Goal: Task Accomplishment & Management: Use online tool/utility

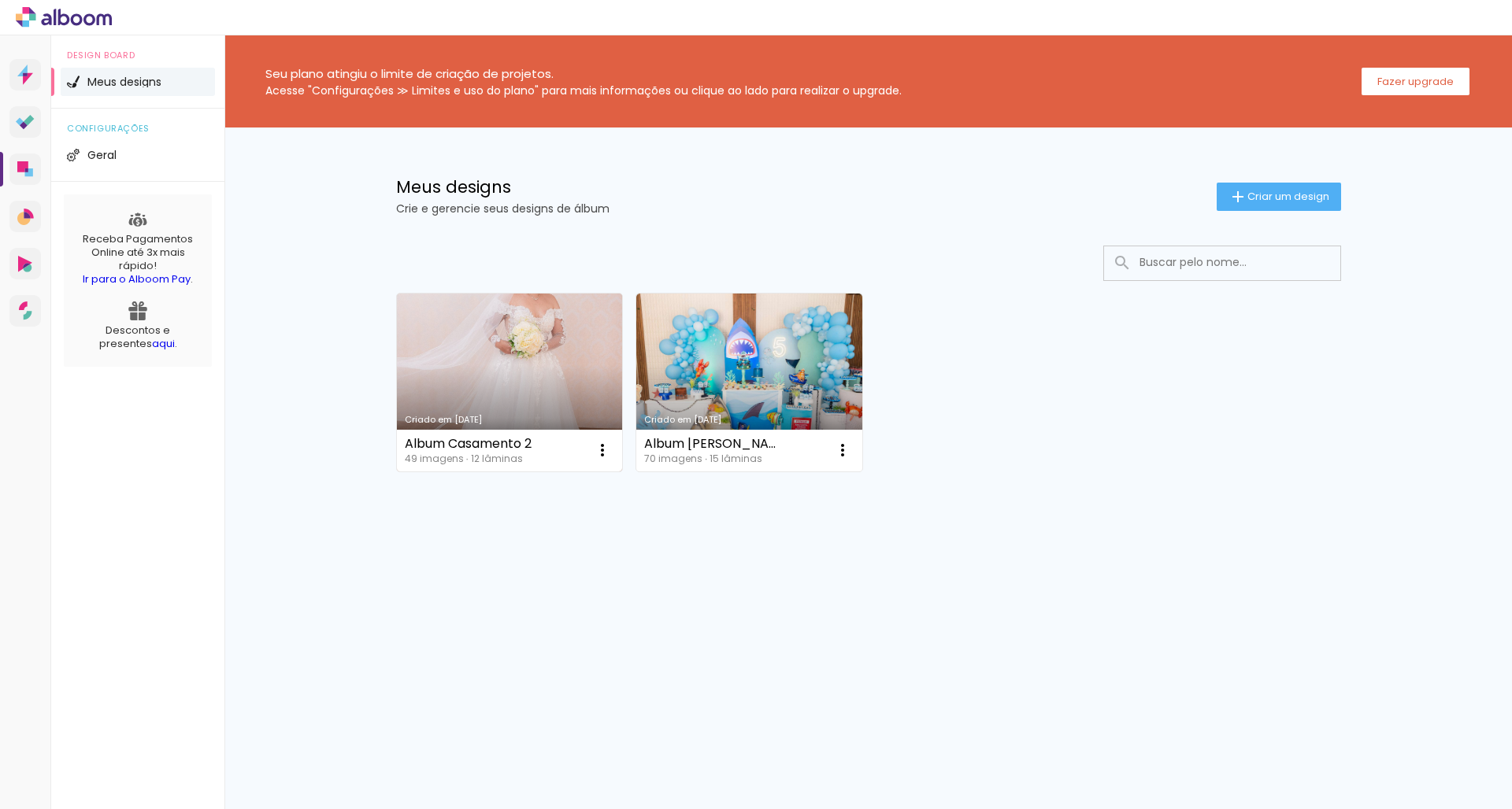
click at [465, 336] on link "Criado em [DATE]" at bounding box center [509, 382] width 226 height 178
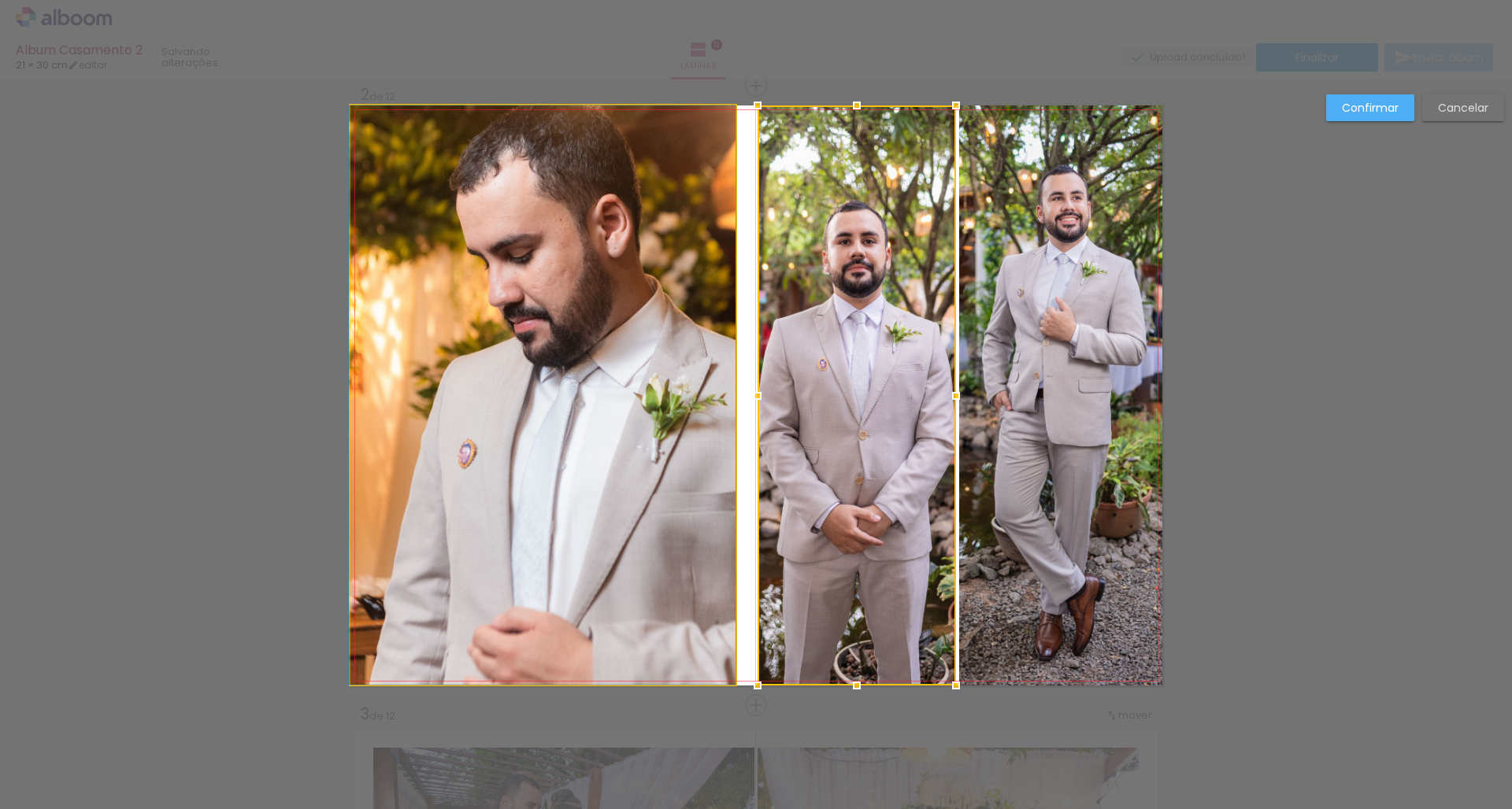
drag, startPoint x: 662, startPoint y: 414, endPoint x: 623, endPoint y: 412, distance: 39.1
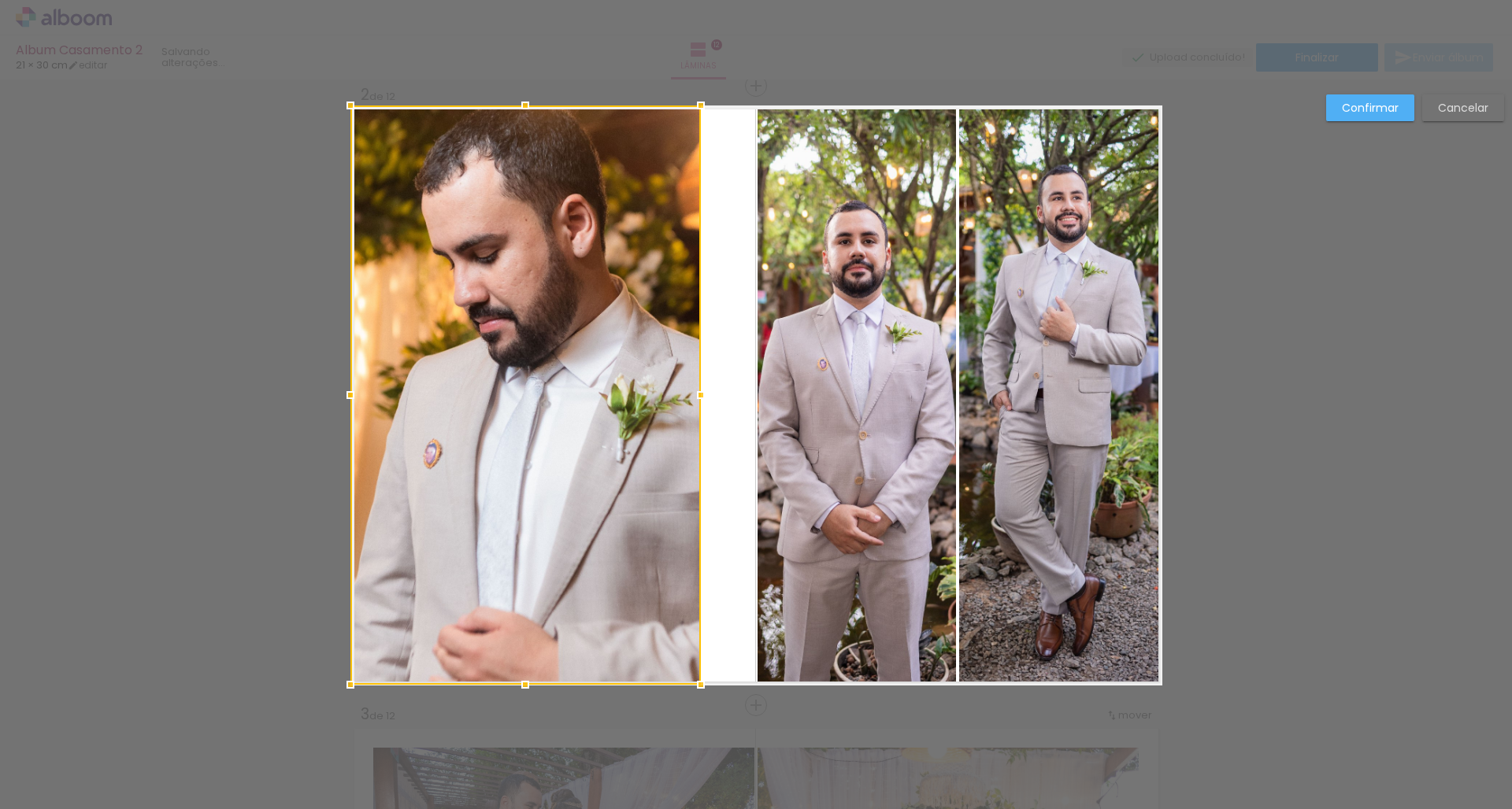
drag, startPoint x: 725, startPoint y: 396, endPoint x: 691, endPoint y: 401, distance: 34.4
click at [691, 401] on div at bounding box center [701, 395] width 31 height 31
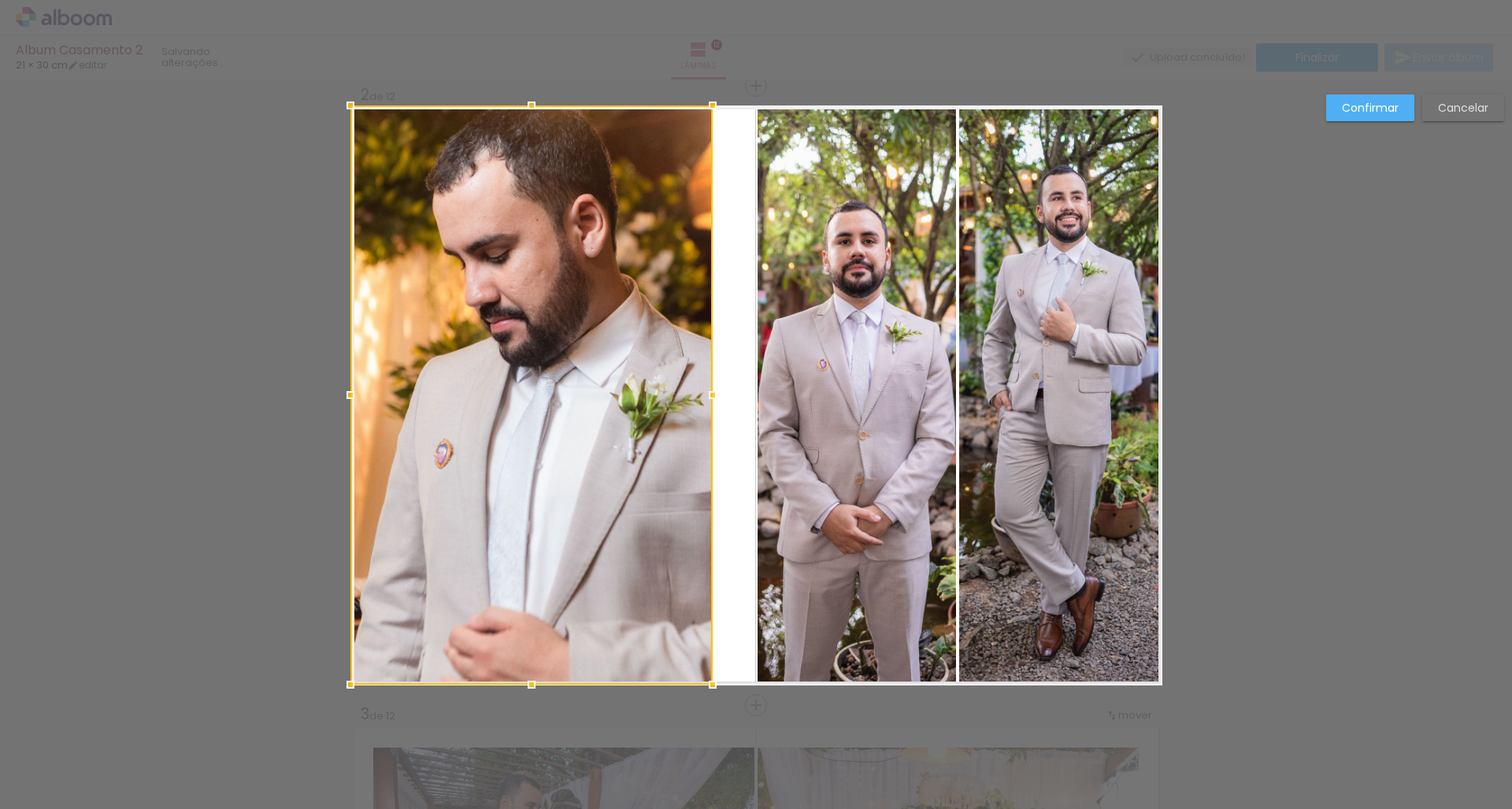
drag, startPoint x: 691, startPoint y: 395, endPoint x: 704, endPoint y: 394, distance: 13.0
click at [704, 394] on div at bounding box center [712, 395] width 31 height 31
click at [777, 421] on quentale-photo at bounding box center [856, 395] width 199 height 580
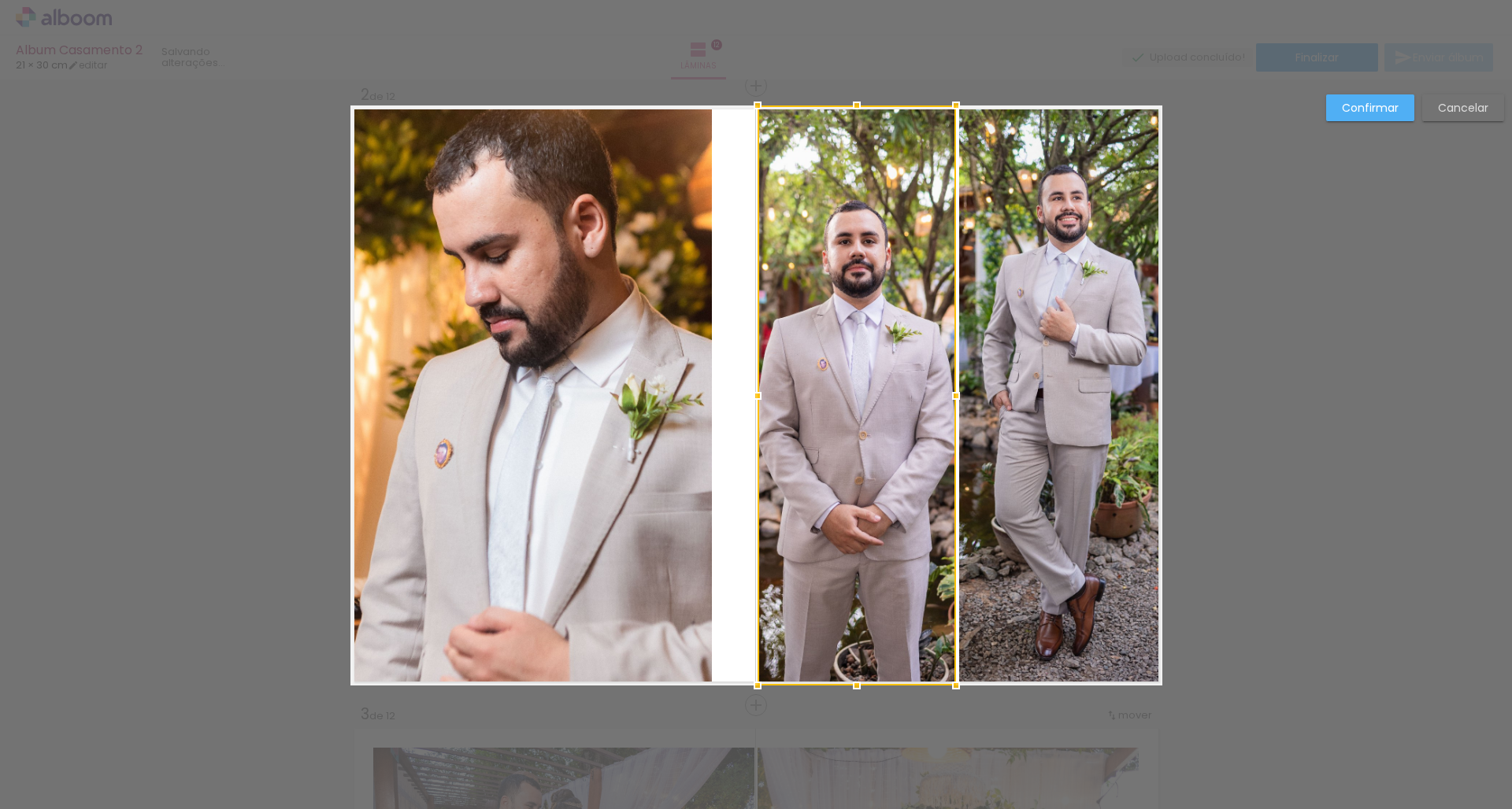
click at [749, 396] on div at bounding box center [757, 395] width 31 height 31
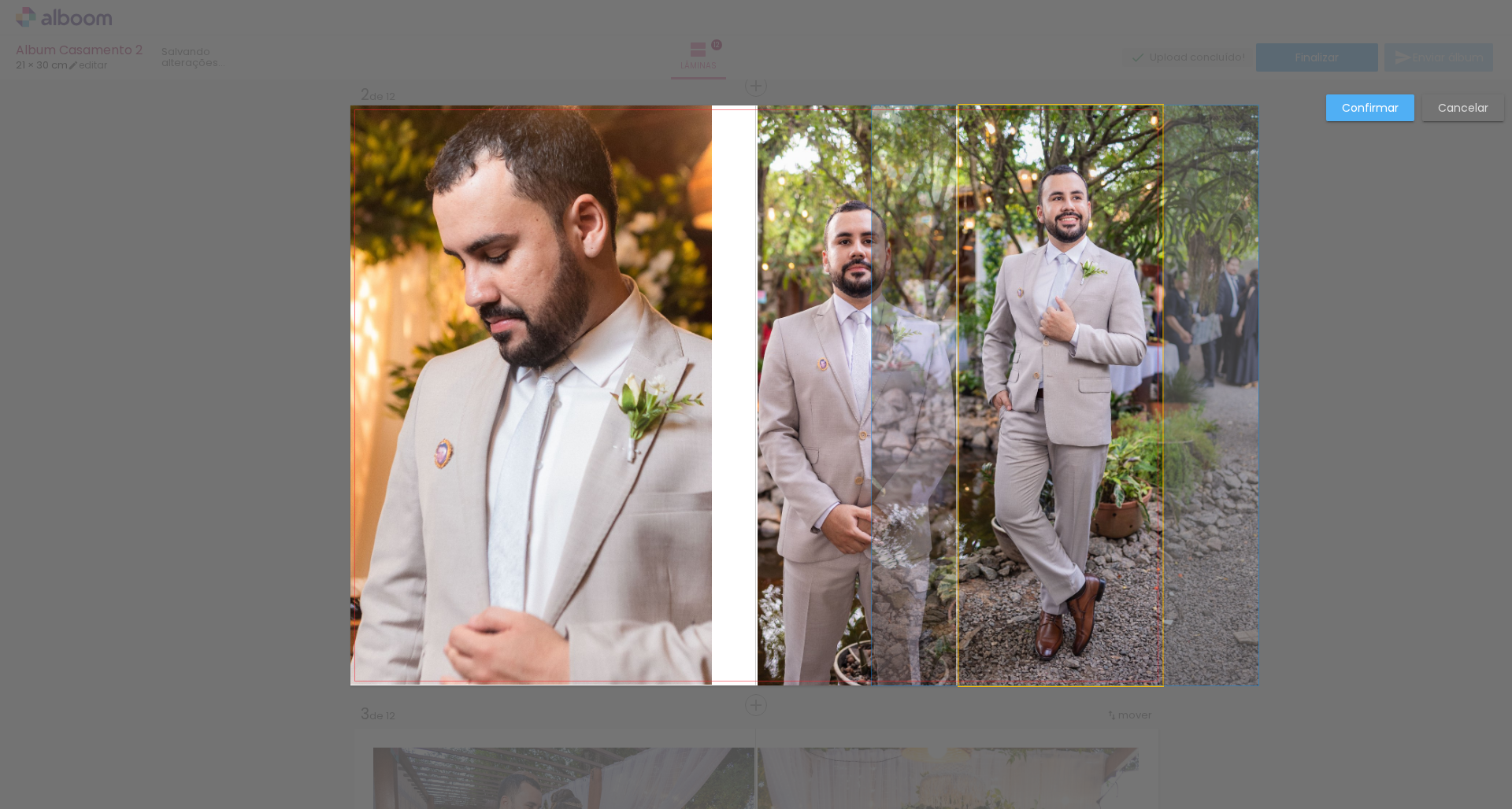
click at [982, 379] on quentale-photo at bounding box center [1060, 395] width 203 height 580
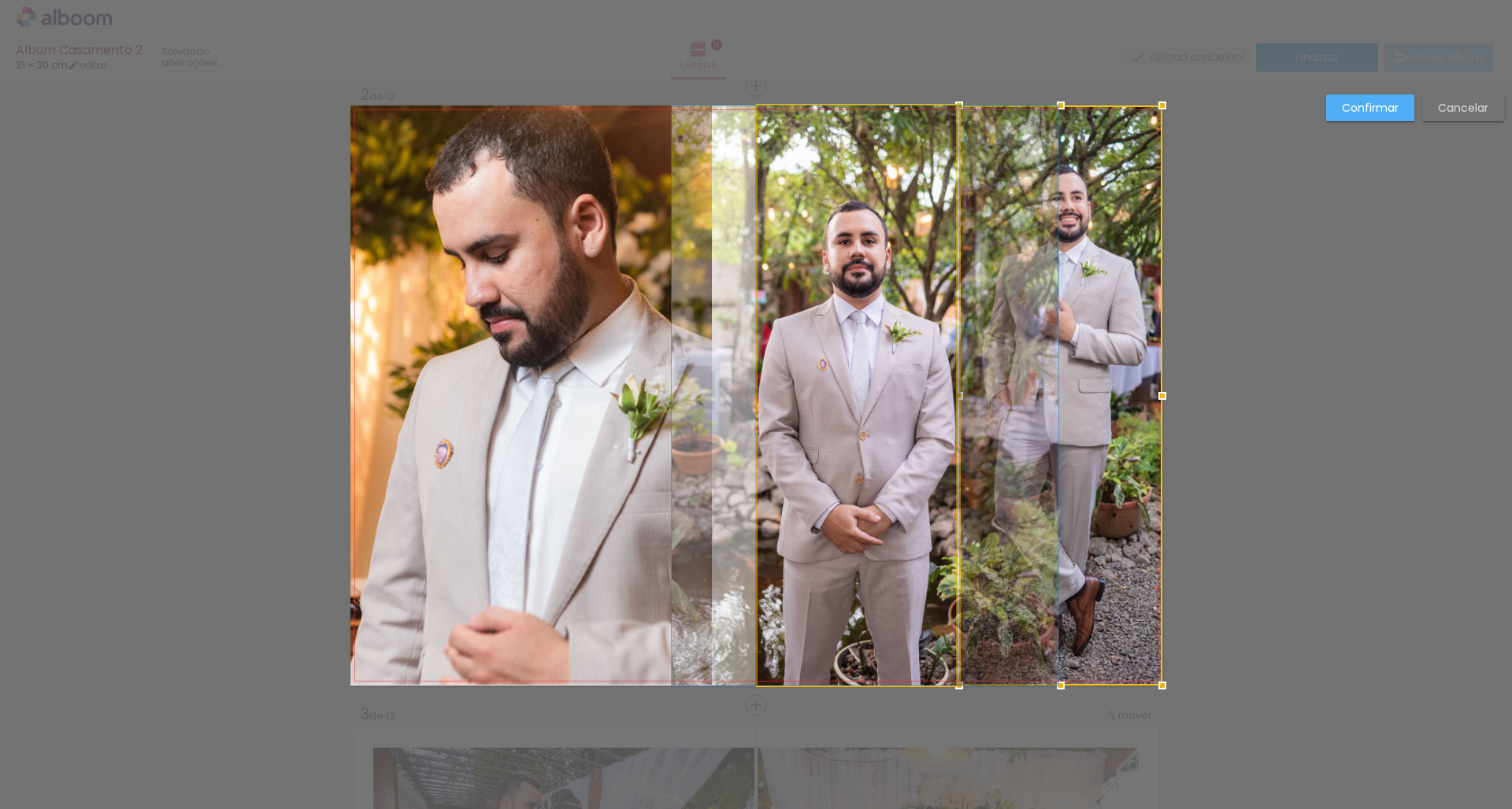
click at [849, 390] on quentale-photo at bounding box center [856, 395] width 199 height 580
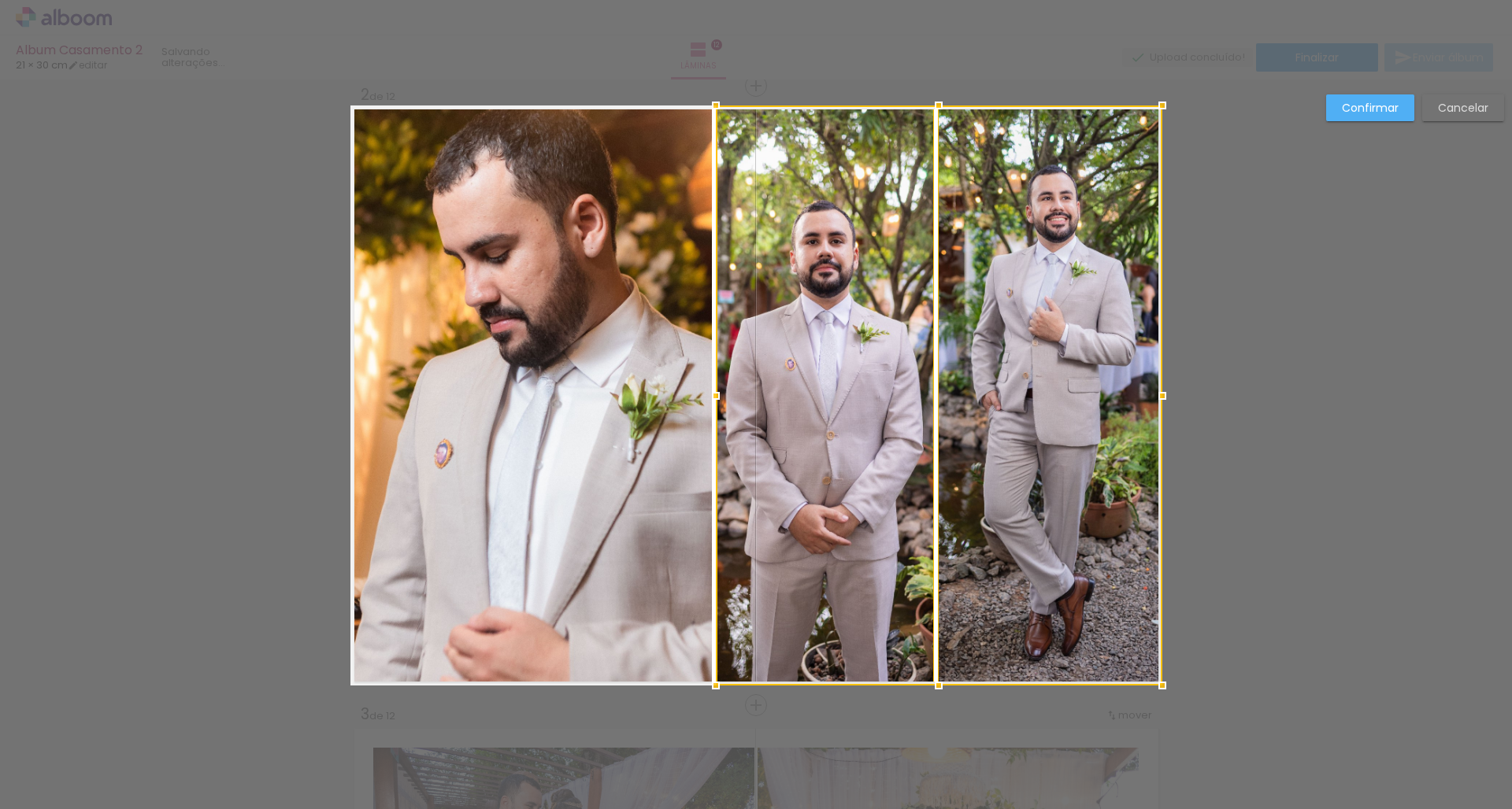
drag, startPoint x: 750, startPoint y: 395, endPoint x: 709, endPoint y: 389, distance: 41.4
click at [709, 389] on div at bounding box center [716, 395] width 31 height 31
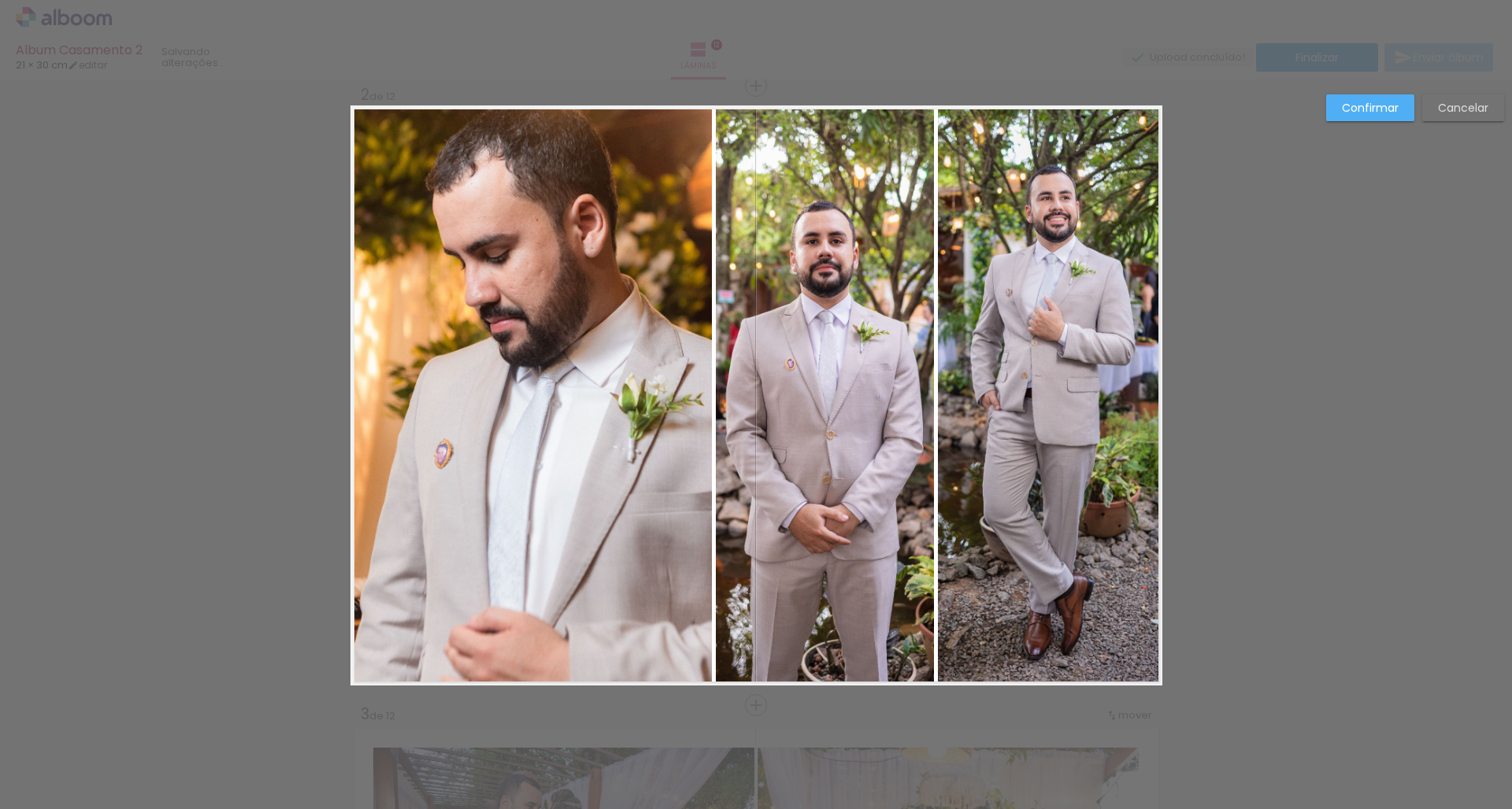
click at [0, 0] on slot "Confirmar" at bounding box center [0, 0] width 0 height 0
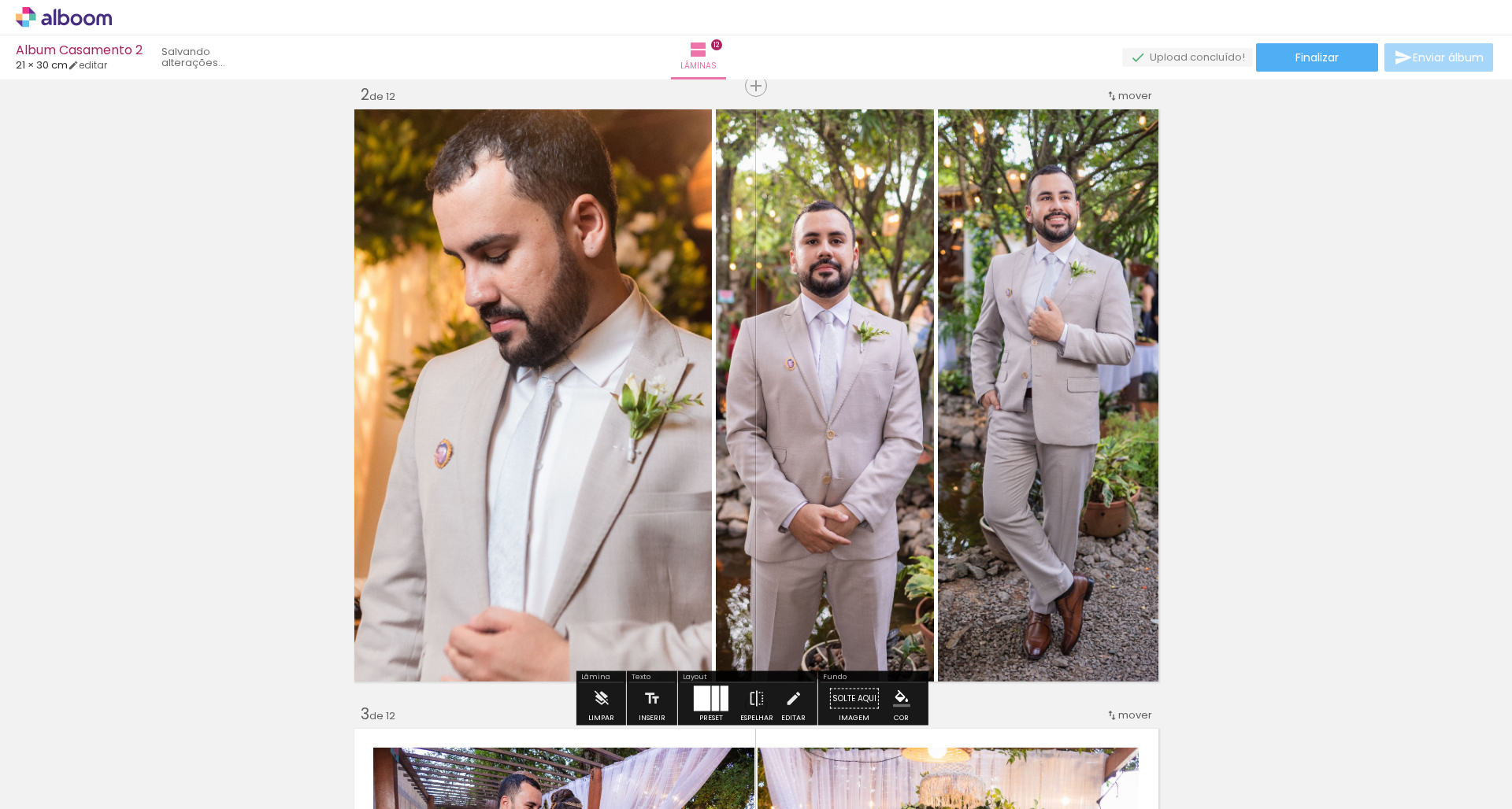
click at [851, 419] on quentale-photo at bounding box center [825, 395] width 219 height 579
click at [755, 698] on iron-icon at bounding box center [756, 699] width 17 height 31
click at [749, 699] on iron-icon at bounding box center [756, 699] width 17 height 31
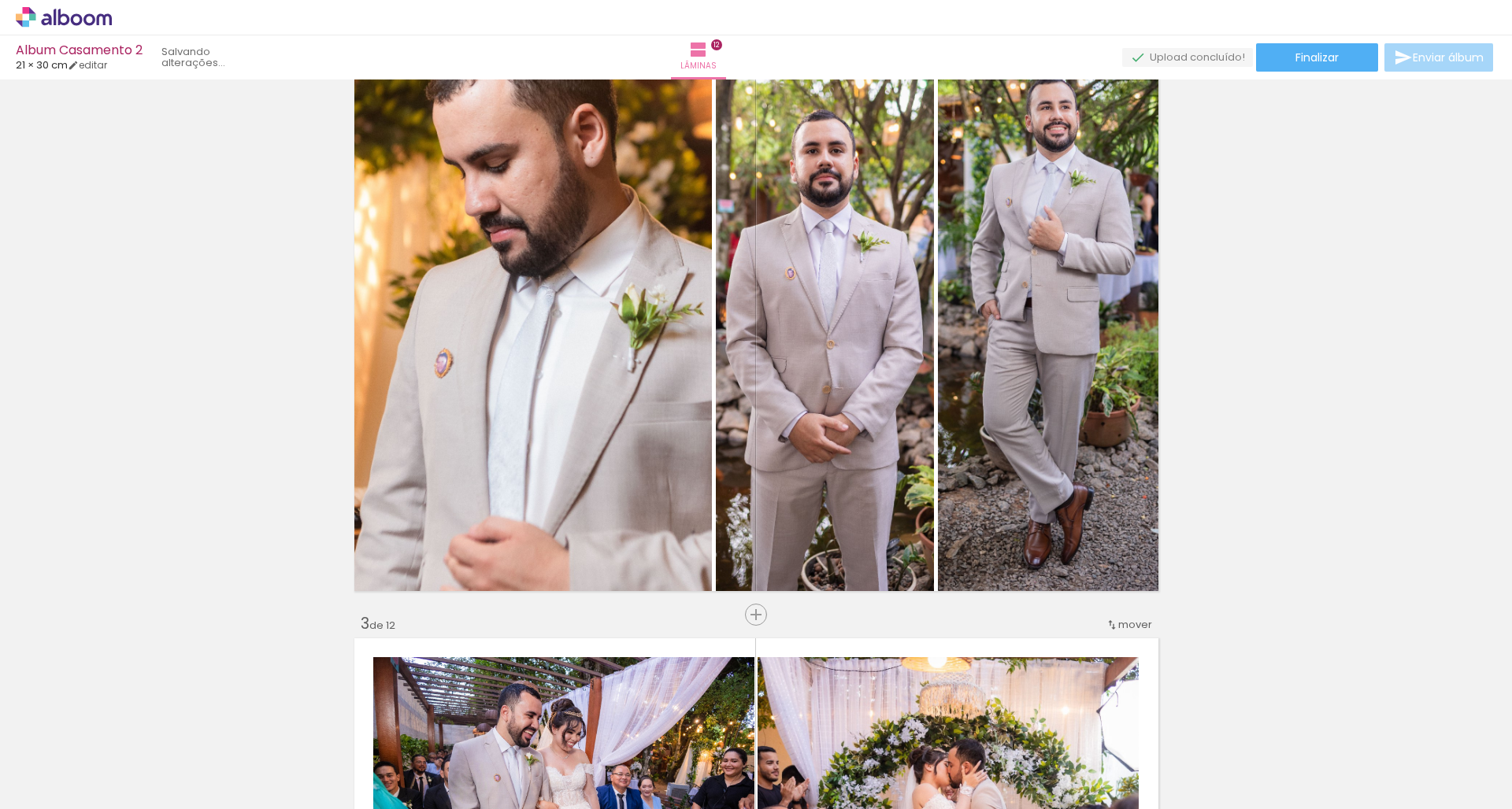
scroll to position [760, 0]
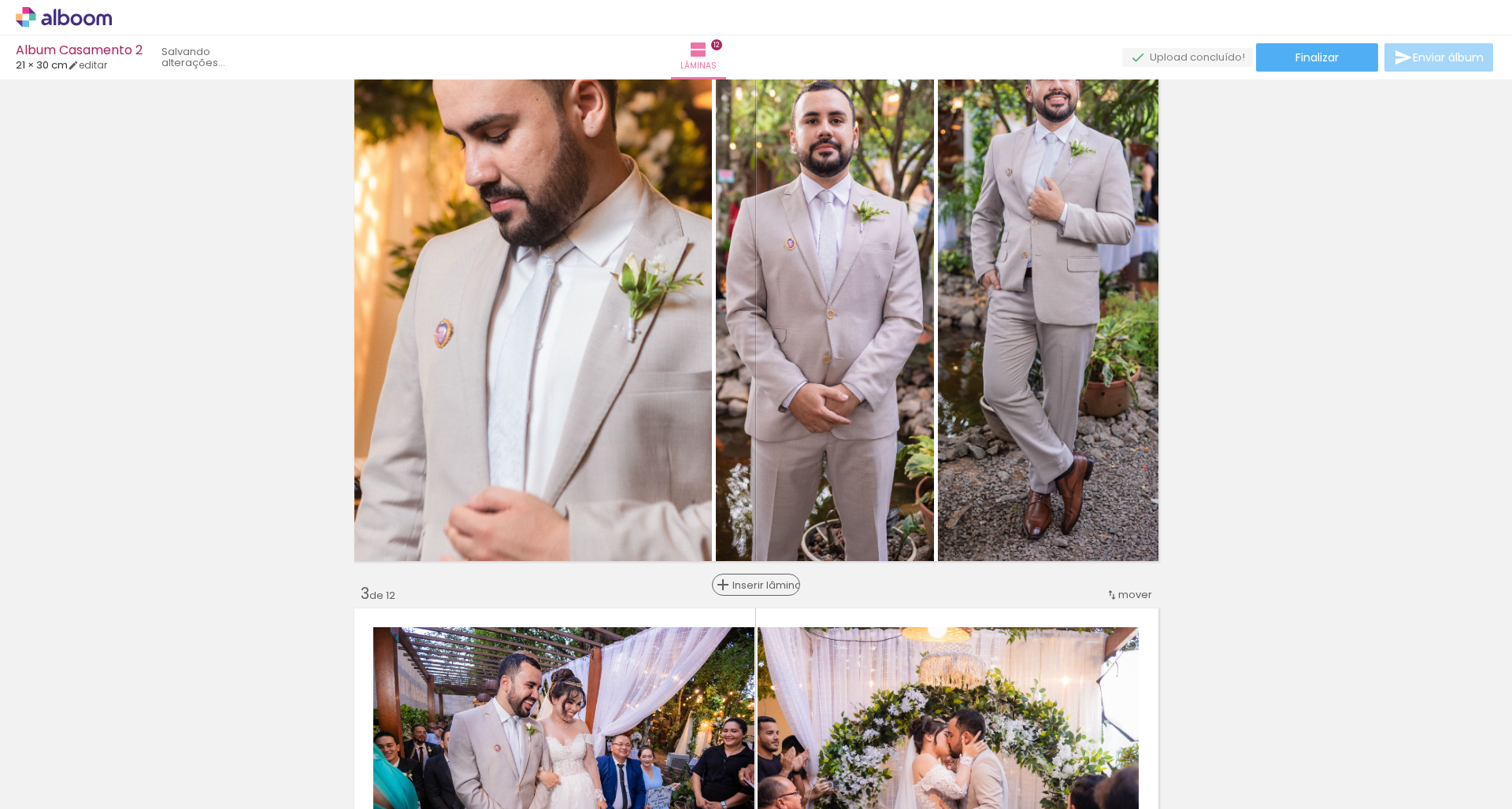
click at [749, 590] on span "Inserir lâmina" at bounding box center [763, 585] width 62 height 10
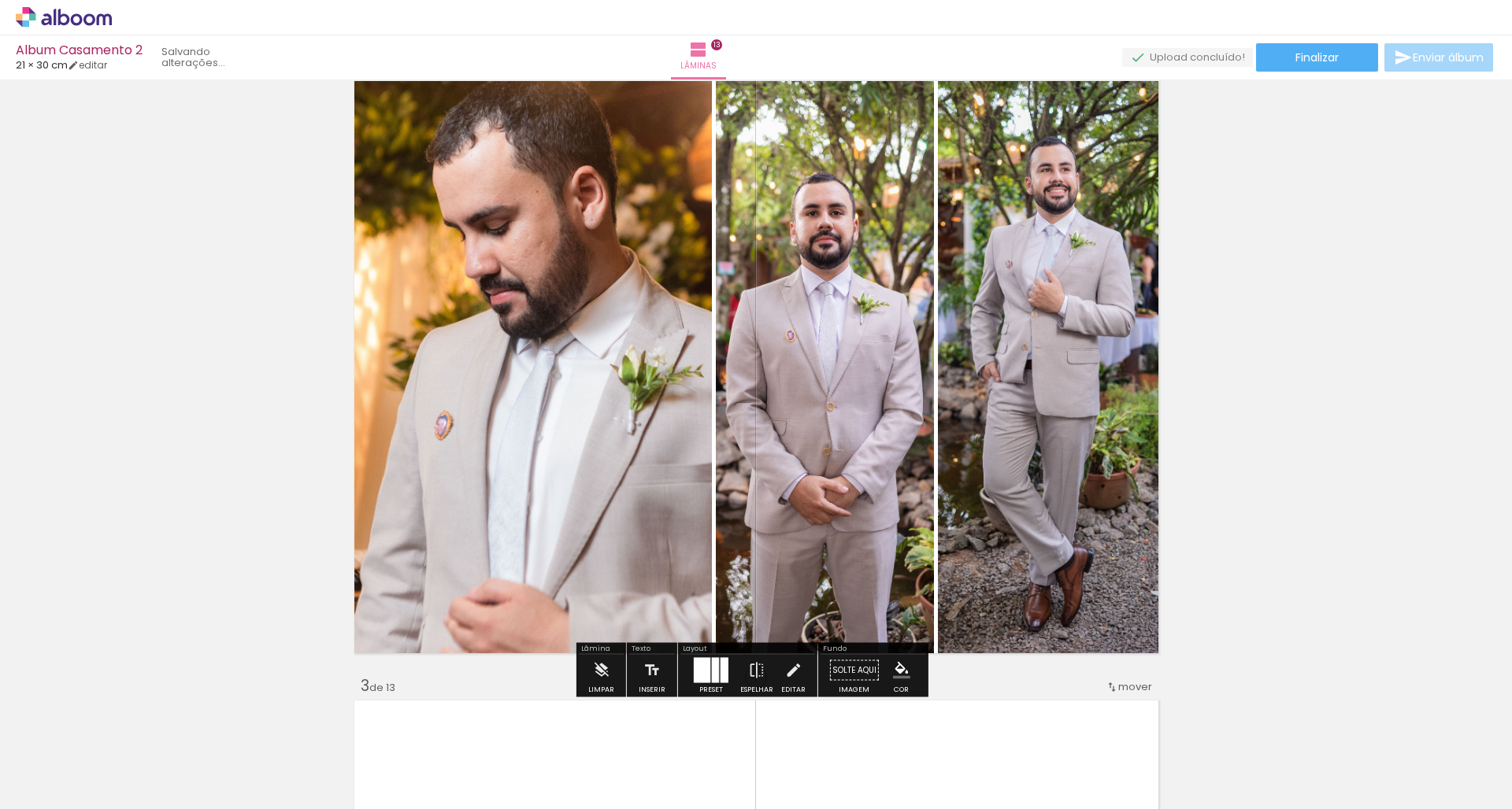
scroll to position [781, 0]
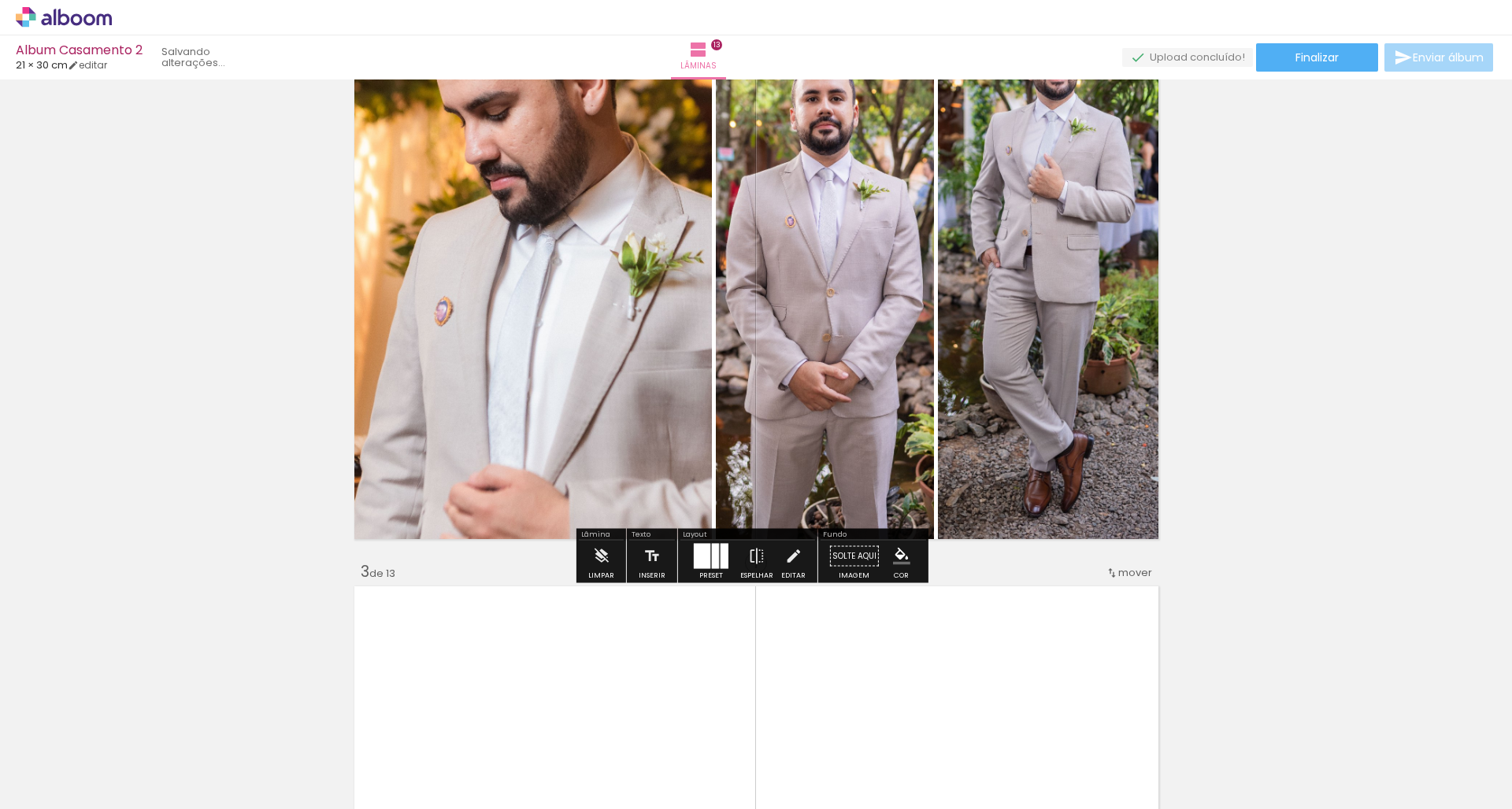
click at [959, 347] on quentale-photo at bounding box center [1050, 252] width 224 height 579
click at [756, 558] on iron-icon at bounding box center [756, 557] width 17 height 31
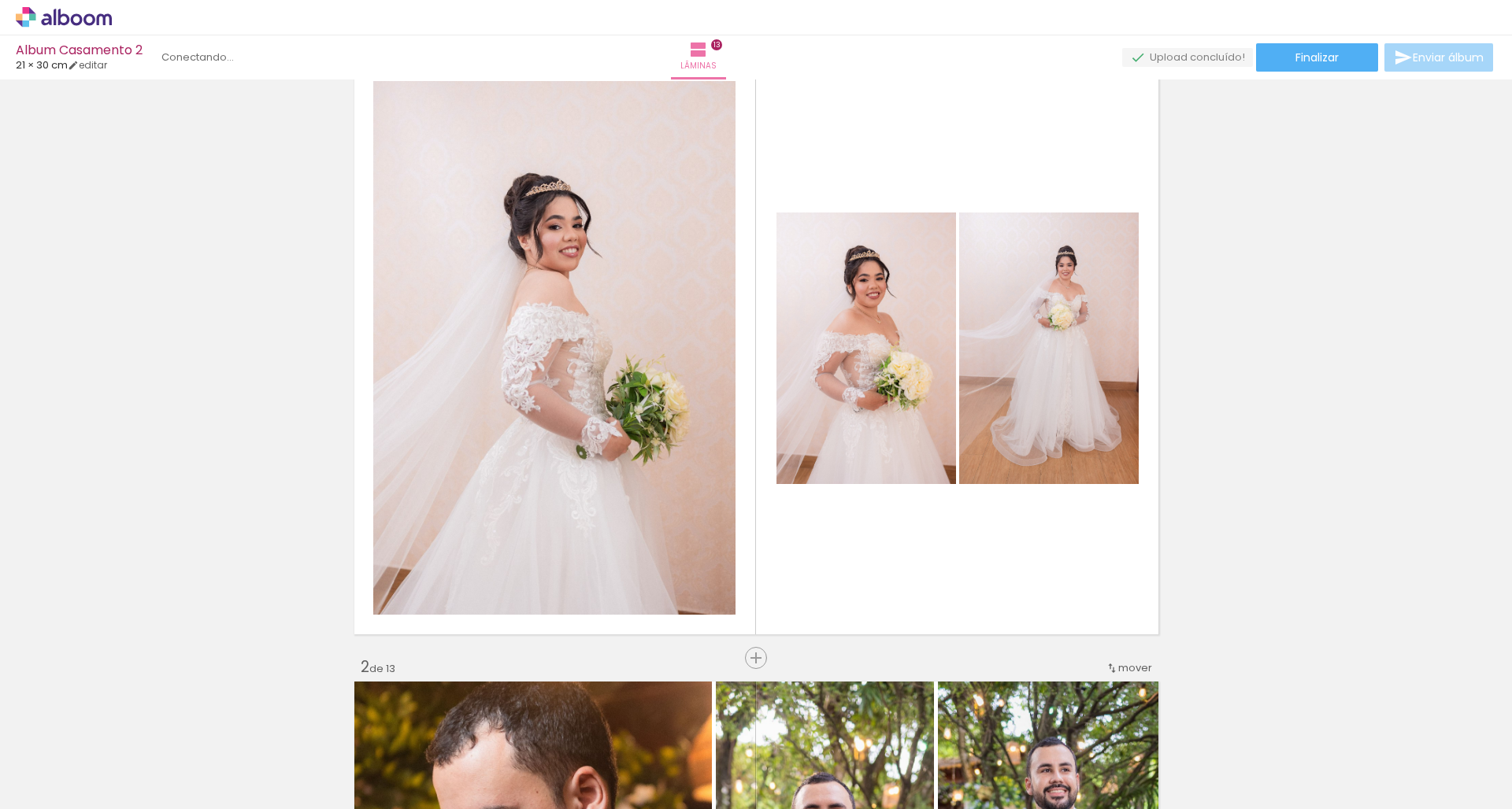
scroll to position [19, 0]
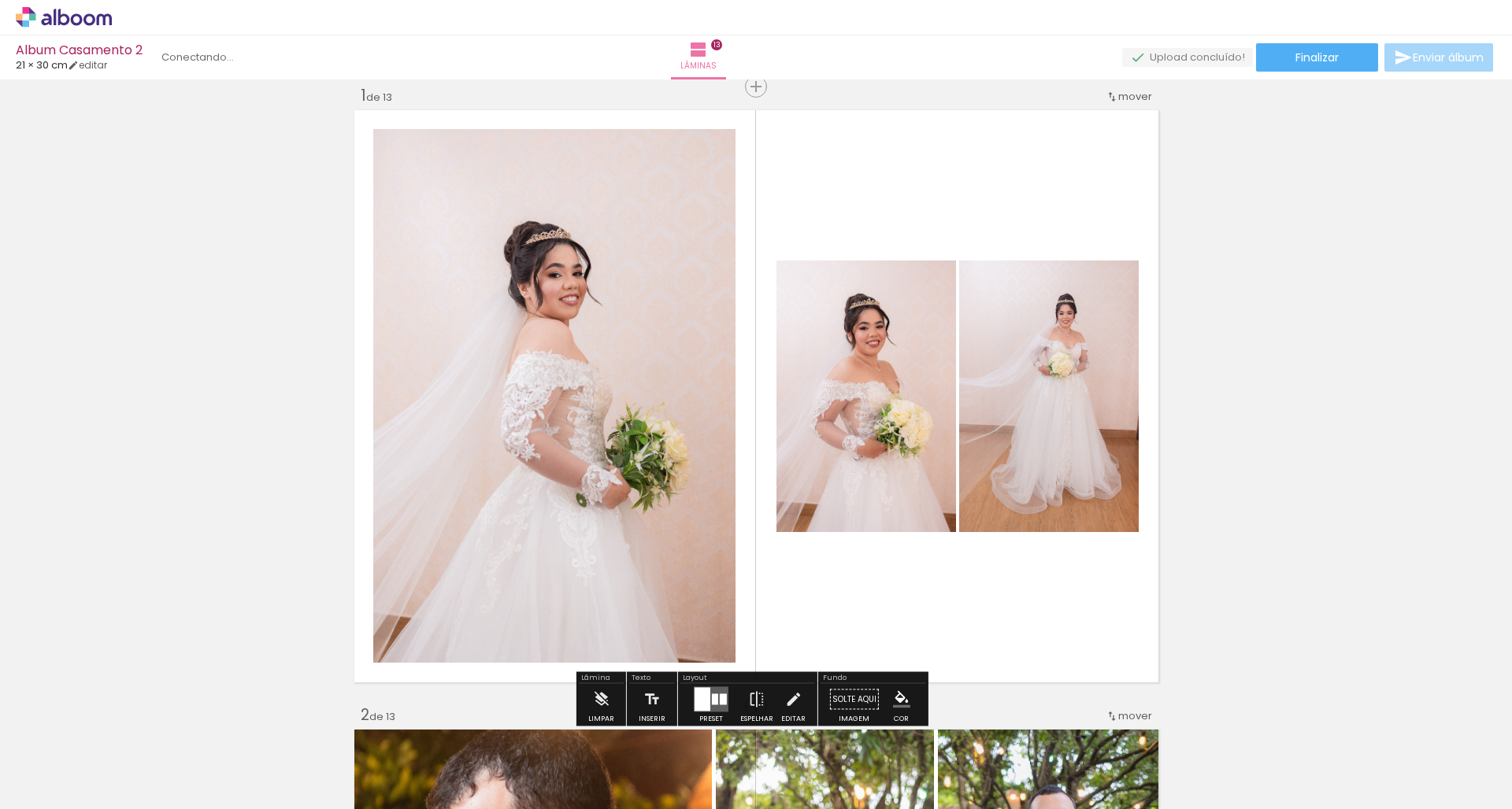
click at [710, 690] on quentale-layouter at bounding box center [711, 699] width 35 height 25
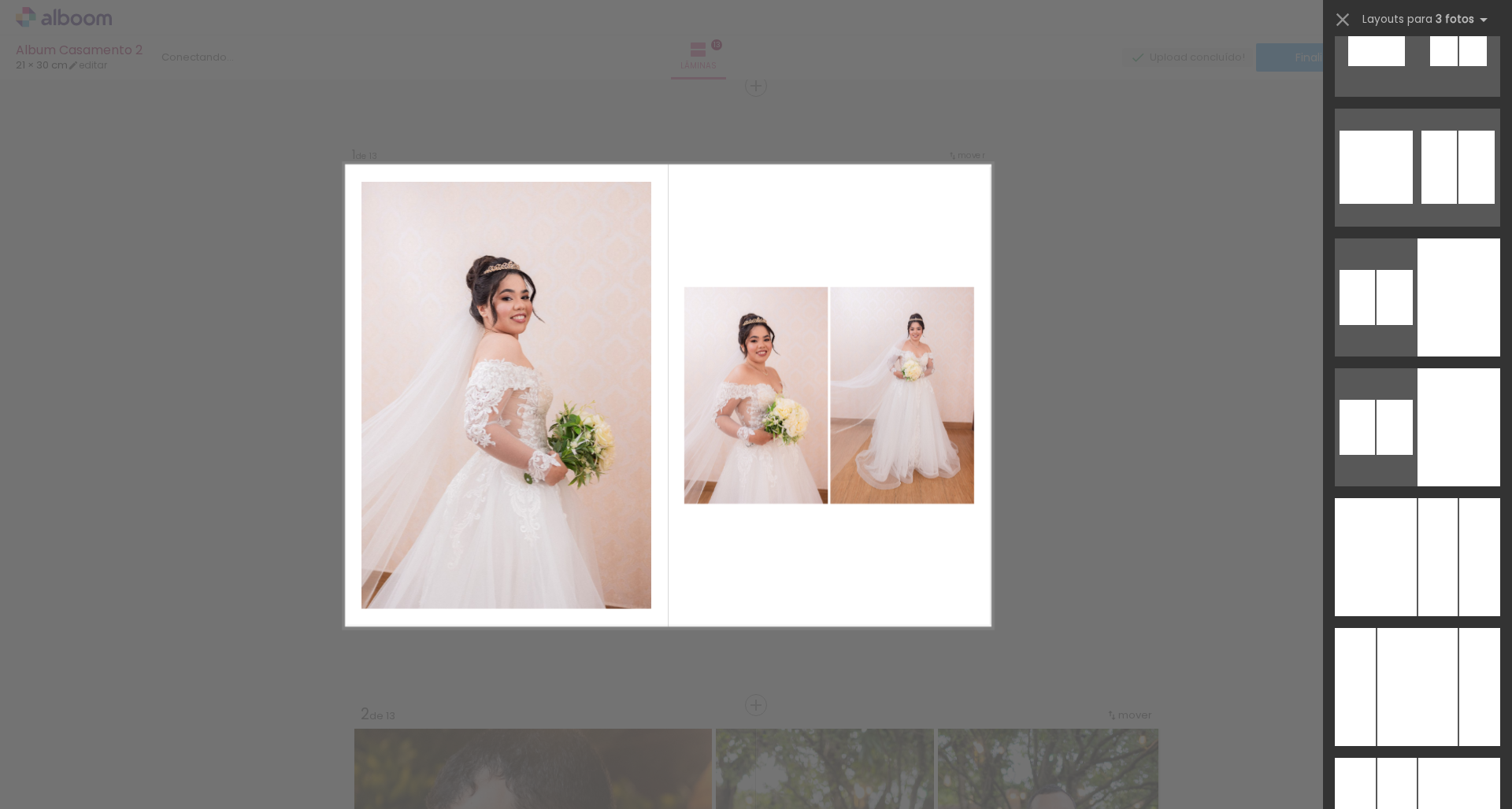
scroll to position [3633, 0]
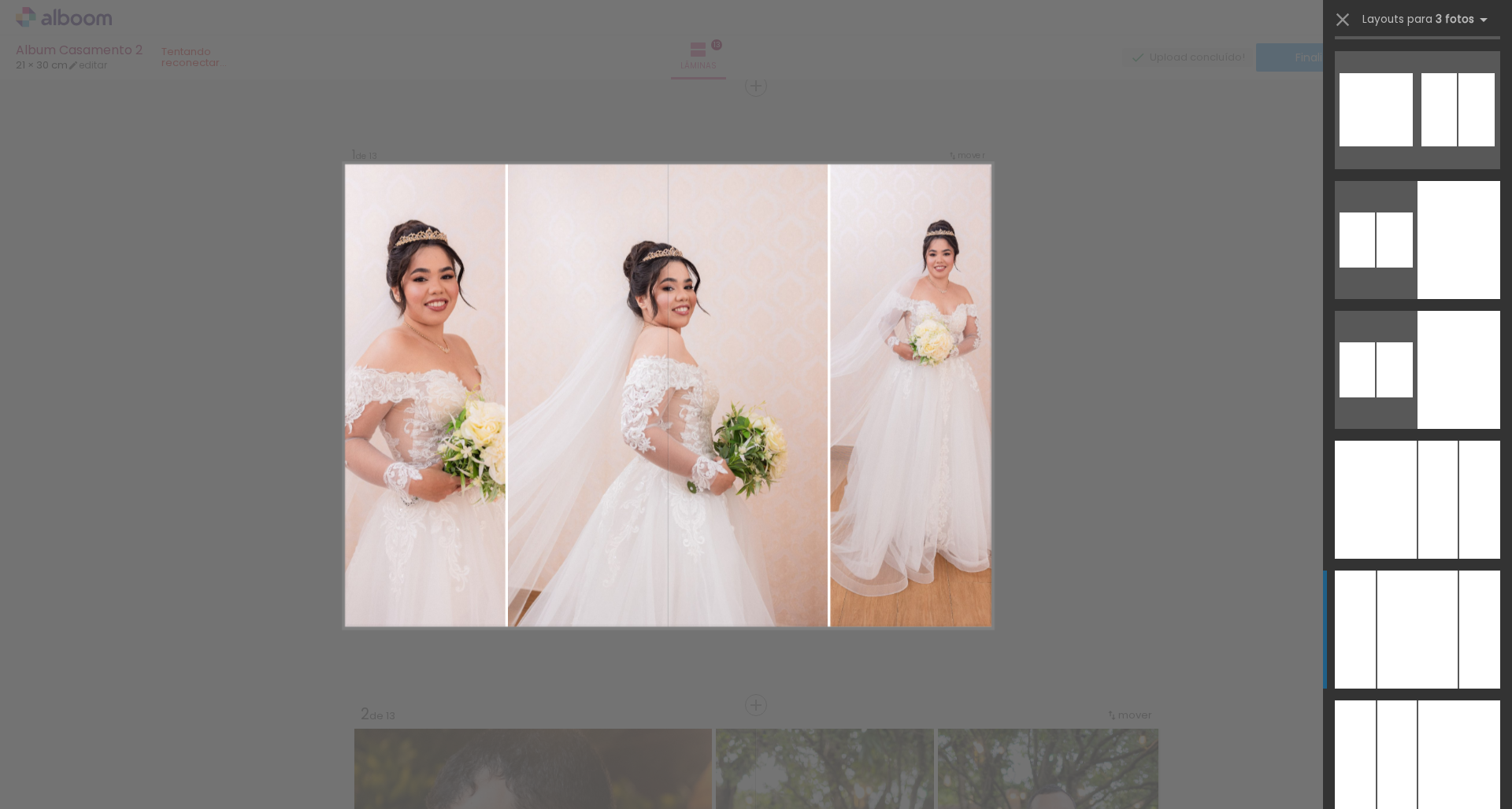
click at [1422, 603] on div at bounding box center [1417, 630] width 81 height 118
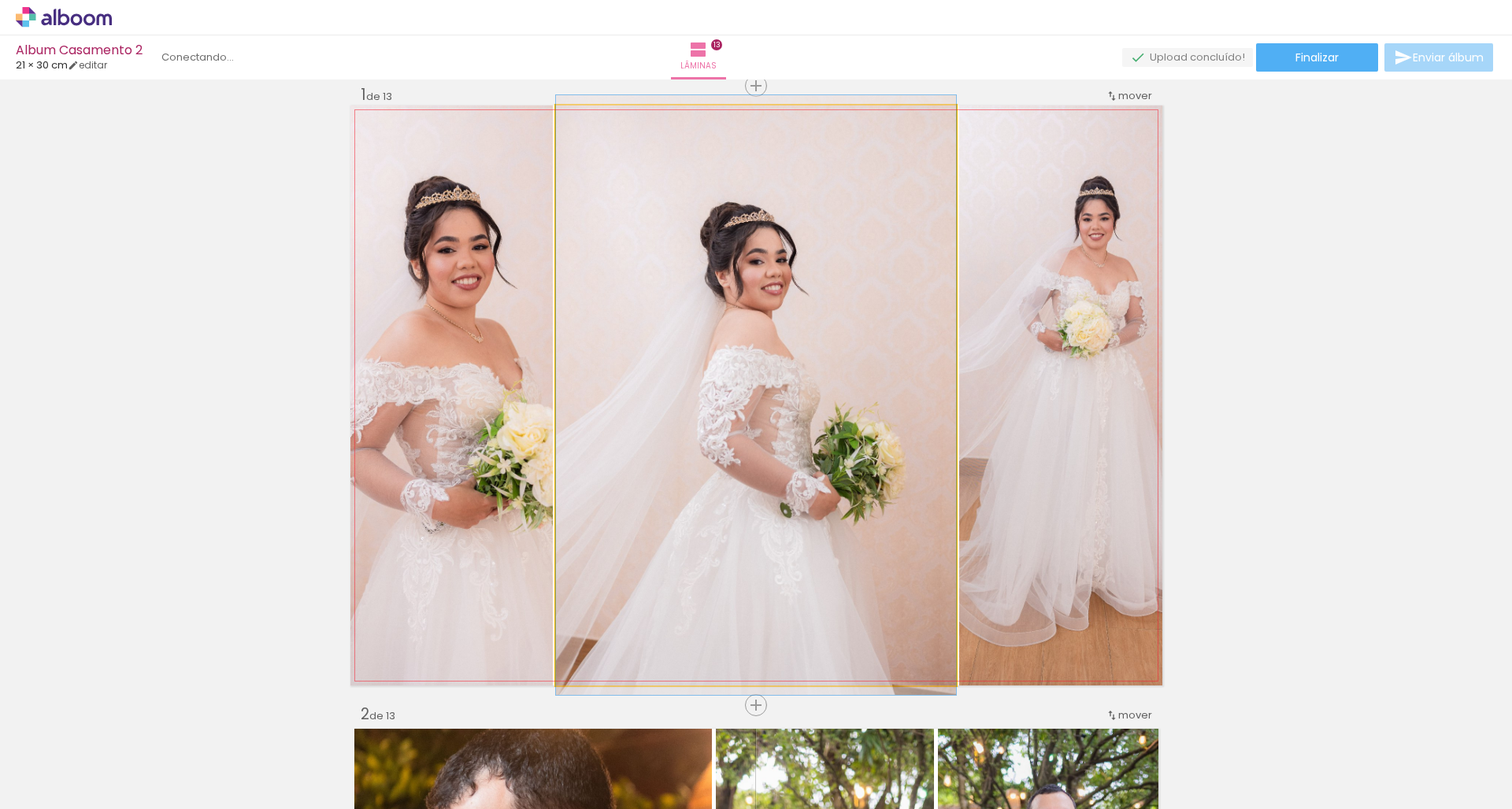
click at [848, 432] on quentale-photo at bounding box center [756, 395] width 400 height 580
click at [883, 430] on quentale-photo at bounding box center [756, 395] width 400 height 580
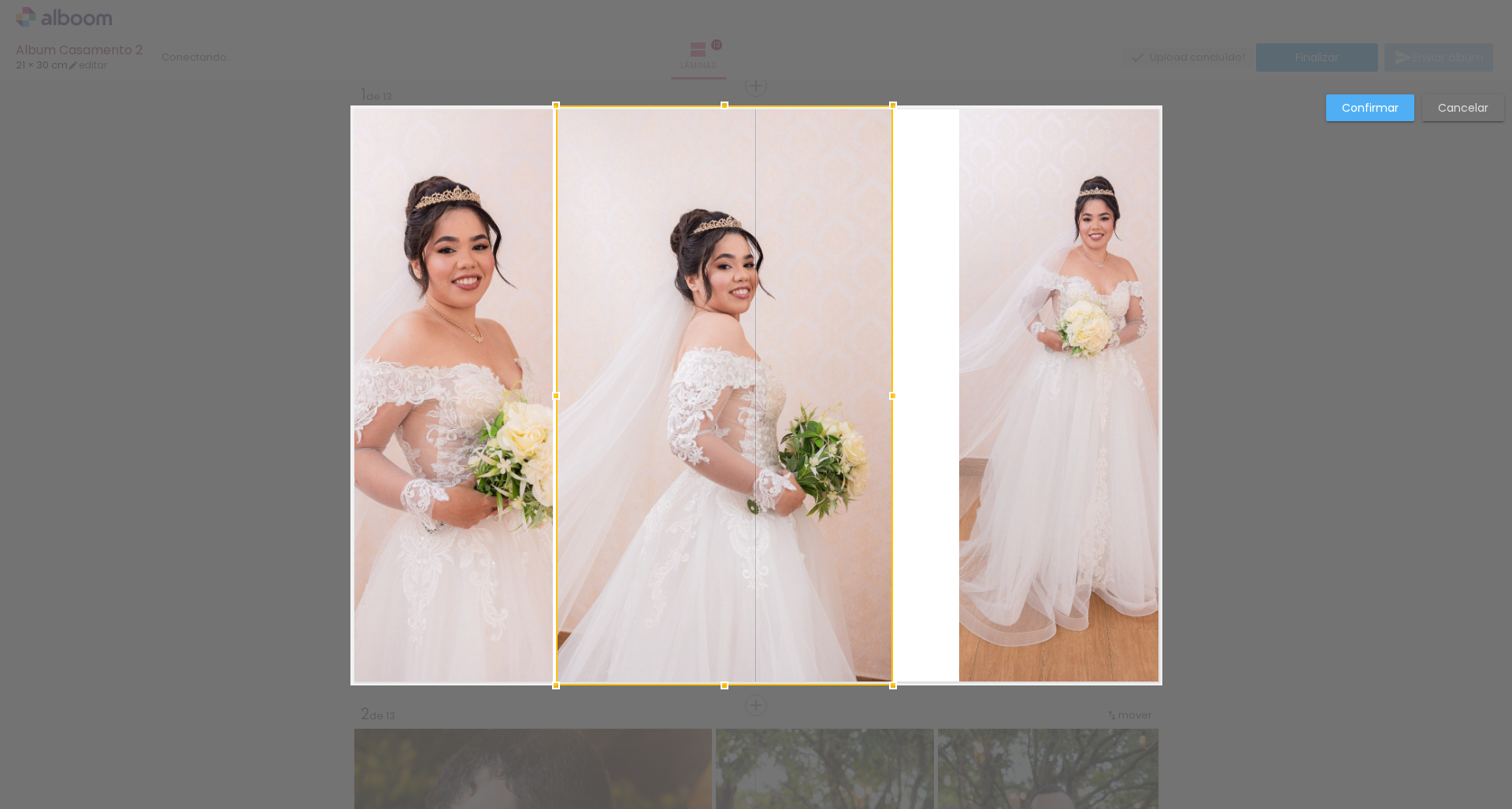
drag, startPoint x: 946, startPoint y: 395, endPoint x: 883, endPoint y: 401, distance: 63.3
click at [883, 401] on div at bounding box center [893, 395] width 31 height 31
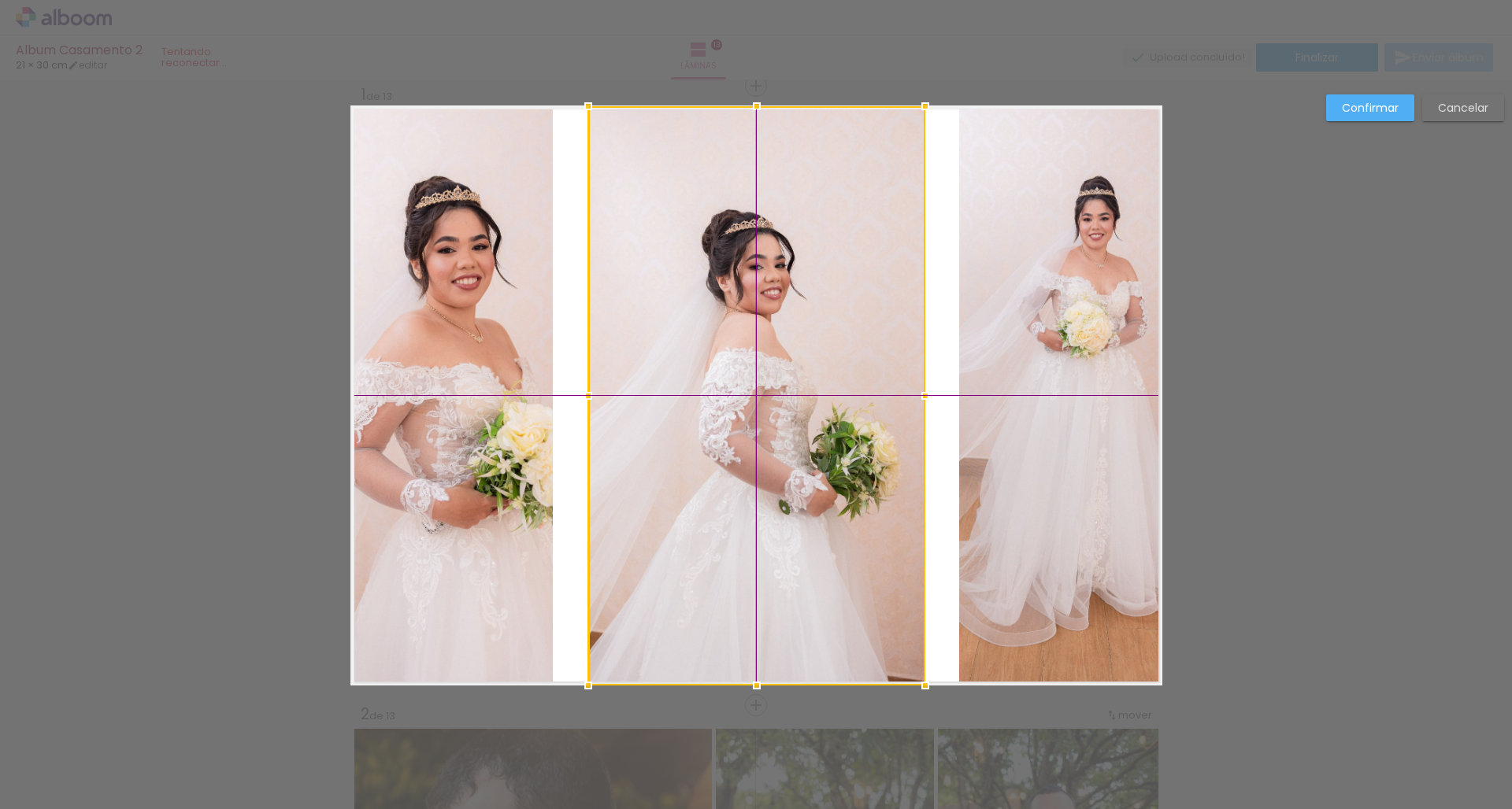
drag, startPoint x: 794, startPoint y: 430, endPoint x: 821, endPoint y: 421, distance: 28.5
click at [821, 421] on div at bounding box center [756, 396] width 337 height 579
click at [789, 419] on div at bounding box center [756, 395] width 337 height 579
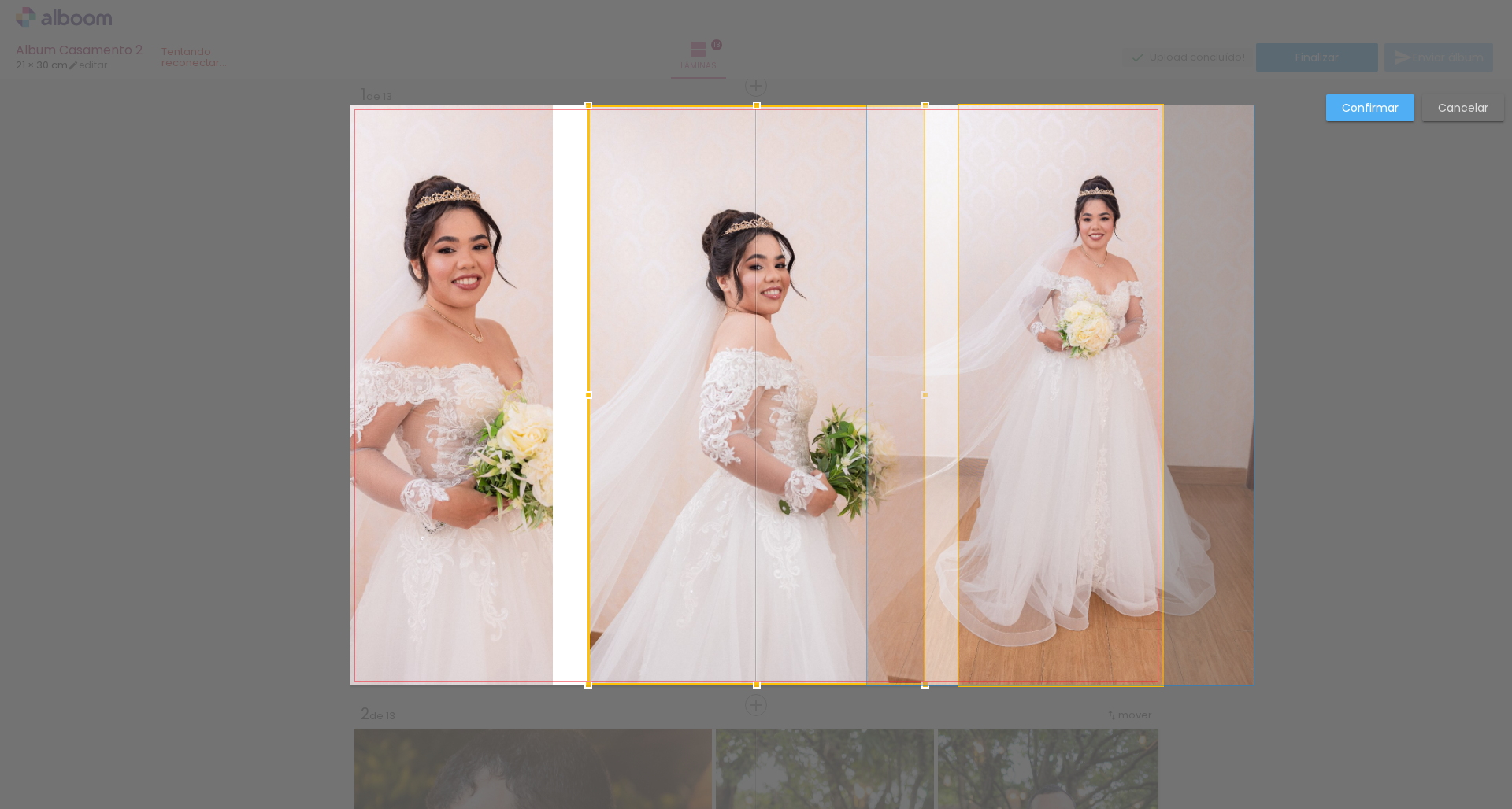
click at [1033, 343] on quentale-photo at bounding box center [1060, 395] width 203 height 580
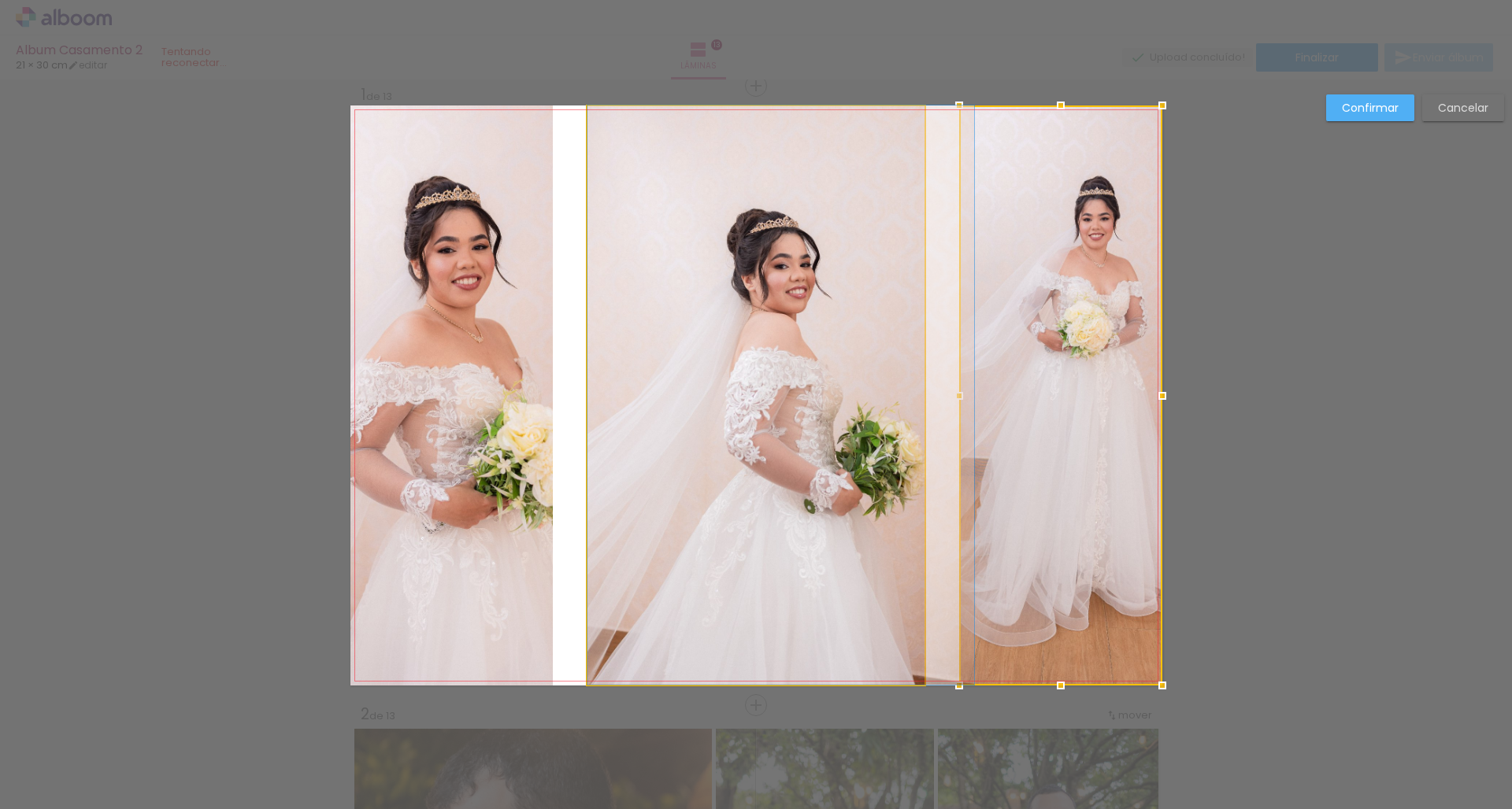
drag, startPoint x: 874, startPoint y: 373, endPoint x: 913, endPoint y: 360, distance: 41.1
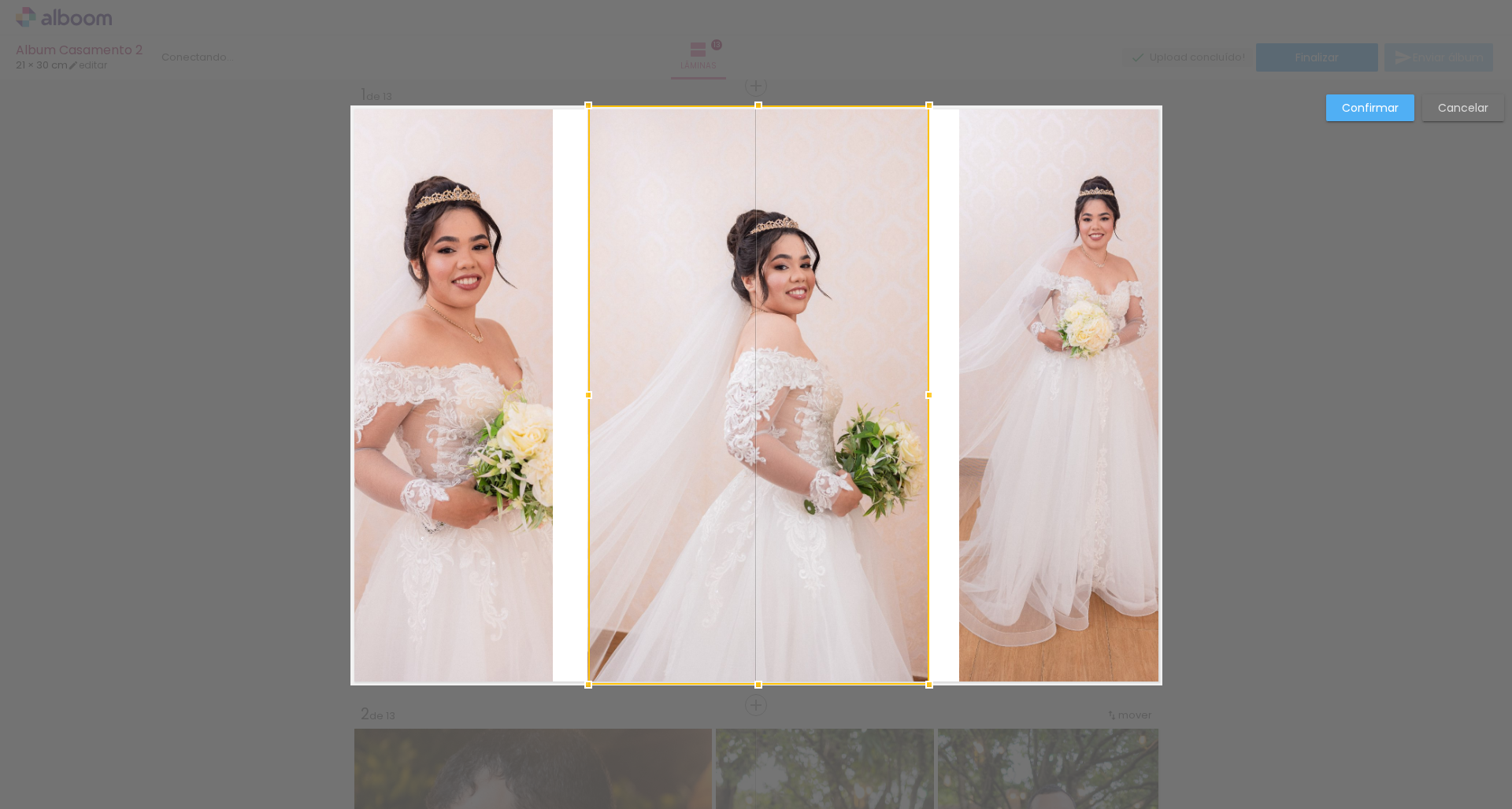
drag, startPoint x: 917, startPoint y: 395, endPoint x: 925, endPoint y: 396, distance: 8.1
click at [925, 396] on div at bounding box center [929, 395] width 31 height 31
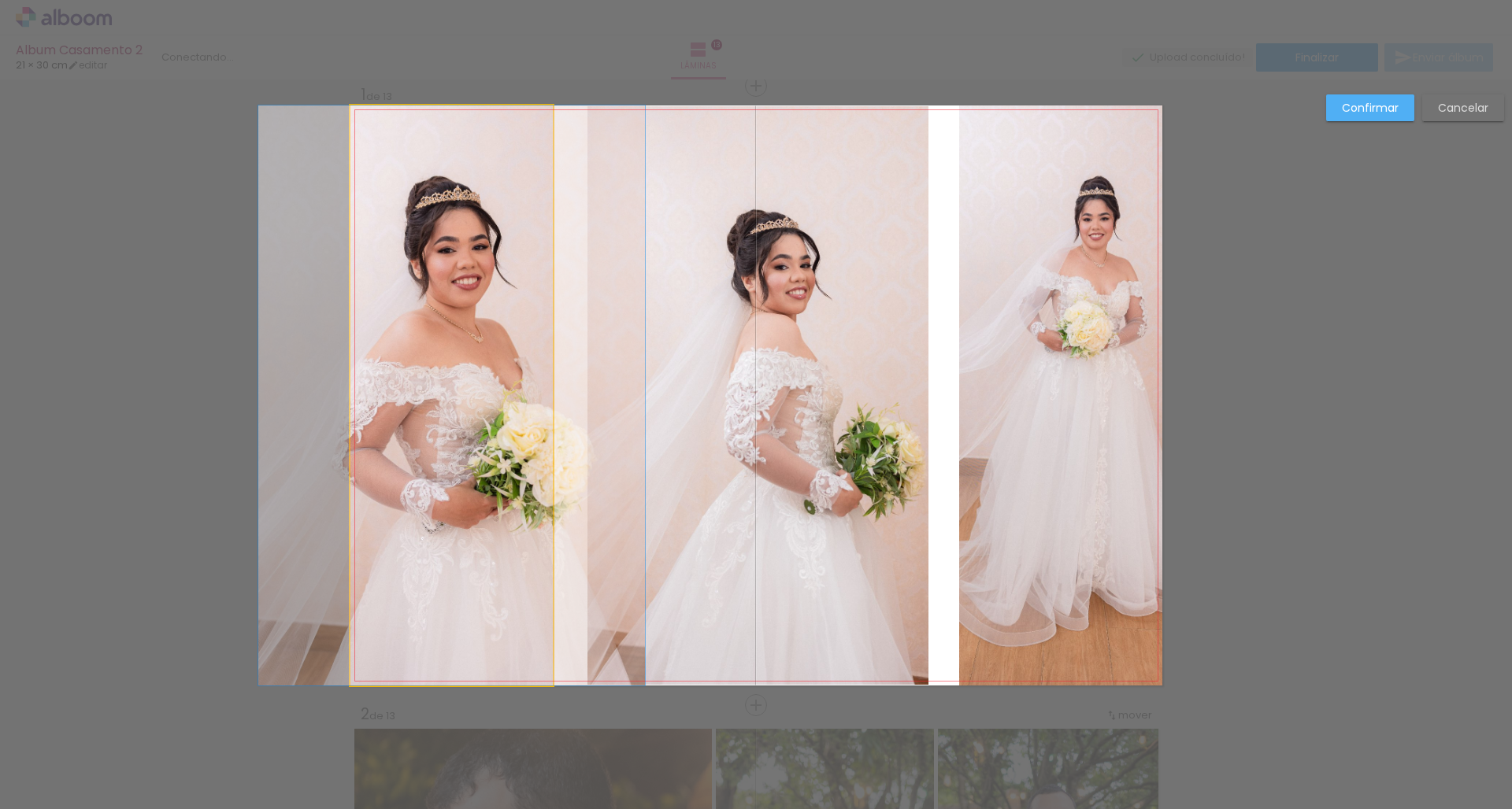
click at [526, 453] on quentale-photo at bounding box center [451, 395] width 202 height 580
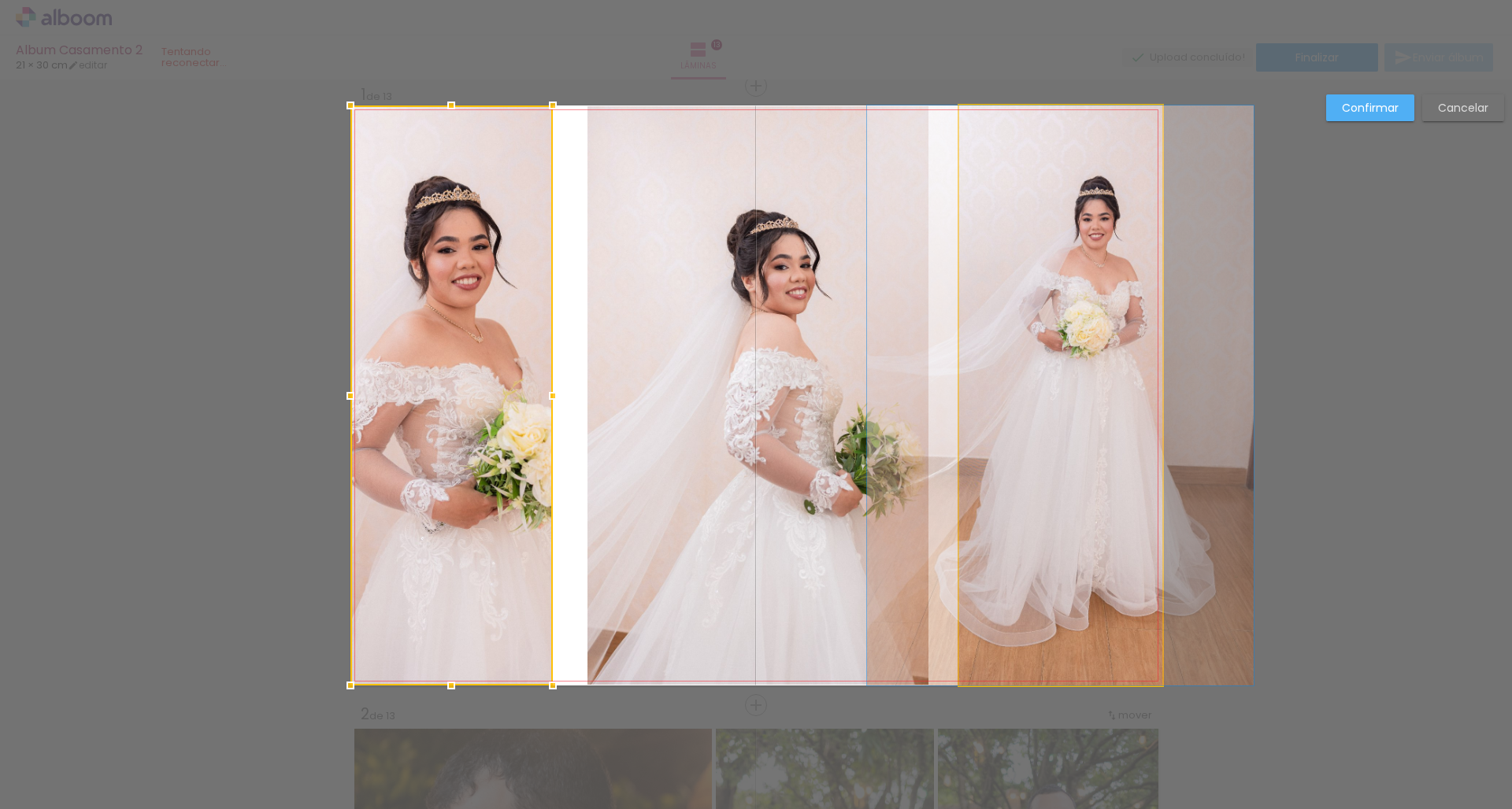
click at [996, 356] on quentale-photo at bounding box center [1060, 395] width 203 height 580
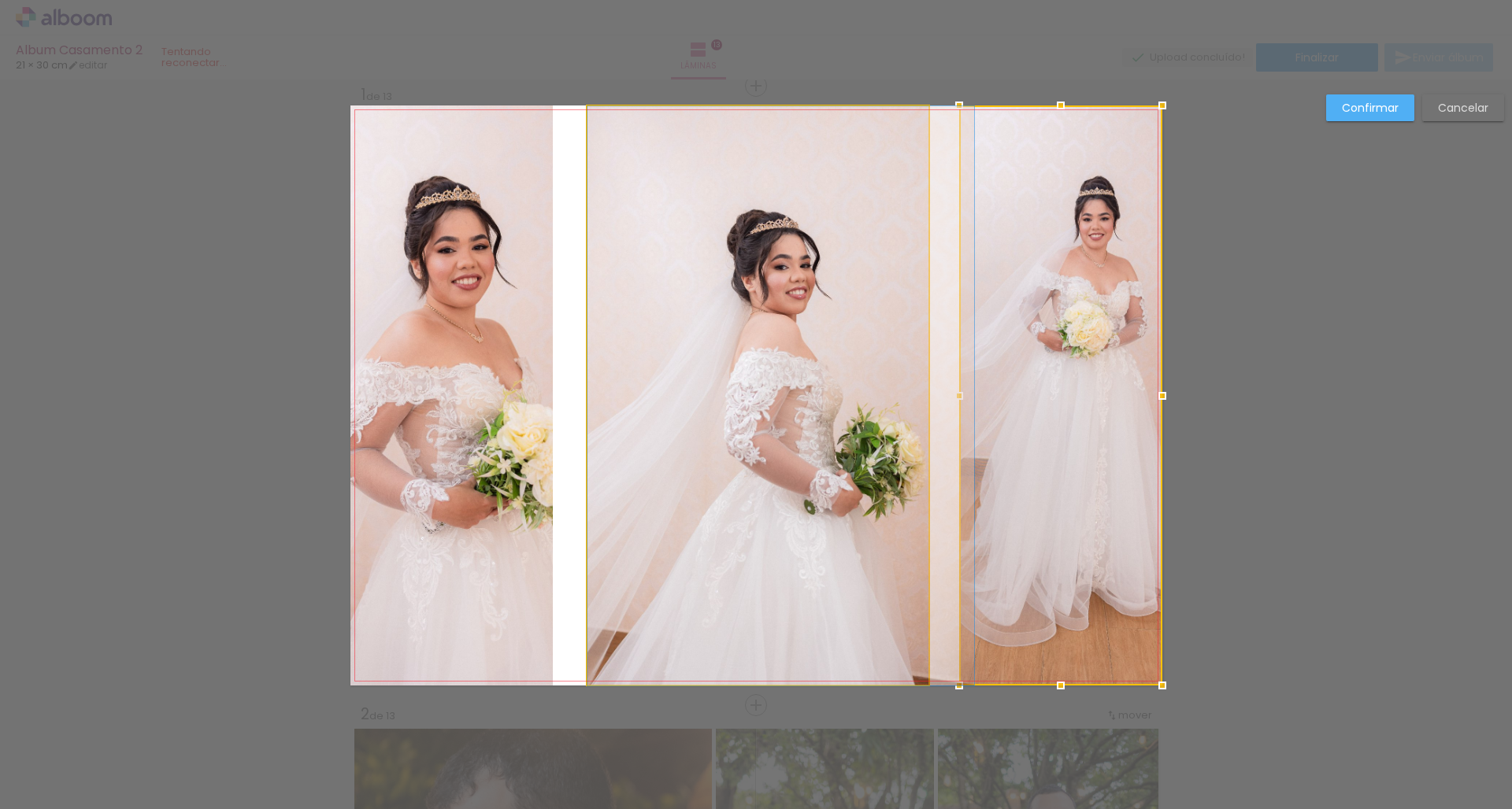
click at [755, 405] on quentale-photo at bounding box center [757, 396] width 341 height 579
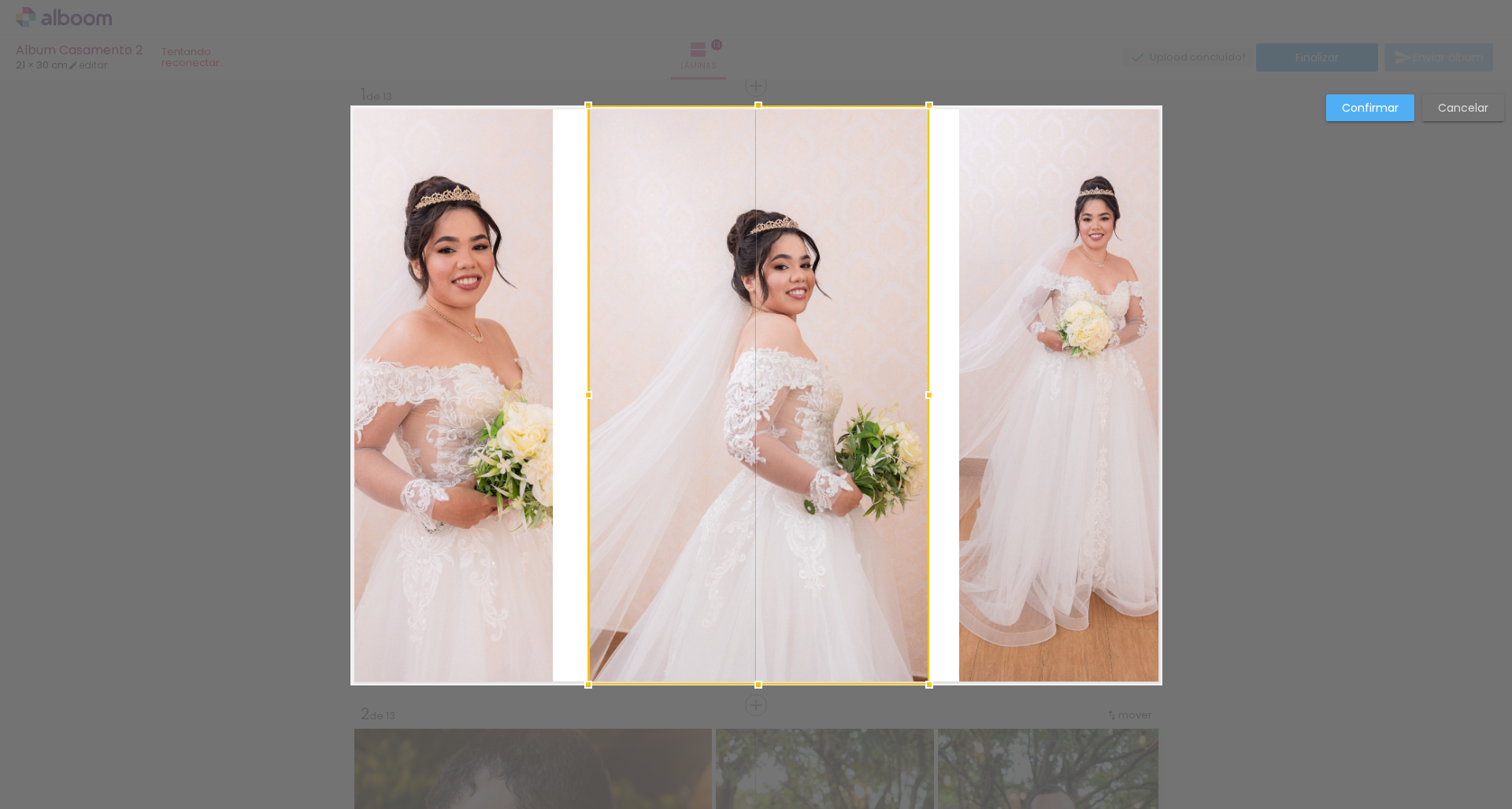
click at [989, 416] on quentale-photo at bounding box center [1060, 395] width 203 height 580
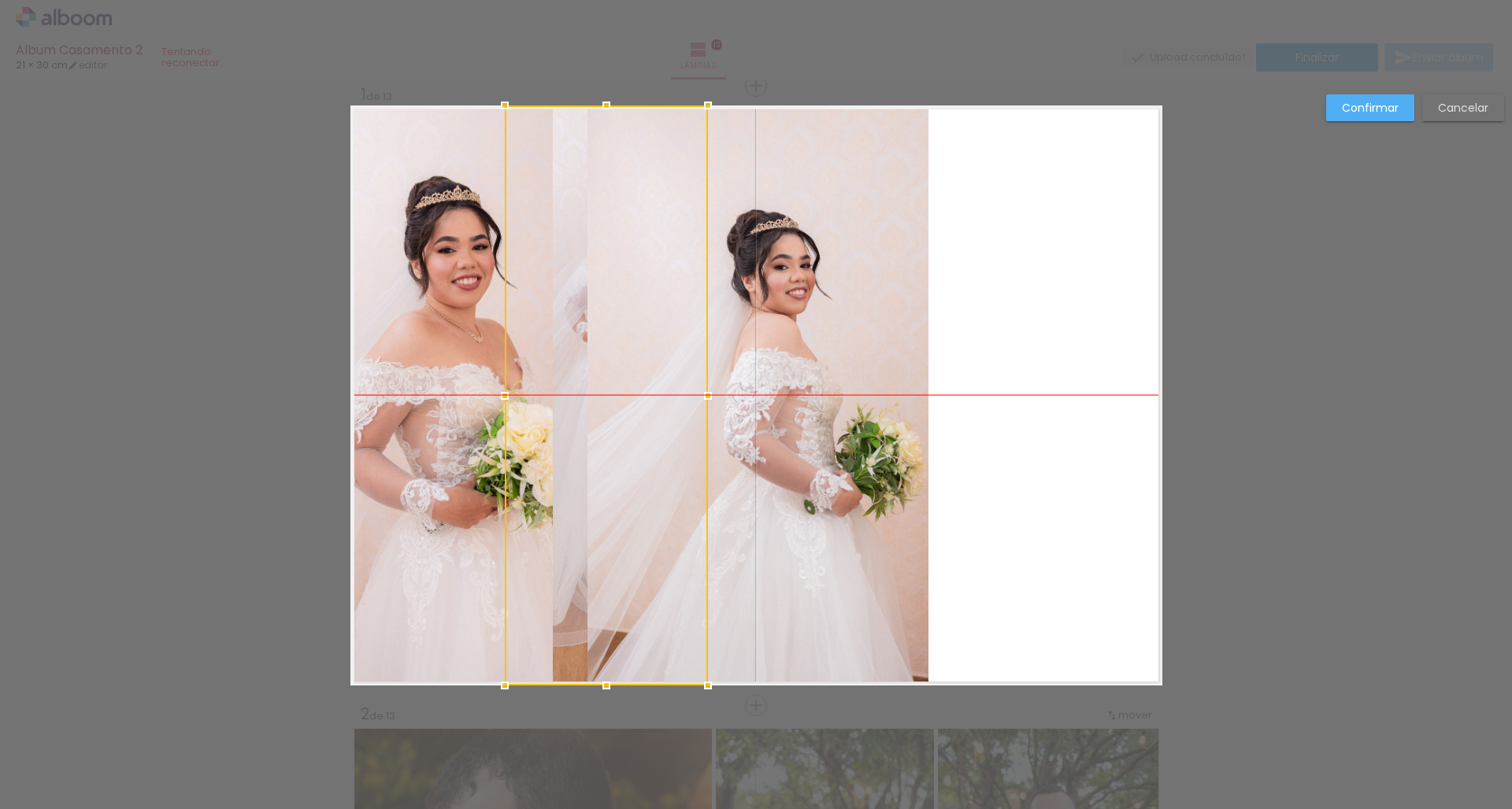
drag, startPoint x: 999, startPoint y: 414, endPoint x: 545, endPoint y: 414, distance: 454.0
click at [545, 414] on div at bounding box center [606, 395] width 203 height 580
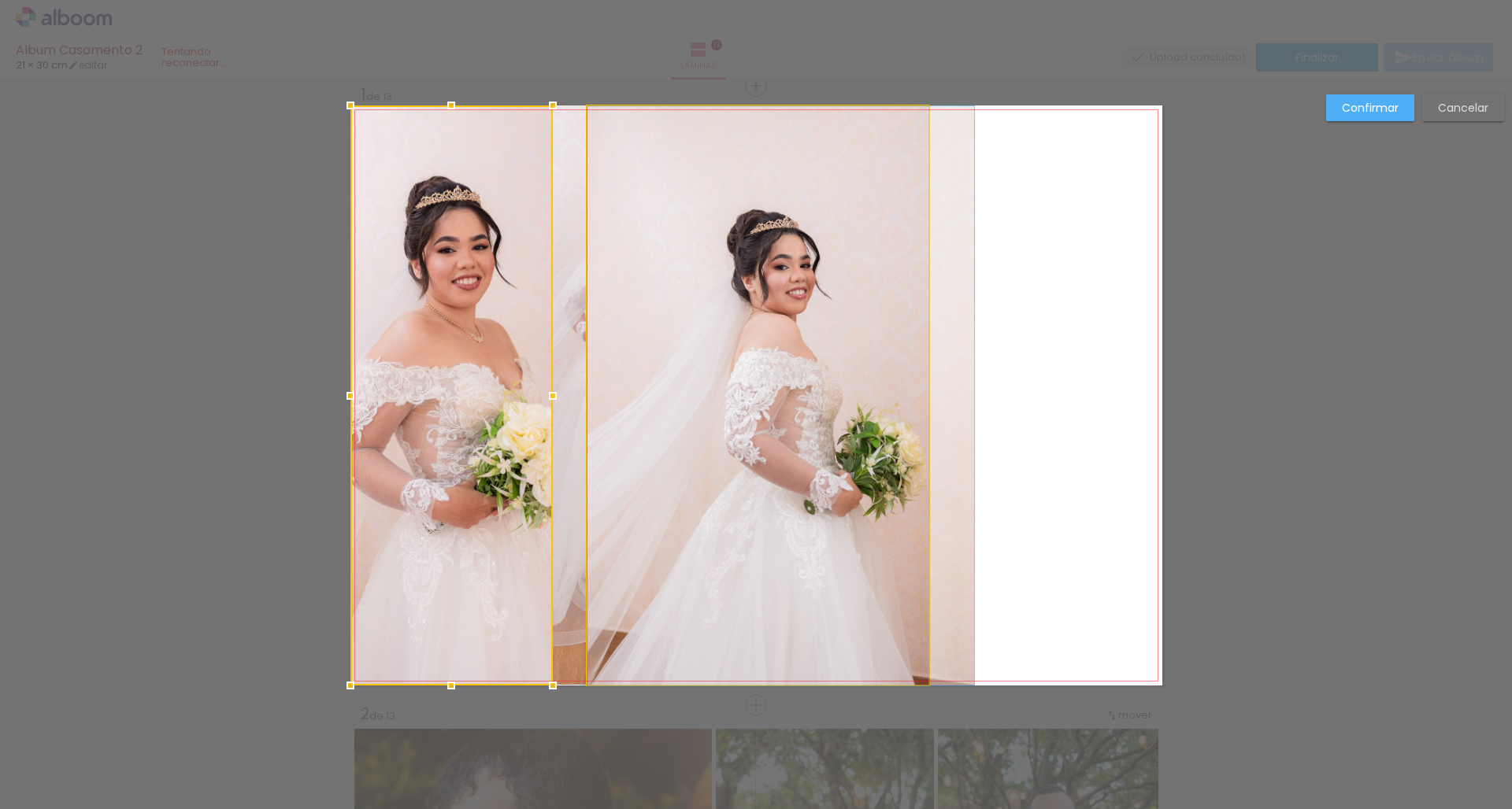
click at [858, 400] on quentale-photo at bounding box center [757, 396] width 341 height 579
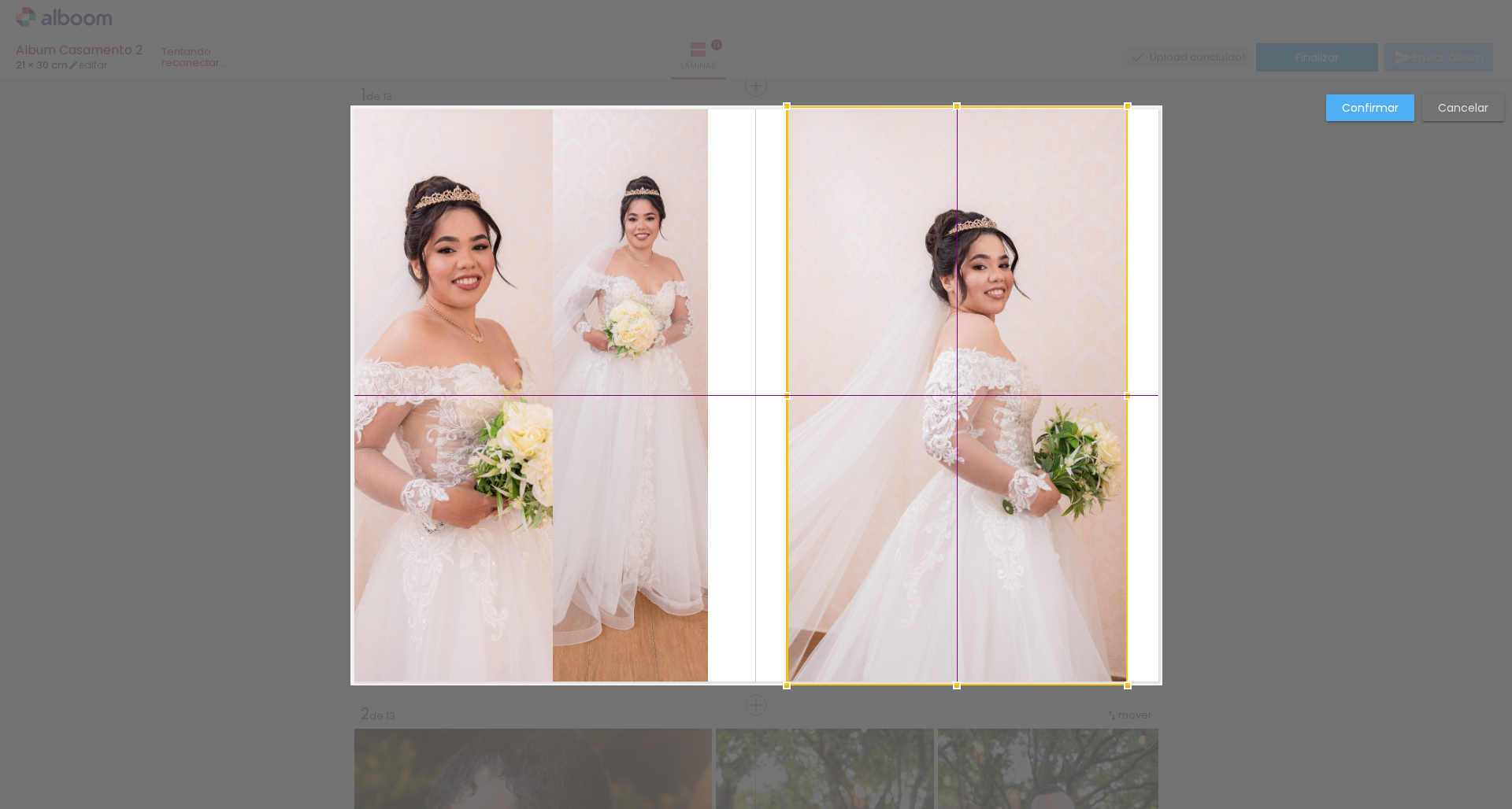
drag, startPoint x: 828, startPoint y: 400, endPoint x: 993, endPoint y: 422, distance: 166.5
click at [993, 422] on div at bounding box center [957, 396] width 341 height 579
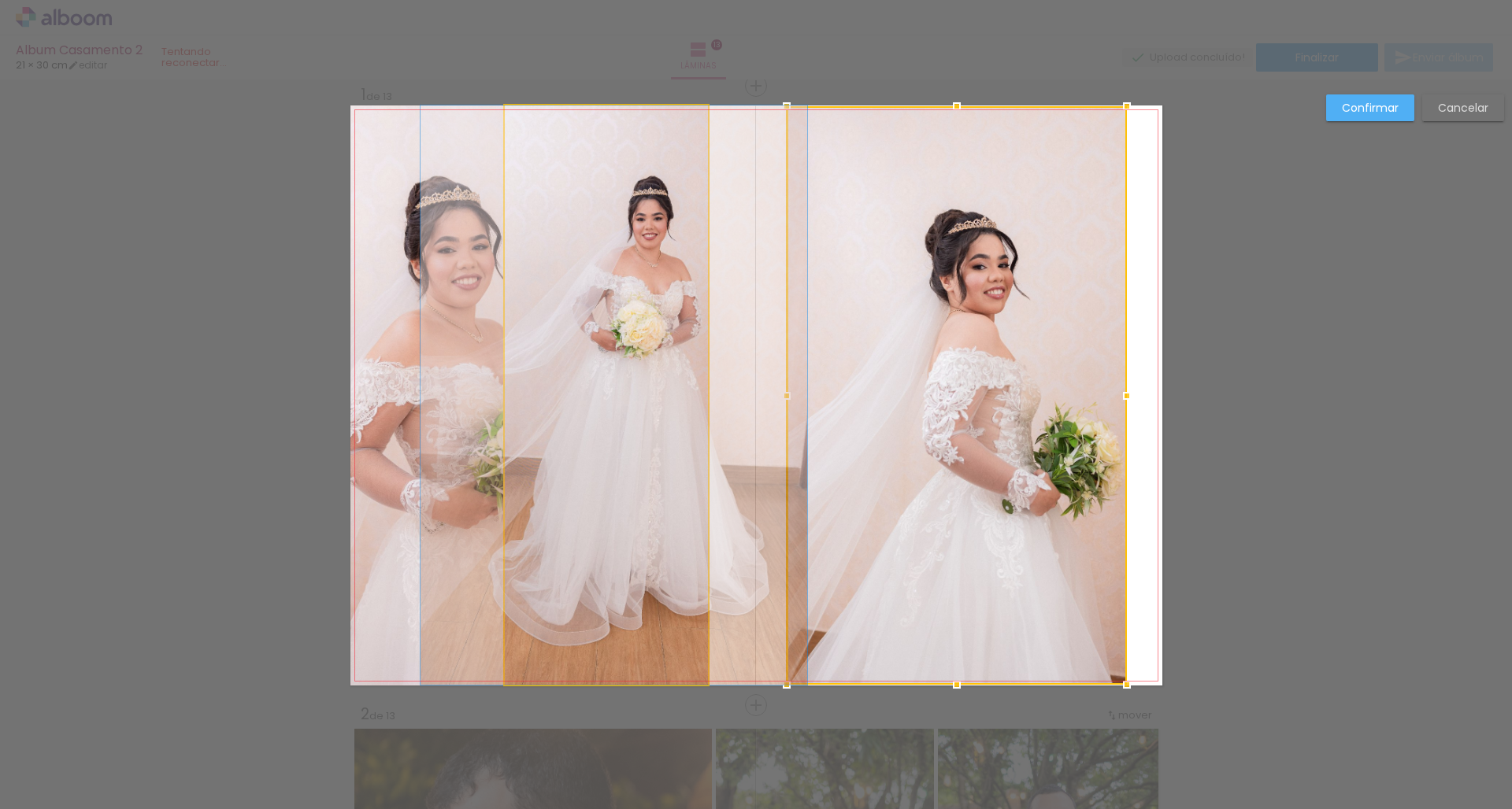
drag, startPoint x: 625, startPoint y: 417, endPoint x: 632, endPoint y: 420, distance: 7.6
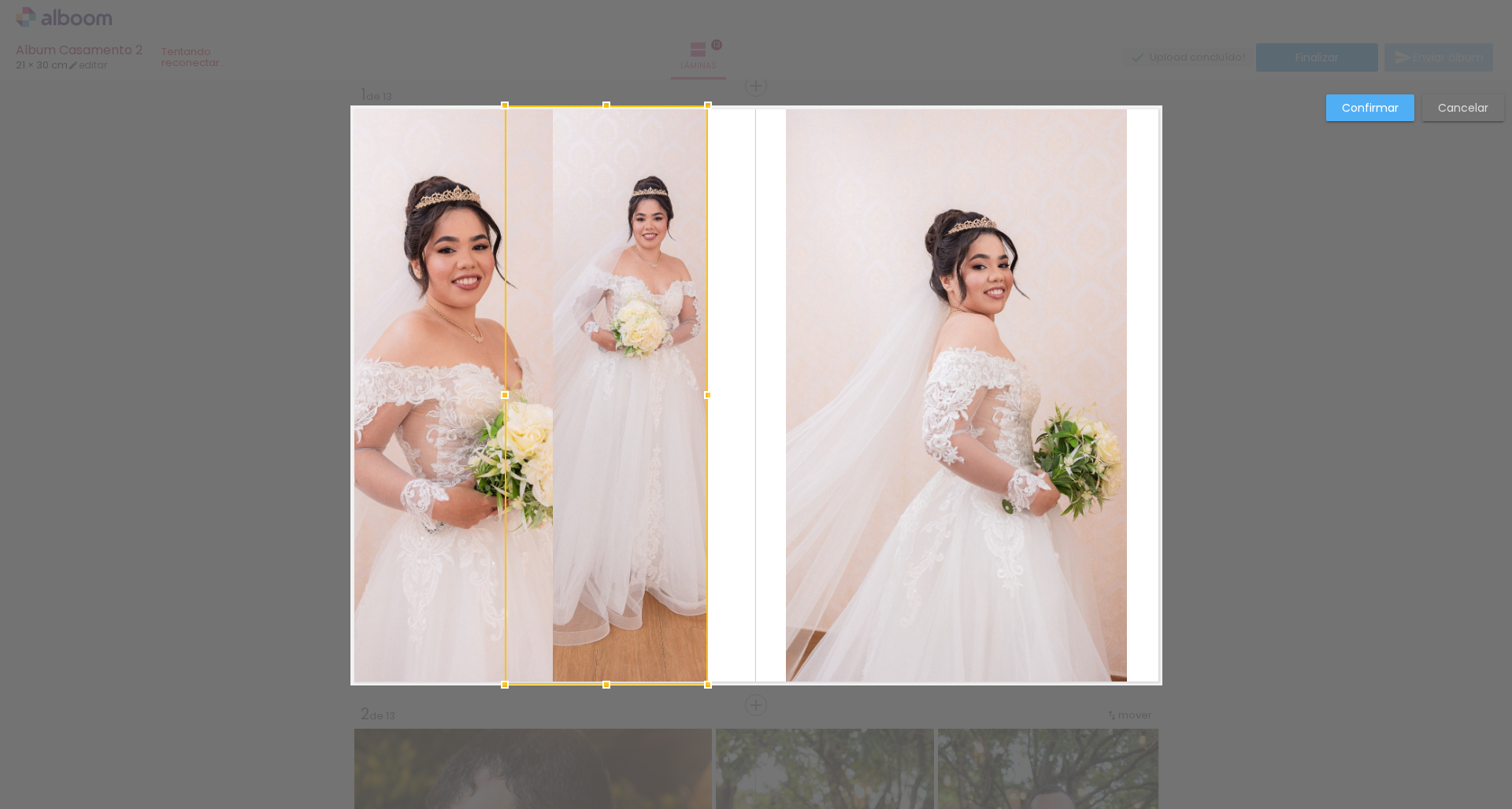
click at [440, 433] on quentale-photo at bounding box center [451, 395] width 202 height 580
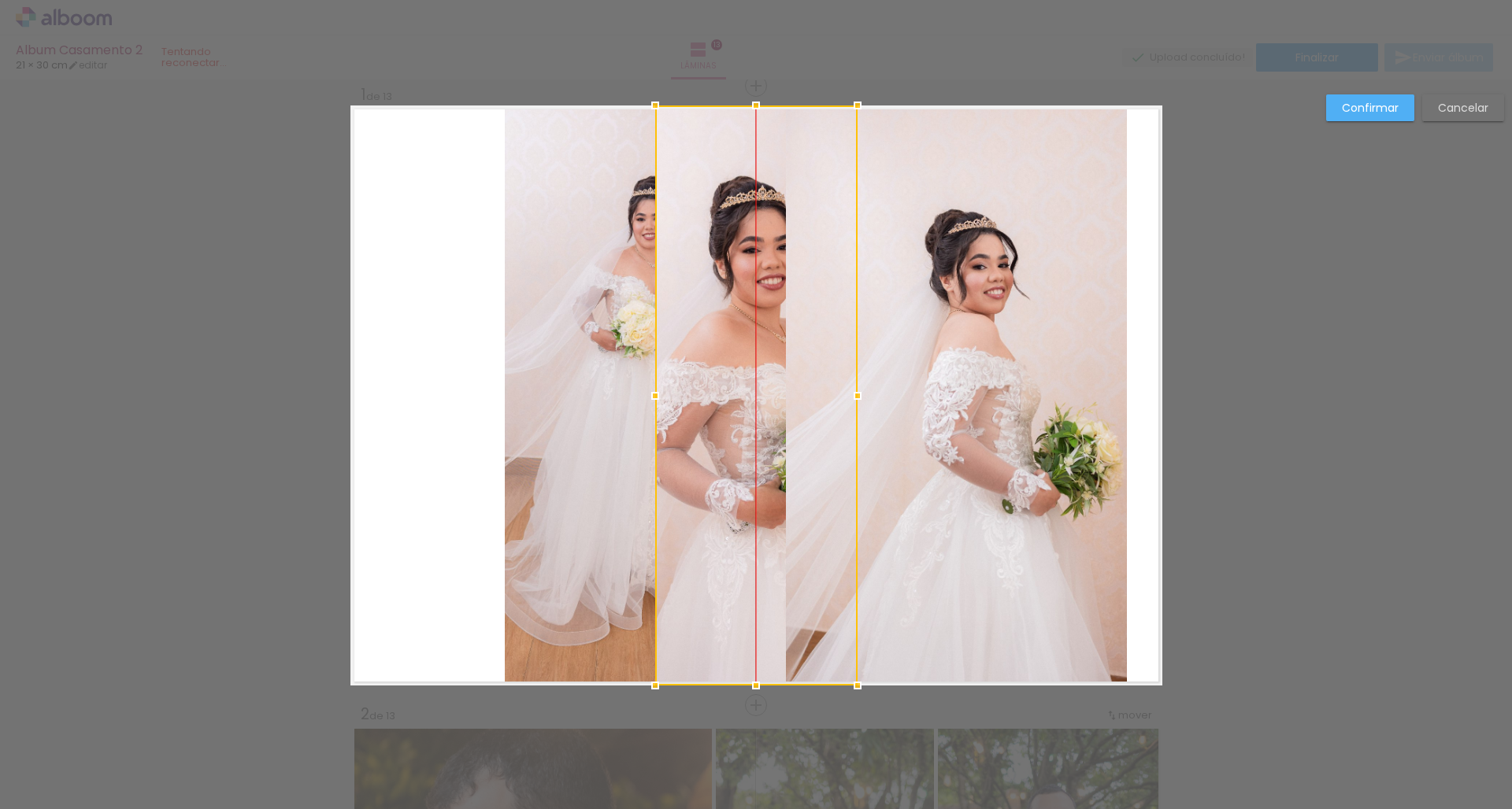
drag, startPoint x: 405, startPoint y: 439, endPoint x: 717, endPoint y: 397, distance: 314.8
click at [717, 397] on div at bounding box center [756, 395] width 202 height 580
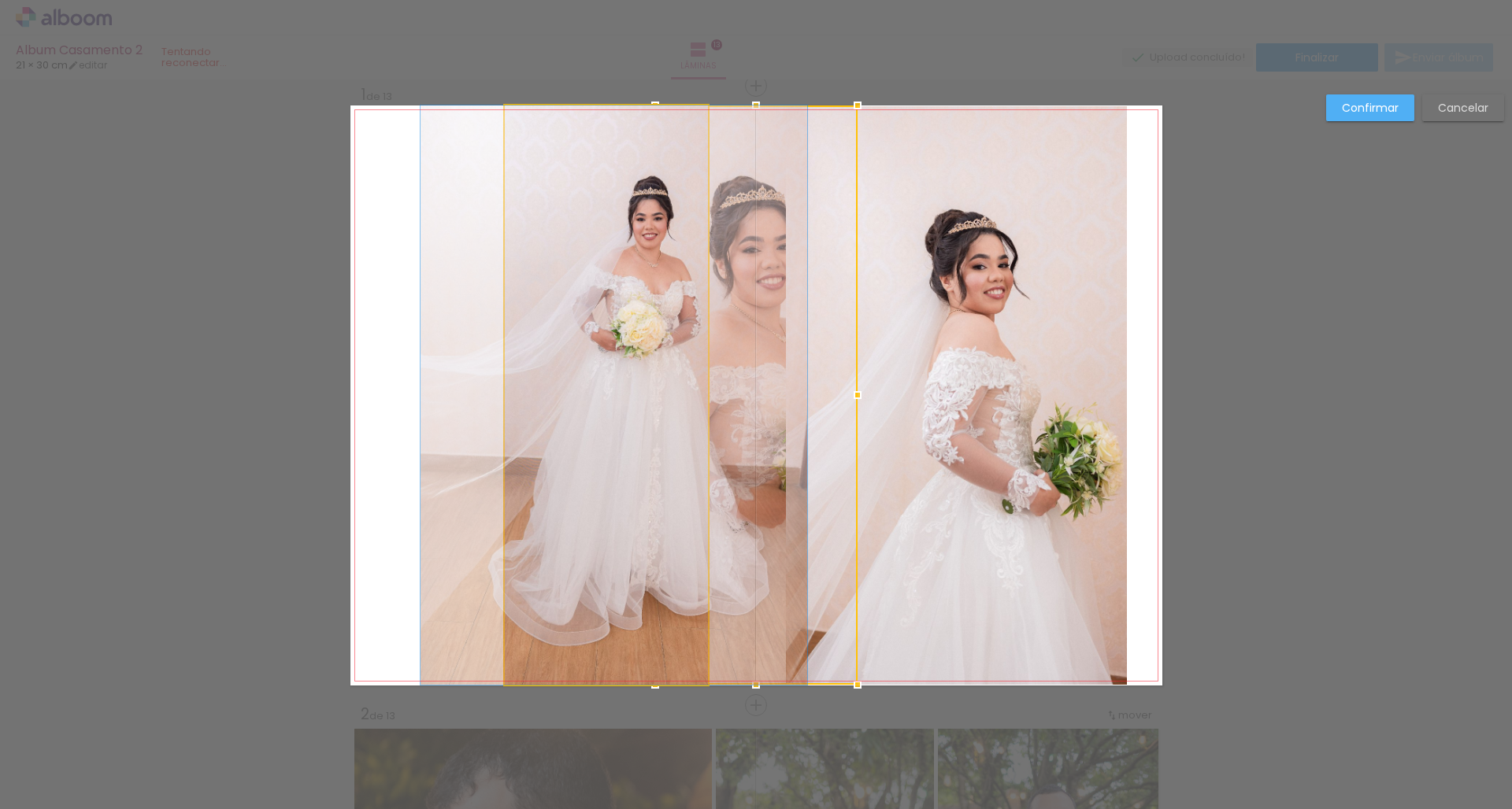
click at [538, 395] on quentale-photo at bounding box center [606, 395] width 203 height 579
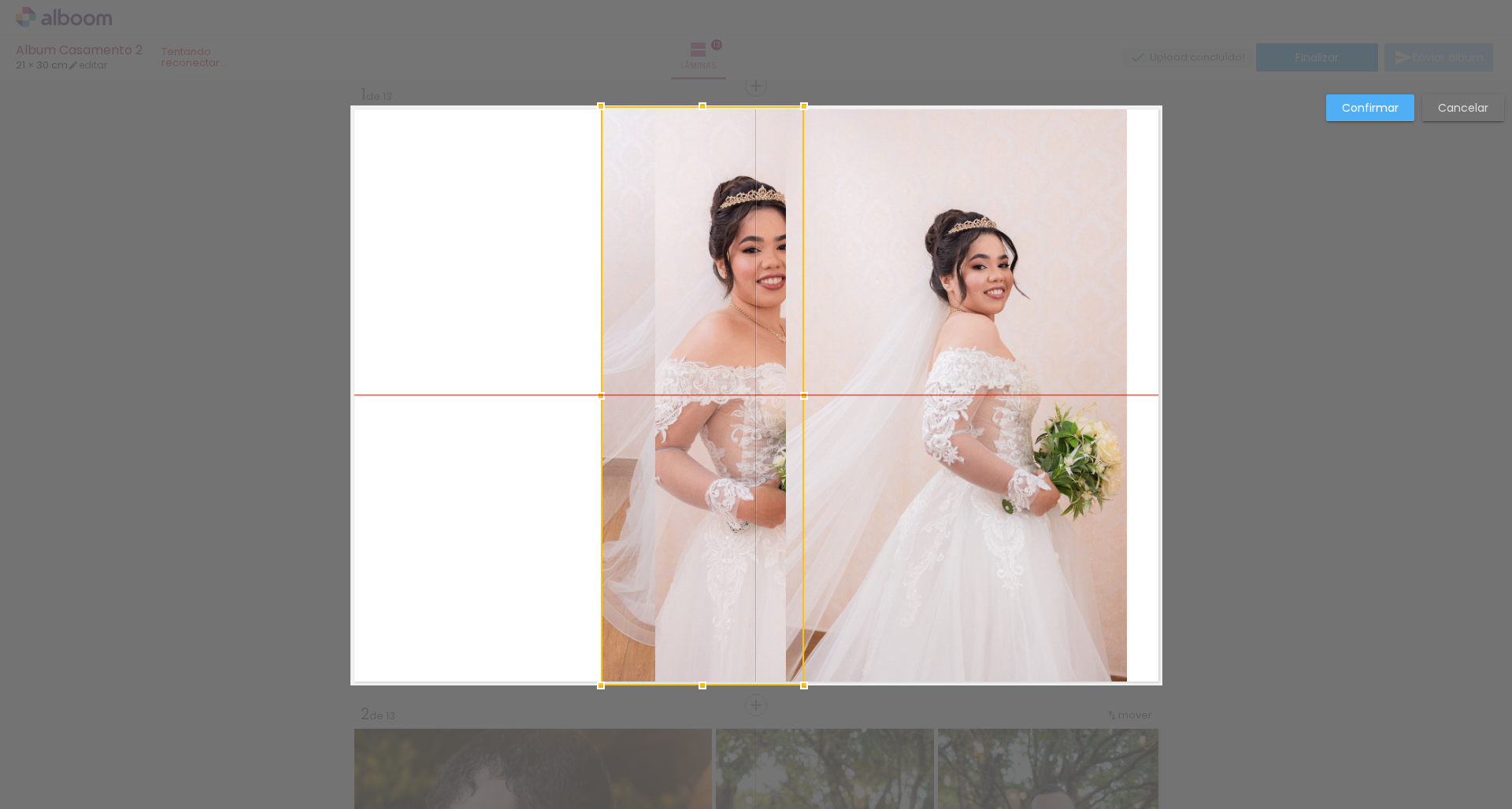
drag, startPoint x: 538, startPoint y: 395, endPoint x: 634, endPoint y: 393, distance: 96.0
click at [634, 393] on div at bounding box center [703, 396] width 203 height 579
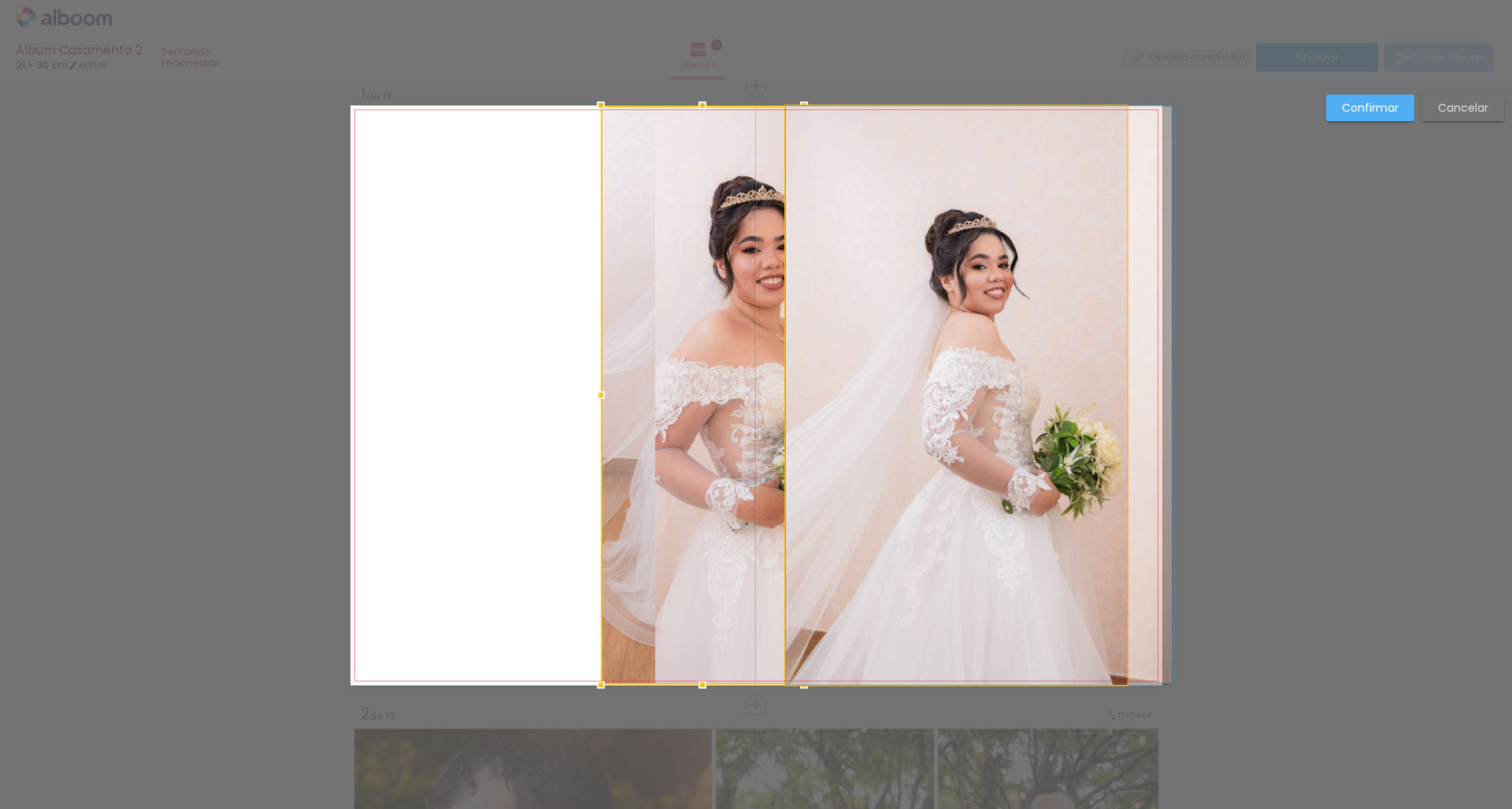
click at [929, 343] on quentale-photo at bounding box center [956, 395] width 341 height 578
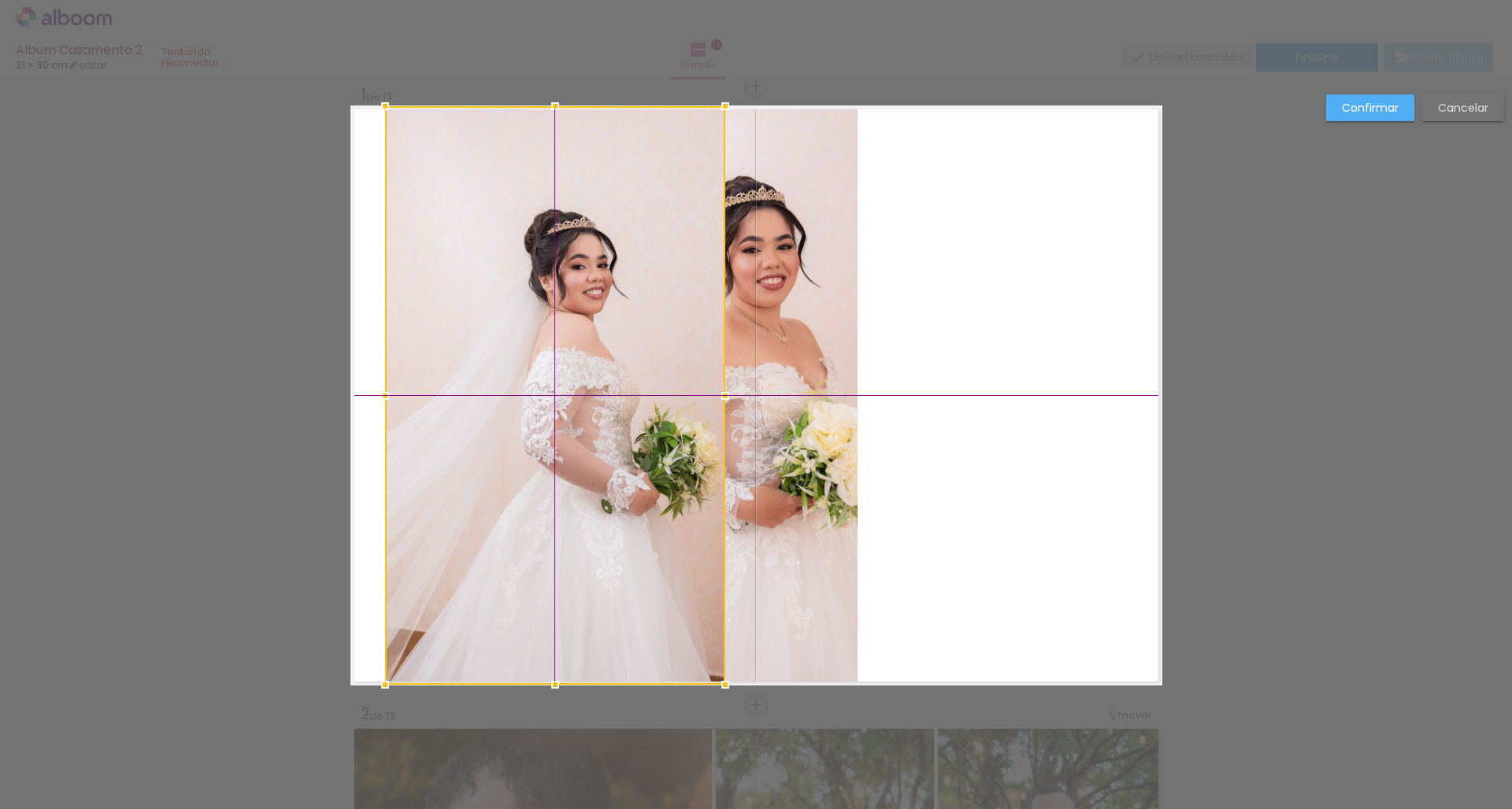
drag, startPoint x: 969, startPoint y: 350, endPoint x: 548, endPoint y: 362, distance: 421.2
click at [548, 362] on div at bounding box center [555, 395] width 340 height 578
click at [476, 363] on div at bounding box center [555, 395] width 340 height 578
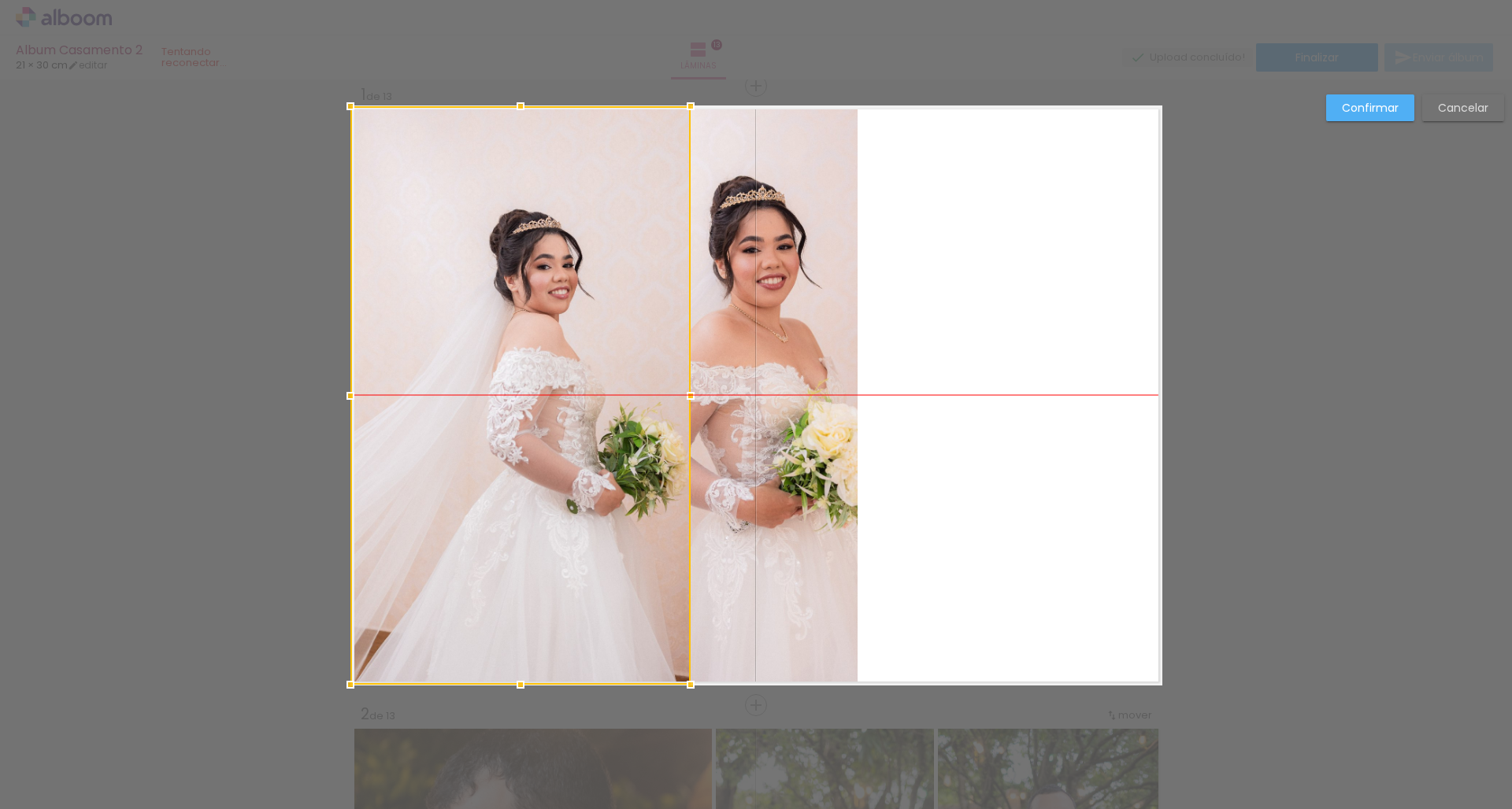
drag, startPoint x: 464, startPoint y: 396, endPoint x: 429, endPoint y: 396, distance: 35.0
click at [429, 396] on div at bounding box center [520, 395] width 340 height 578
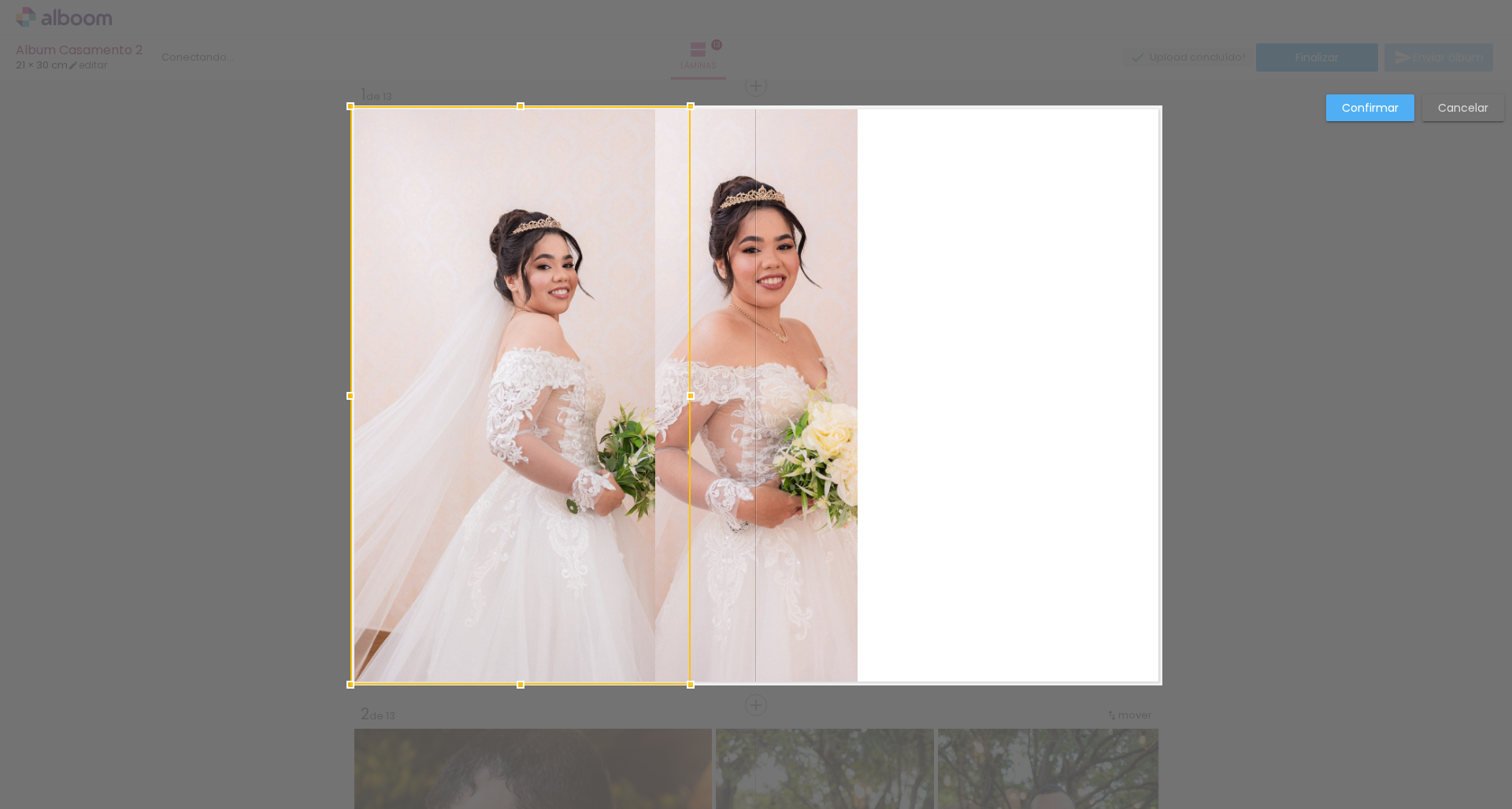
click at [792, 354] on quentale-photo at bounding box center [756, 395] width 202 height 579
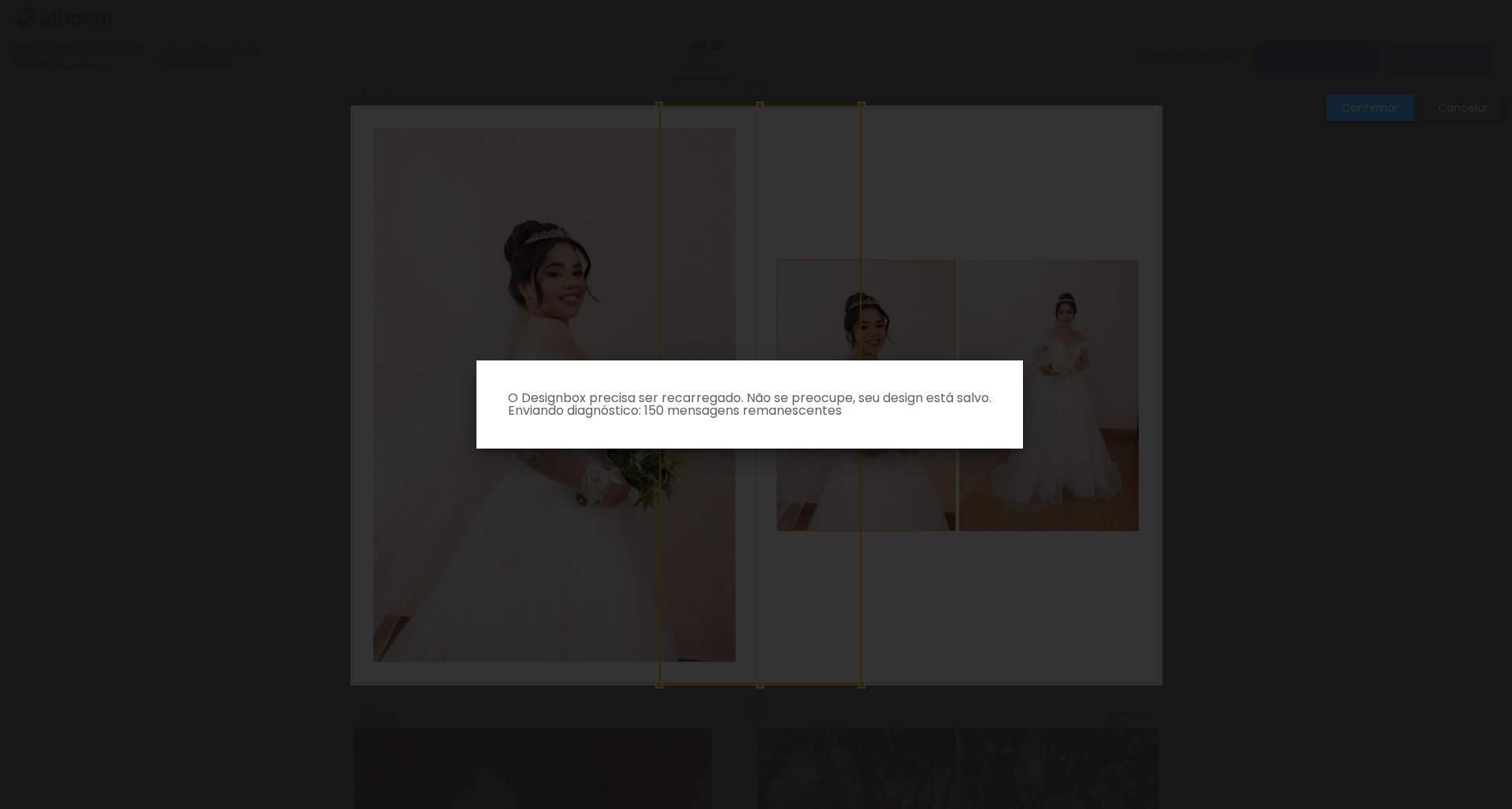
drag, startPoint x: 761, startPoint y: 356, endPoint x: 1061, endPoint y: 340, distance: 300.4
click at [1061, 340] on body "link( href="../../bower_components/polymer/polymer.html" rel="import" ) picture…" at bounding box center [756, 404] width 1512 height 809
click at [959, 414] on p "O Designbox precisa ser recarregado. Não se preocupe, seu design está salvo. En…" at bounding box center [749, 404] width 521 height 25
click at [931, 331] on iron-overlay-backdrop at bounding box center [756, 404] width 1512 height 809
click at [1225, 232] on iron-overlay-backdrop at bounding box center [756, 404] width 1512 height 809
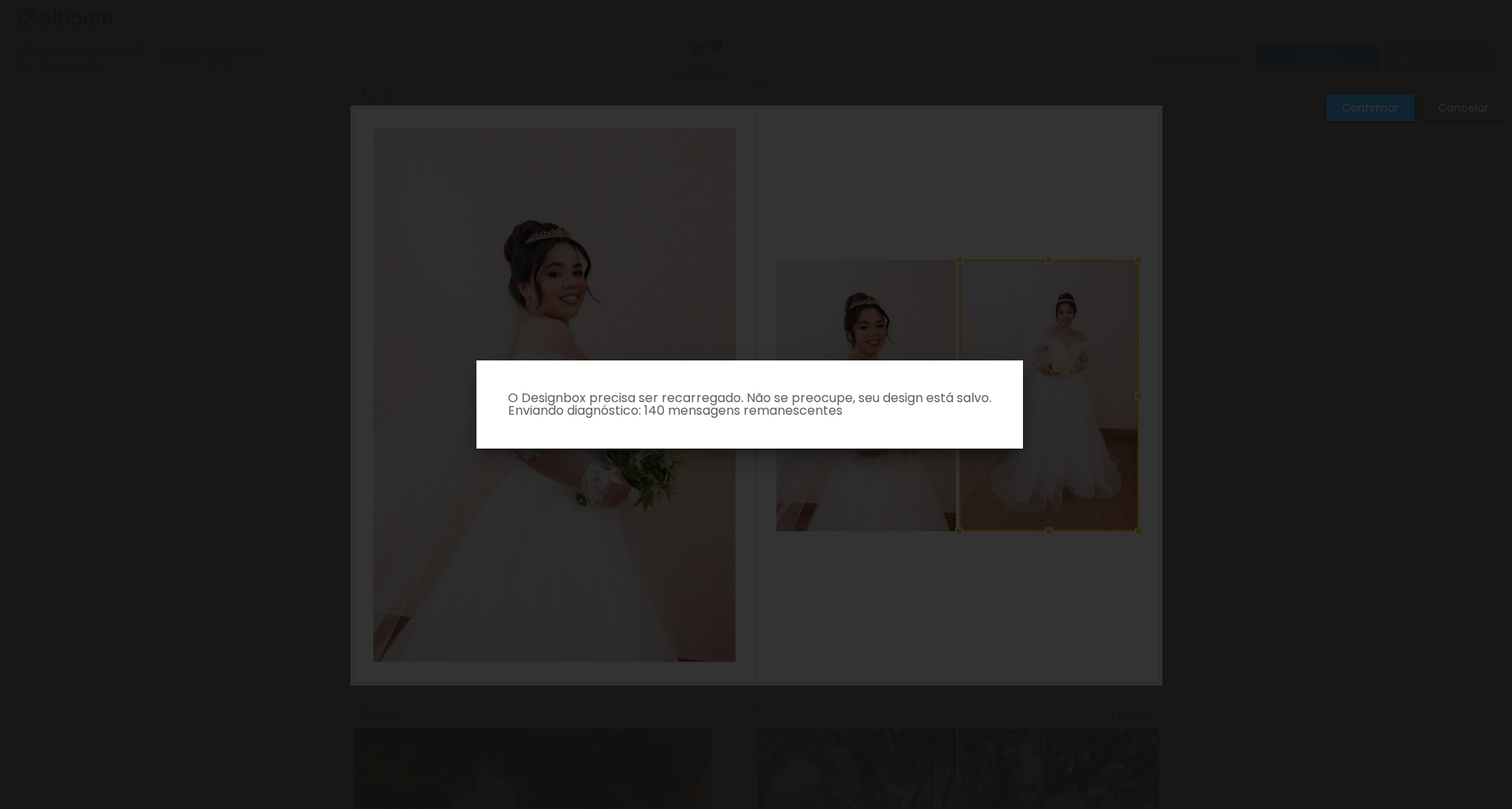
click at [841, 430] on paper-dialog "O Designbox precisa ser recarregado. Não se preocupe, seu design está salvo. En…" at bounding box center [749, 405] width 547 height 88
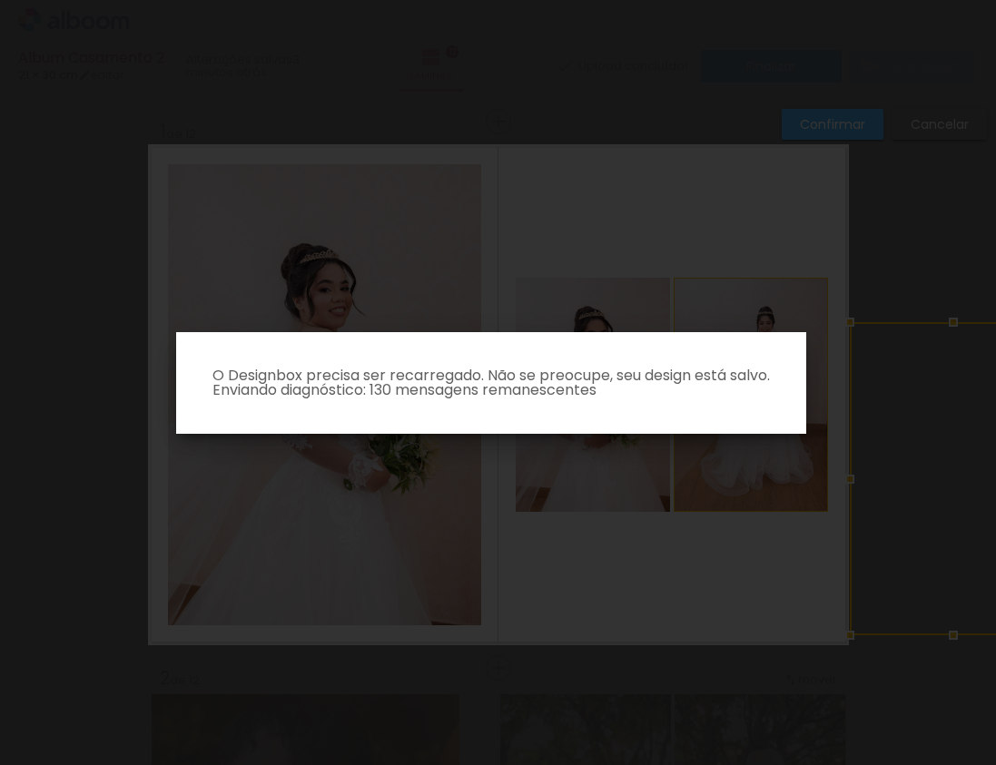
scroll to position [0, 3737]
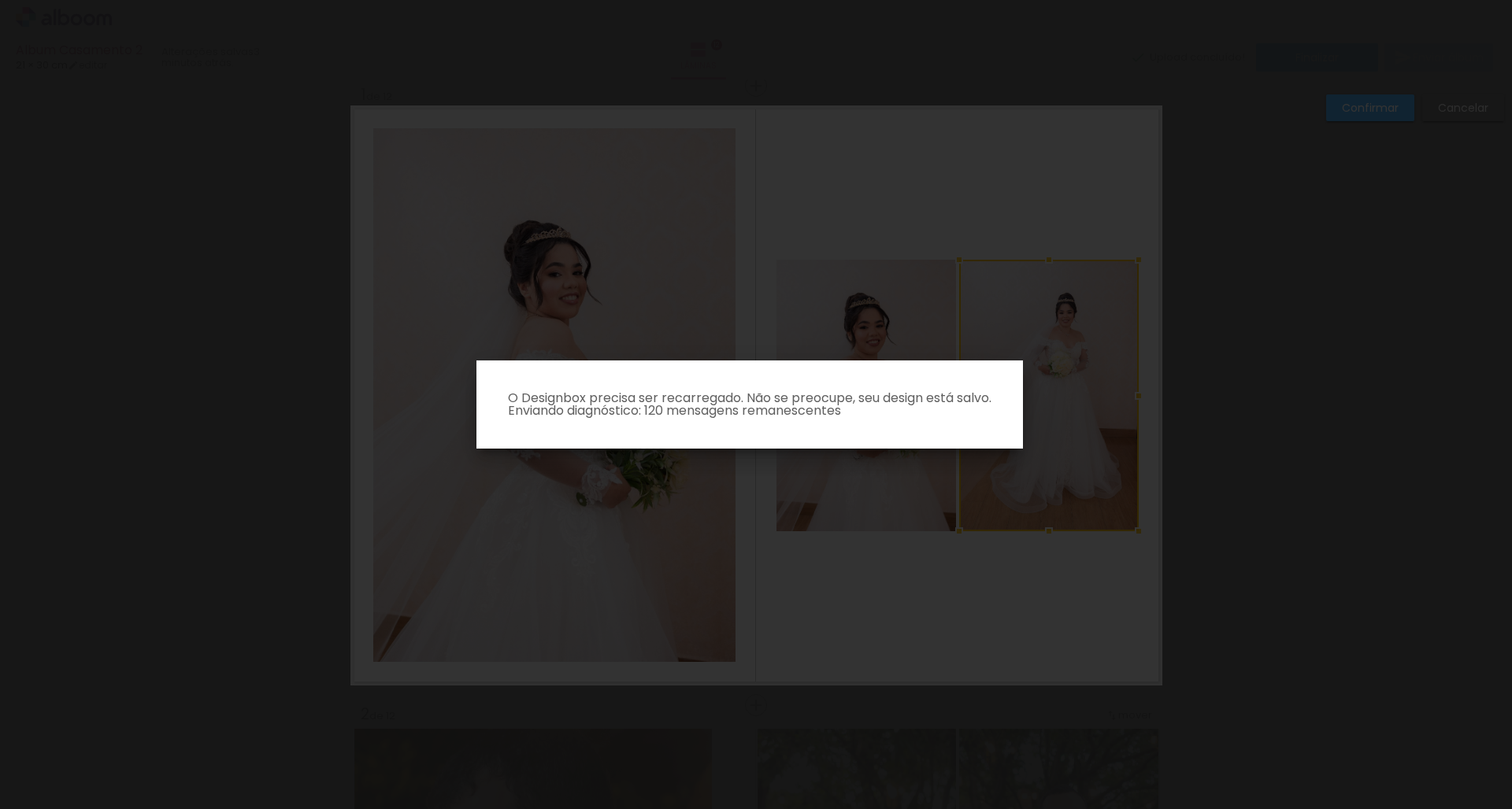
click at [704, 414] on p "O Designbox precisa ser recarregado. Não se preocupe, seu design está salvo. En…" at bounding box center [749, 404] width 521 height 25
click at [863, 229] on iron-overlay-backdrop at bounding box center [756, 404] width 1512 height 809
click at [863, 112] on iron-overlay-backdrop at bounding box center [756, 404] width 1512 height 809
click at [863, 396] on p "O Designbox precisa ser recarregado. Não se preocupe, seu design está salvo. En…" at bounding box center [749, 404] width 521 height 25
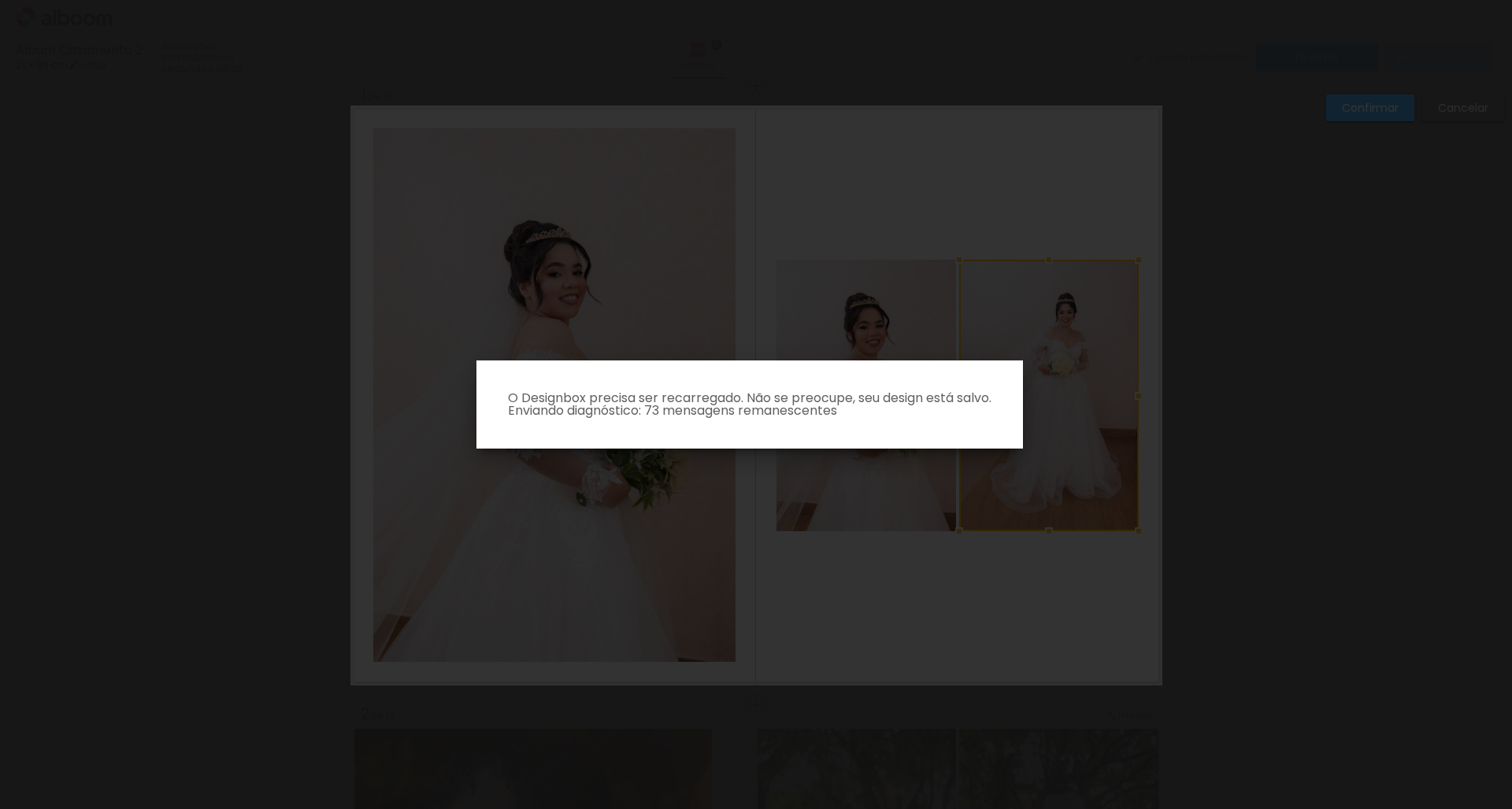
click at [863, 352] on iron-overlay-backdrop at bounding box center [756, 404] width 1512 height 809
click at [863, 438] on iron-overlay-backdrop at bounding box center [756, 404] width 1512 height 809
click at [863, 230] on iron-overlay-backdrop at bounding box center [756, 404] width 1512 height 809
click at [863, 95] on iron-overlay-backdrop at bounding box center [756, 404] width 1512 height 809
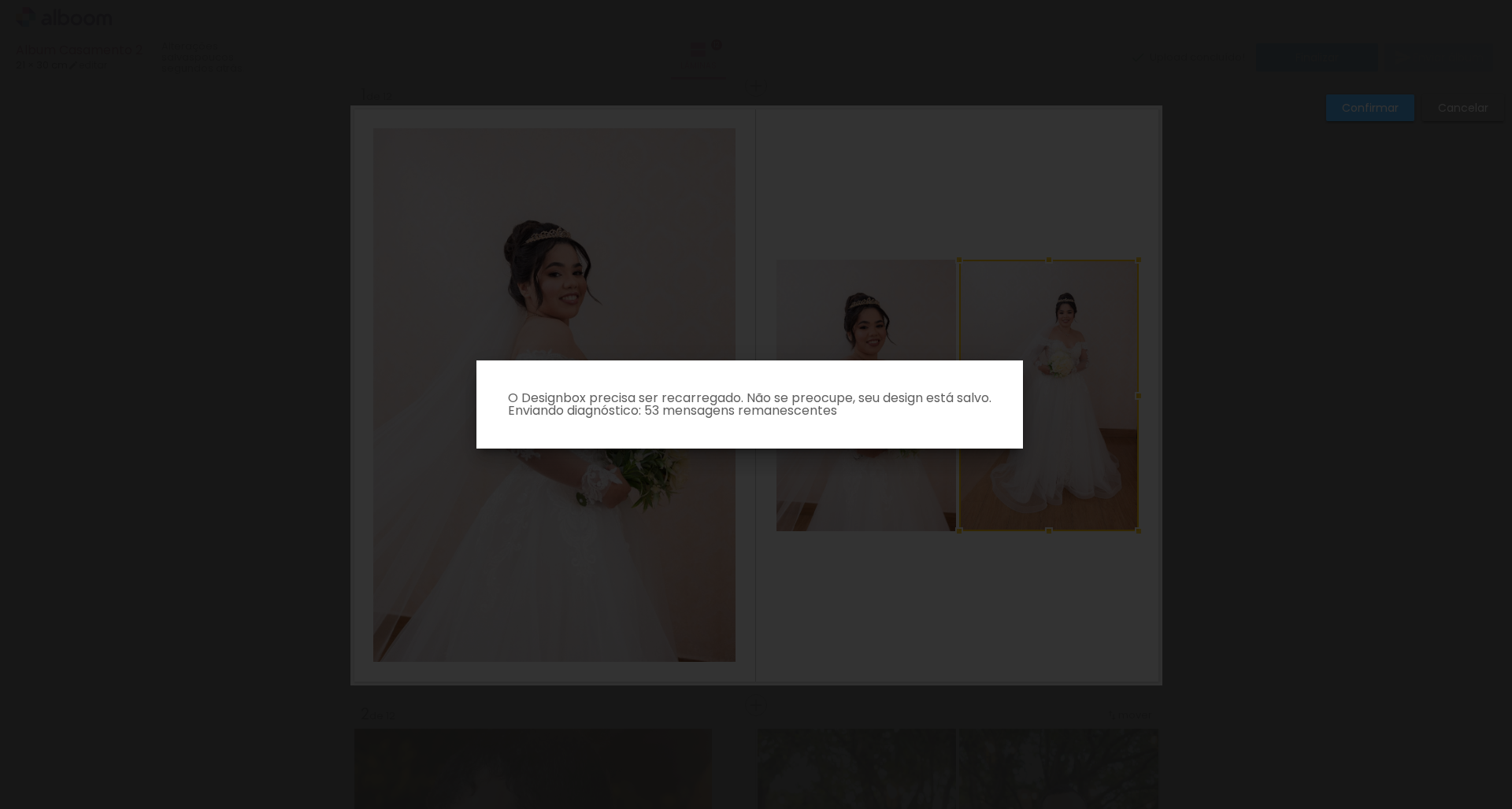
click at [863, 102] on iron-overlay-backdrop at bounding box center [756, 404] width 1512 height 809
click at [863, 106] on iron-overlay-backdrop at bounding box center [756, 404] width 1512 height 809
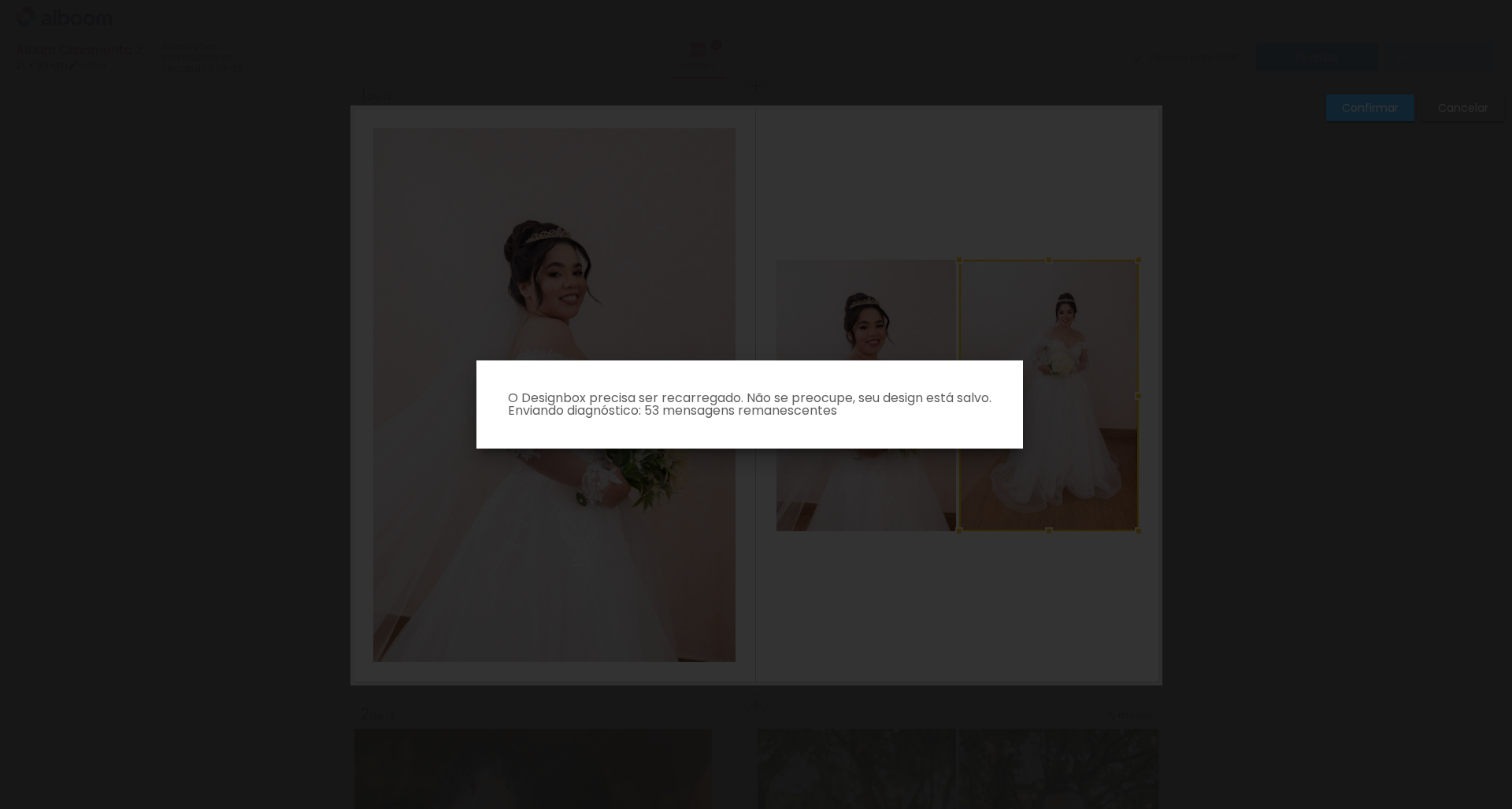
click at [863, 106] on iron-overlay-backdrop at bounding box center [756, 404] width 1512 height 809
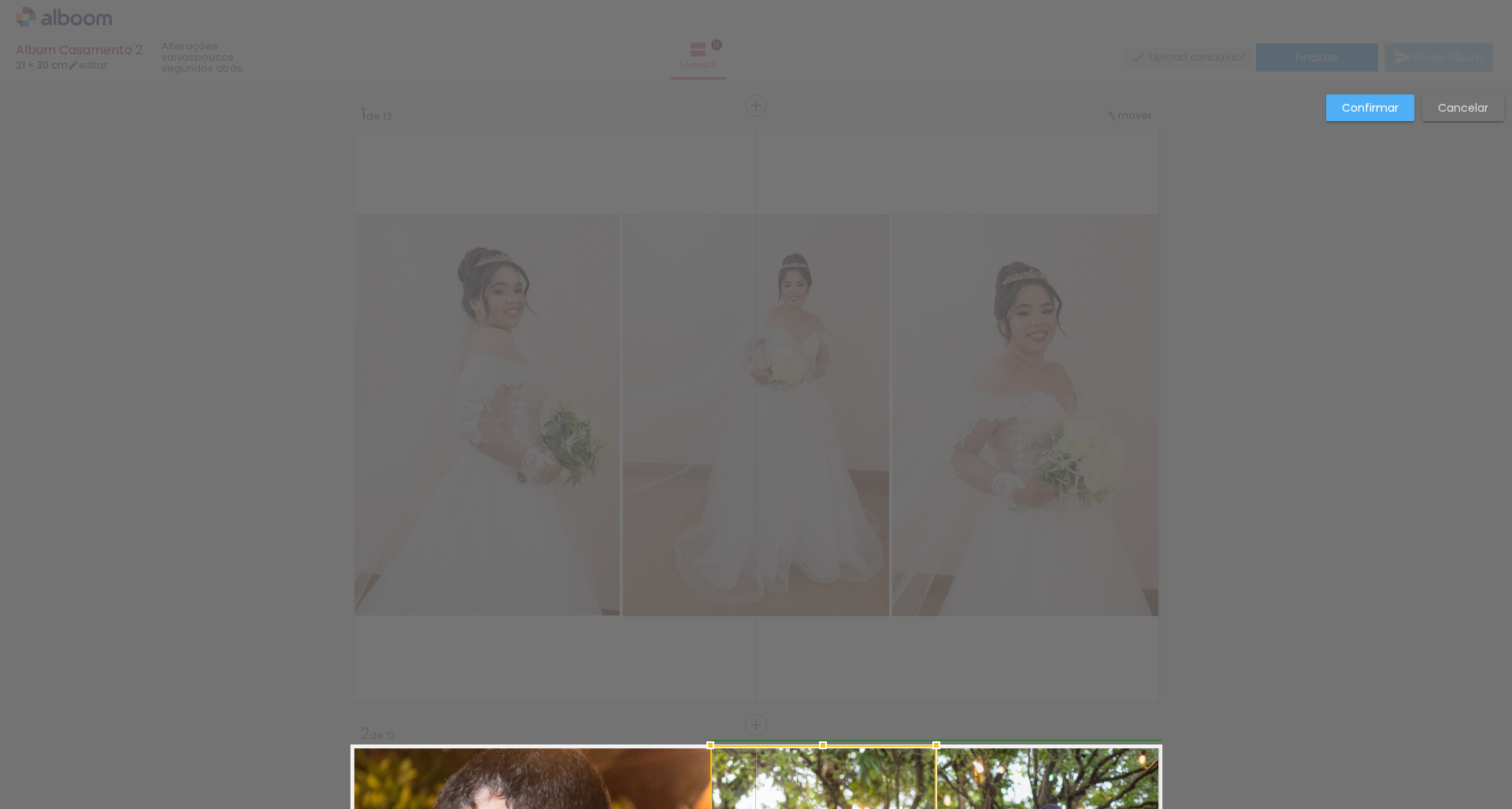
scroll to position [1298, 0]
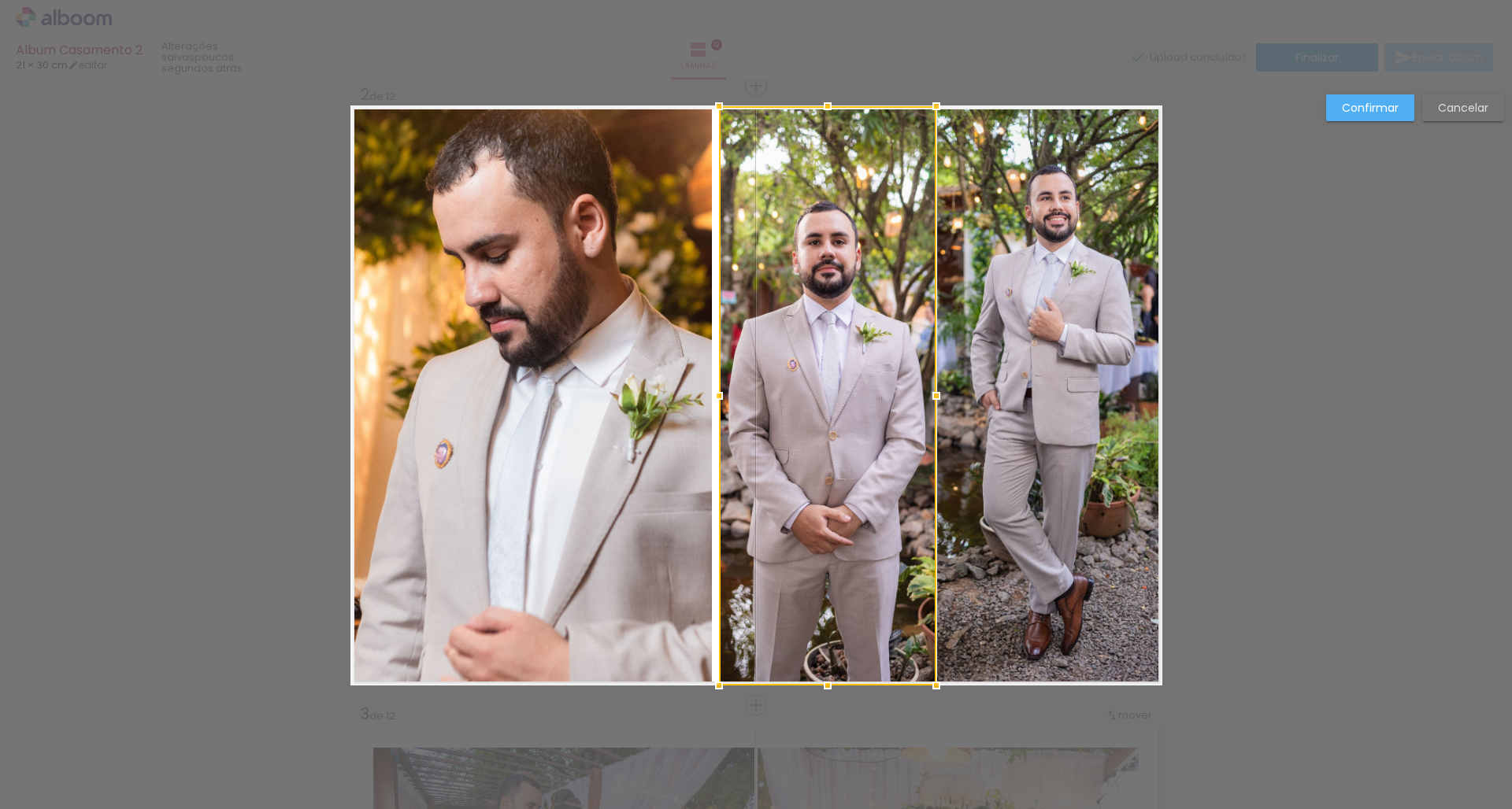
click at [713, 396] on div at bounding box center [719, 395] width 31 height 31
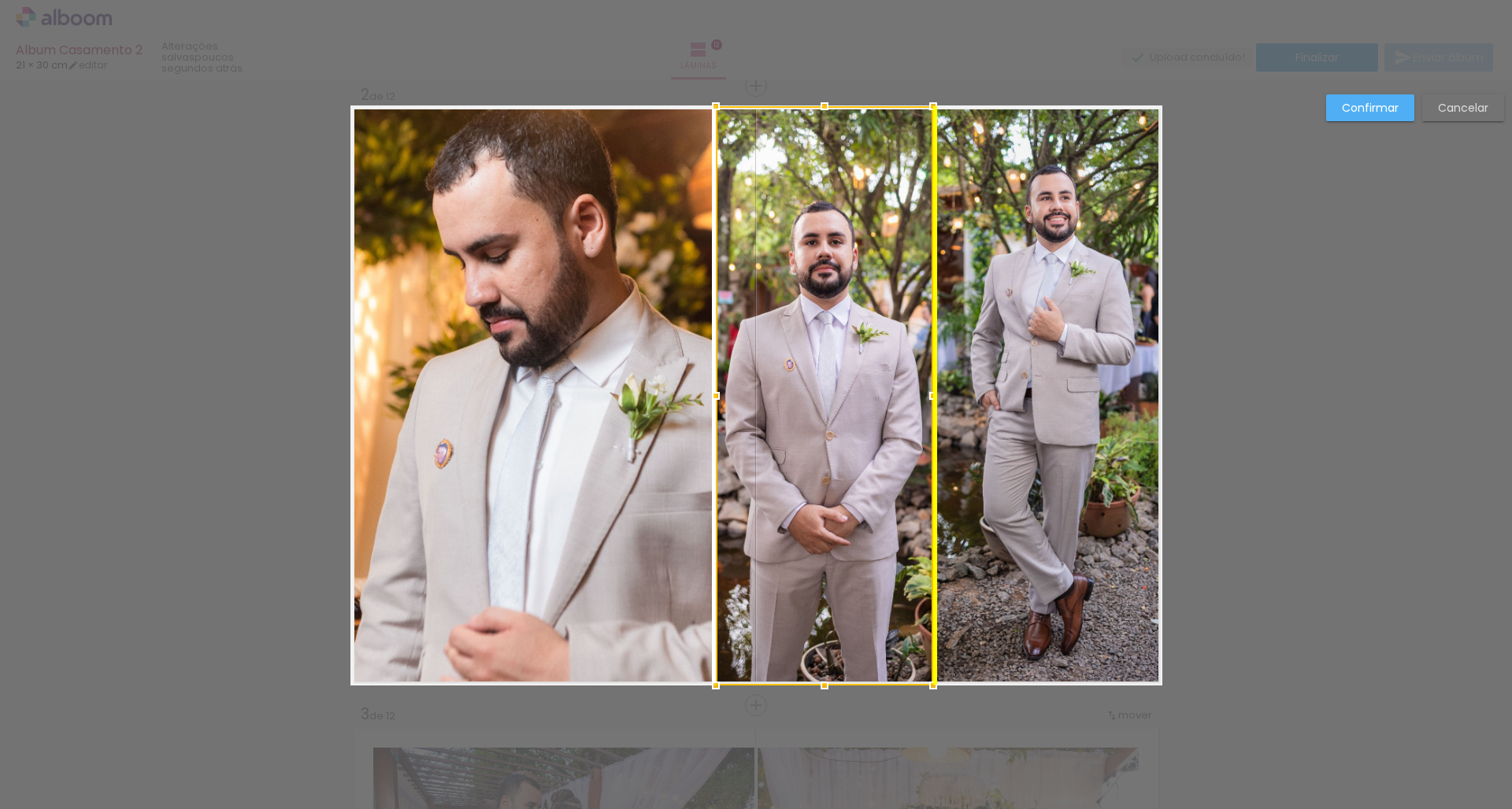
click at [843, 396] on div at bounding box center [824, 396] width 218 height 579
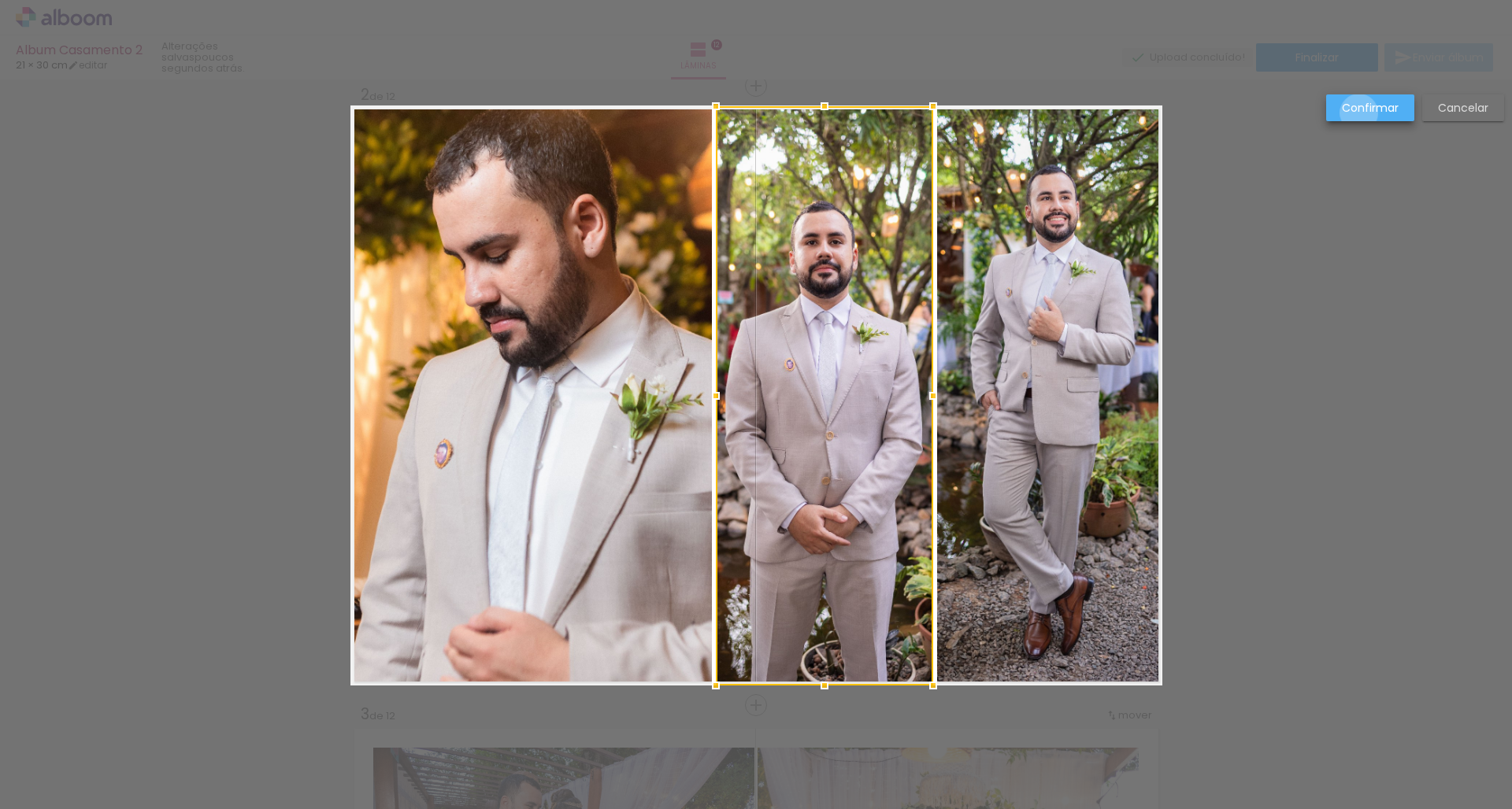
click at [0, 0] on slot "Confirmar" at bounding box center [0, 0] width 0 height 0
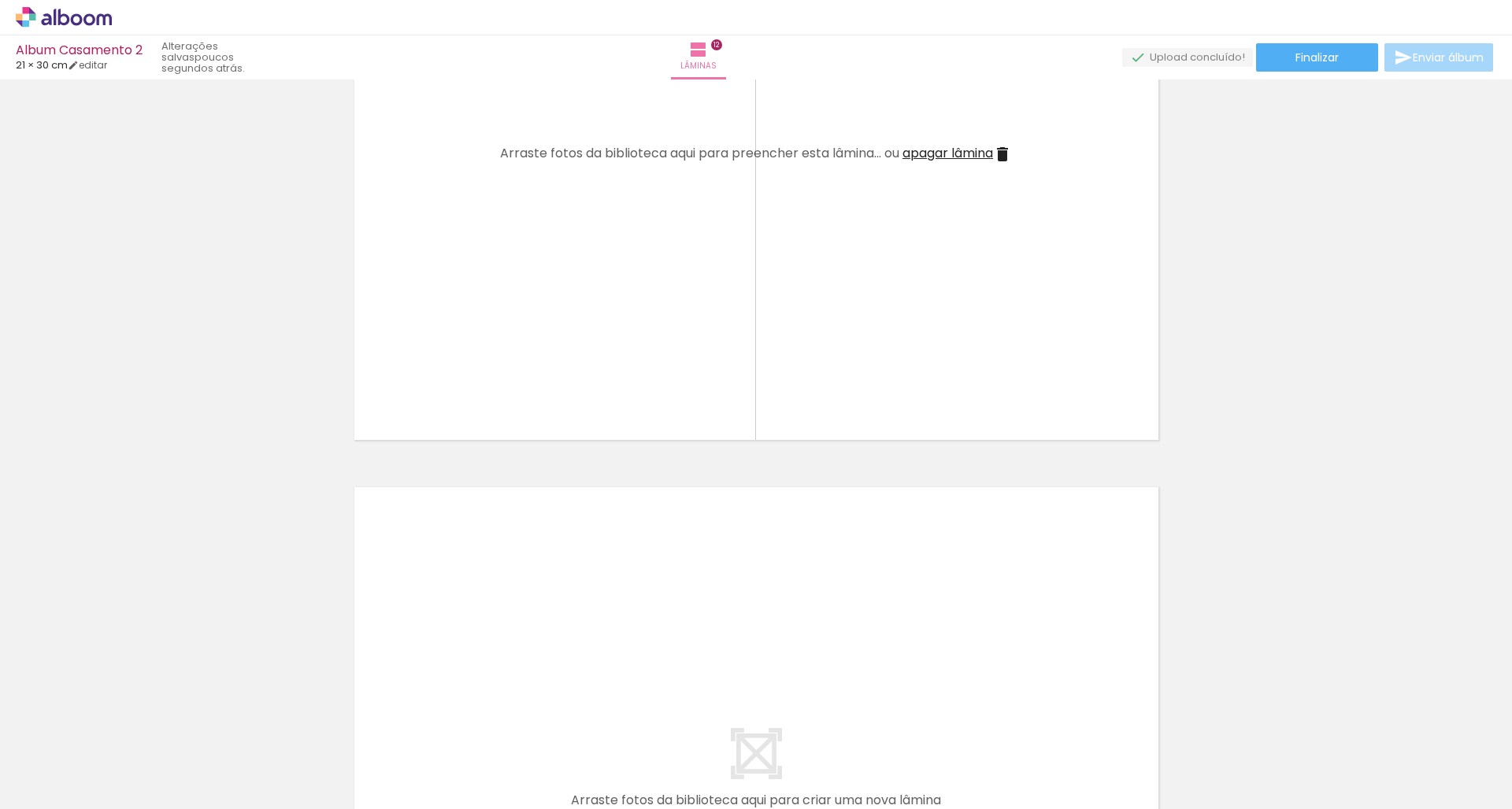
scroll to position [0, 677]
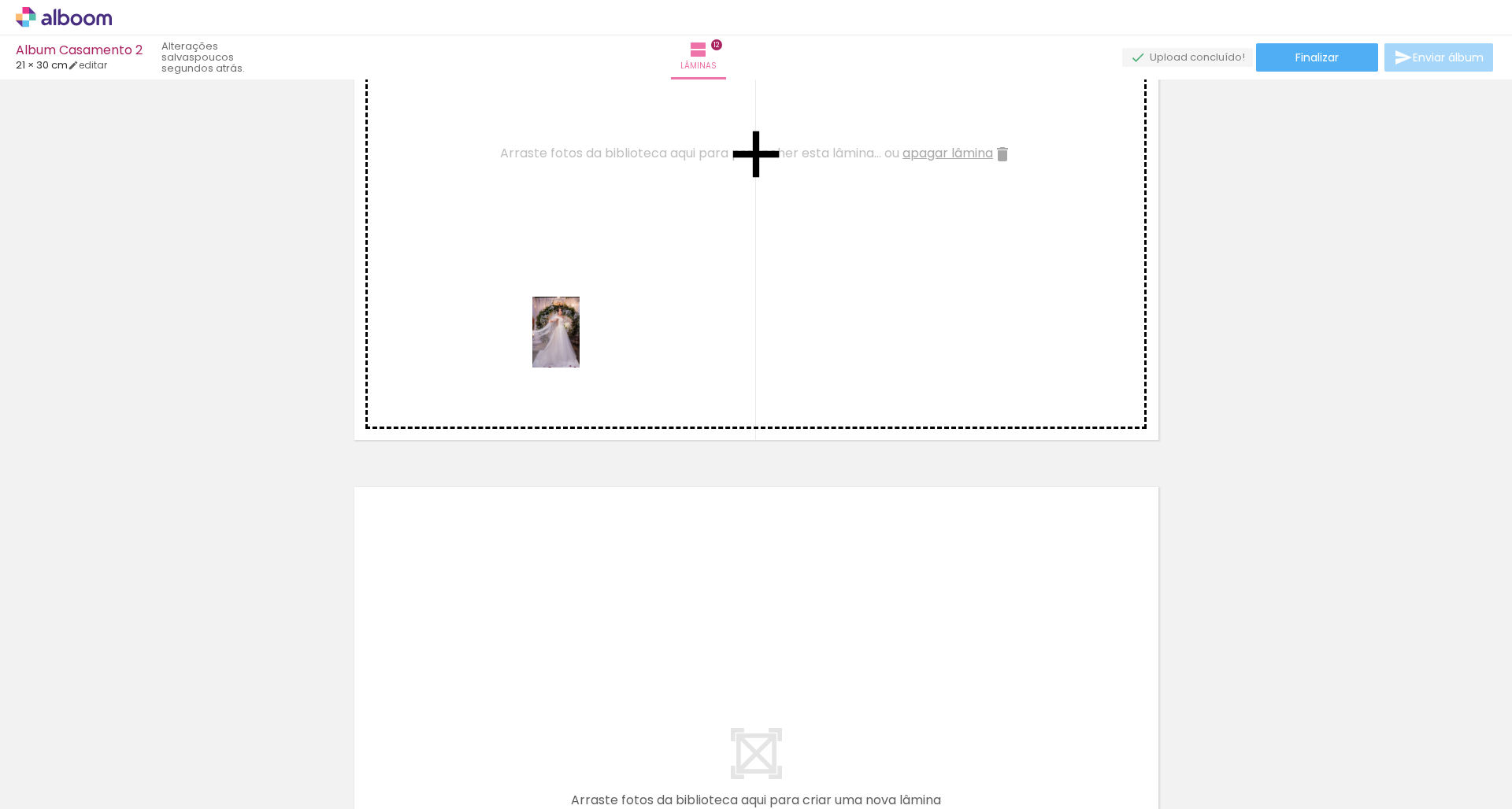
drag, startPoint x: 533, startPoint y: 602, endPoint x: 579, endPoint y: 344, distance: 262.1
click at [579, 344] on quentale-workspace at bounding box center [756, 404] width 1512 height 809
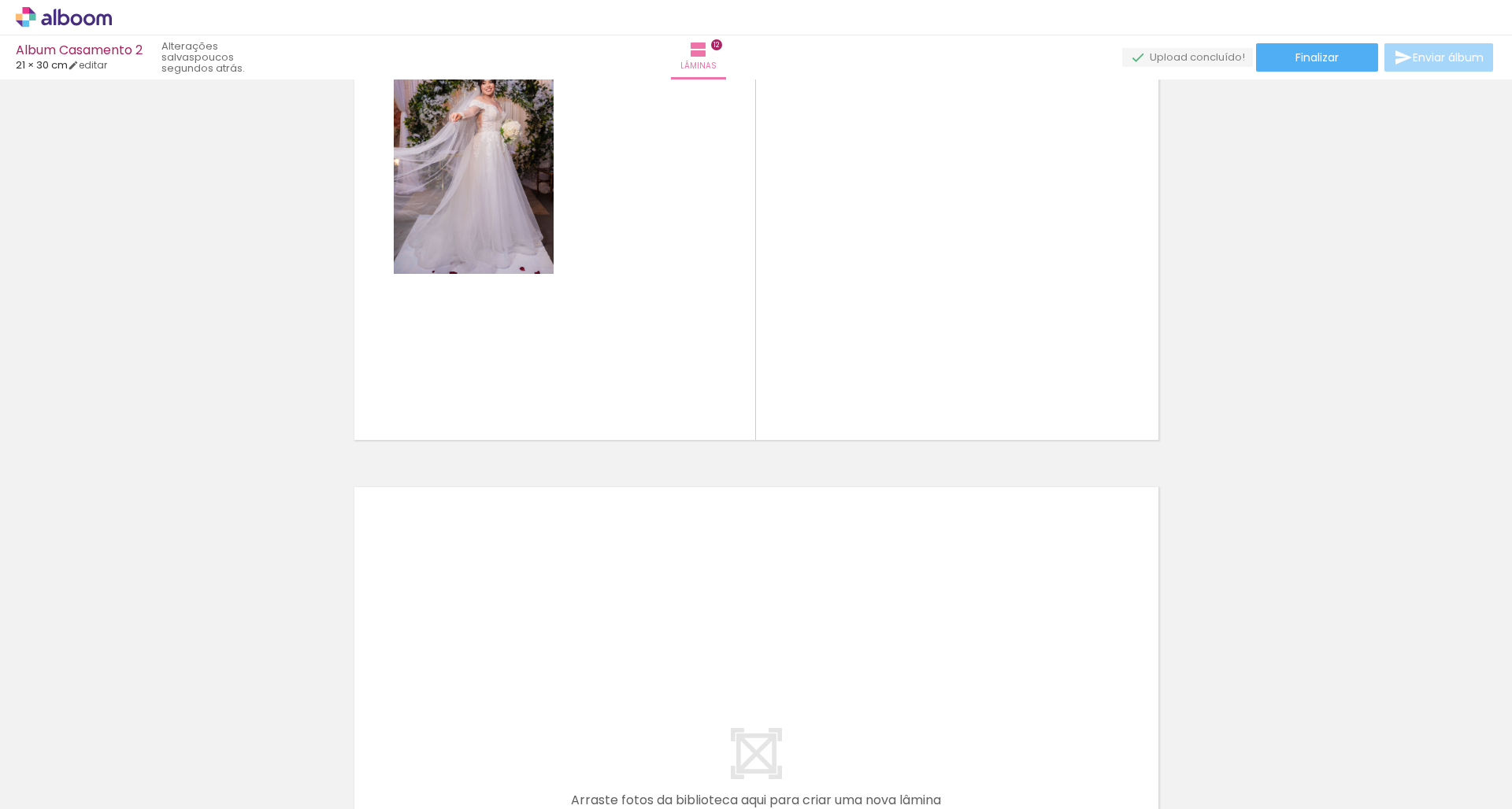
scroll to position [0, 1023]
drag, startPoint x: 427, startPoint y: 804, endPoint x: 603, endPoint y: 805, distance: 176.0
click at [129, 805] on iron-horizontal-list at bounding box center [114, 760] width 31 height 98
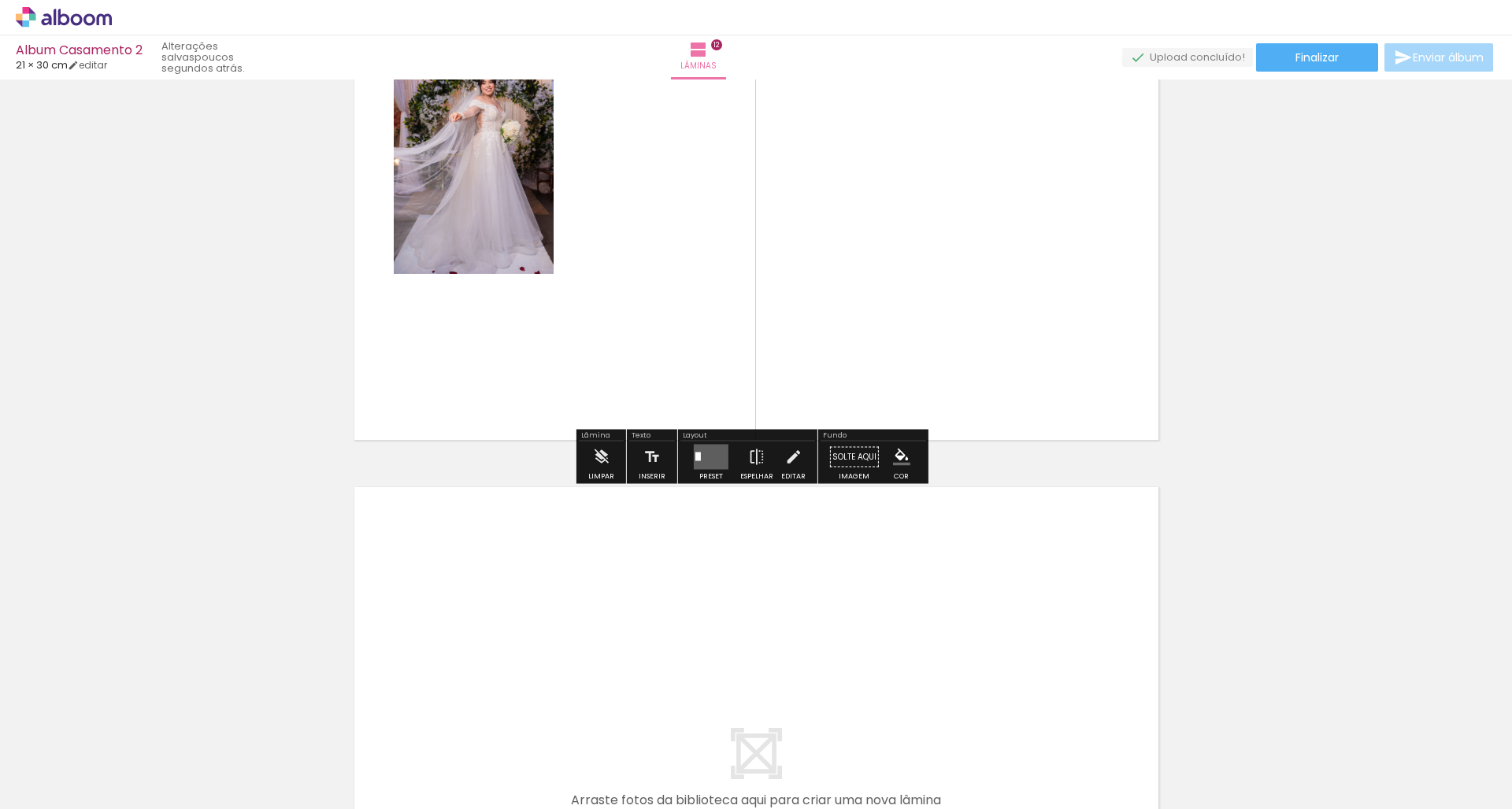
click at [708, 468] on quentale-layouter at bounding box center [711, 457] width 35 height 25
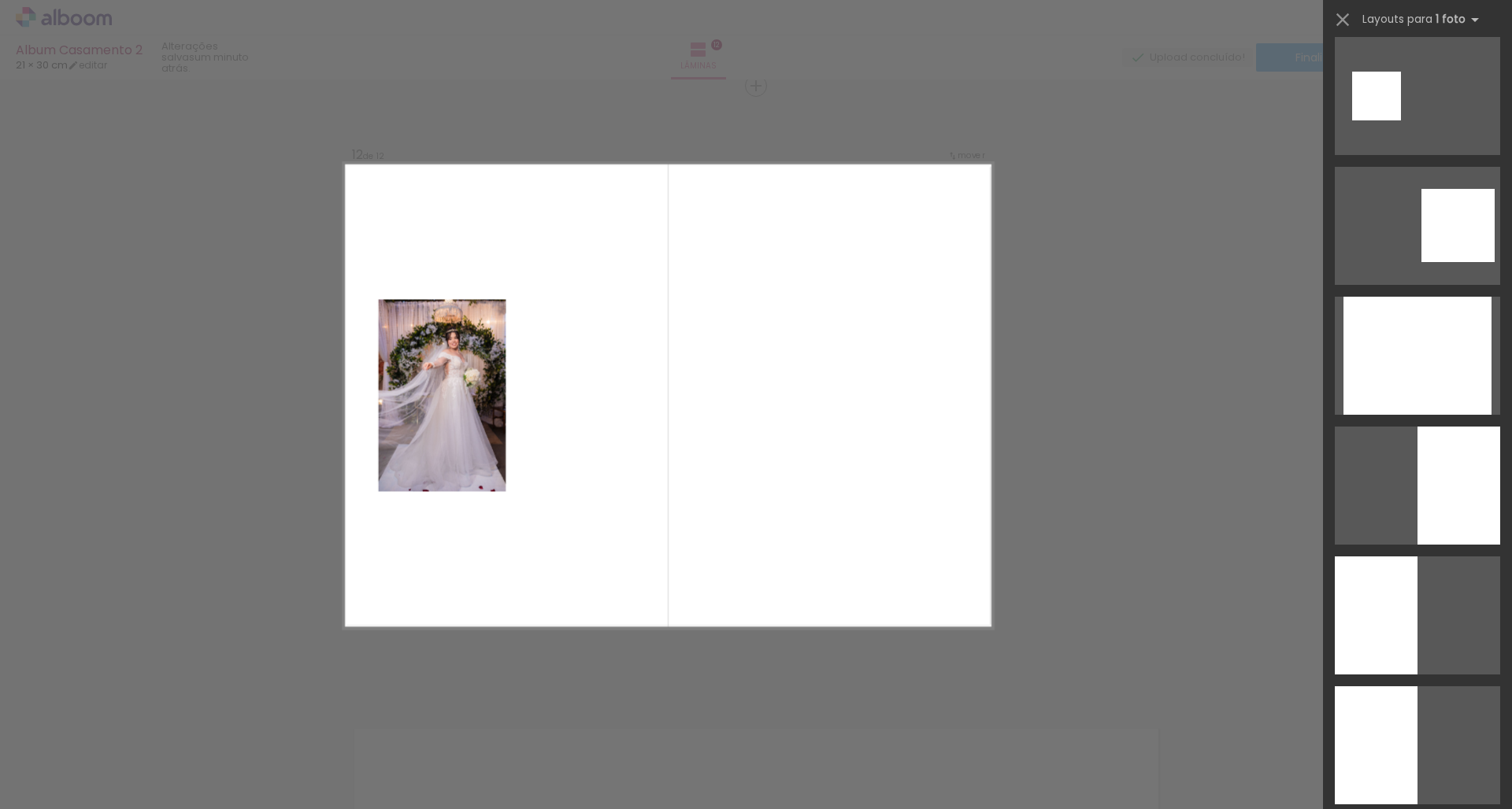
scroll to position [2746, 0]
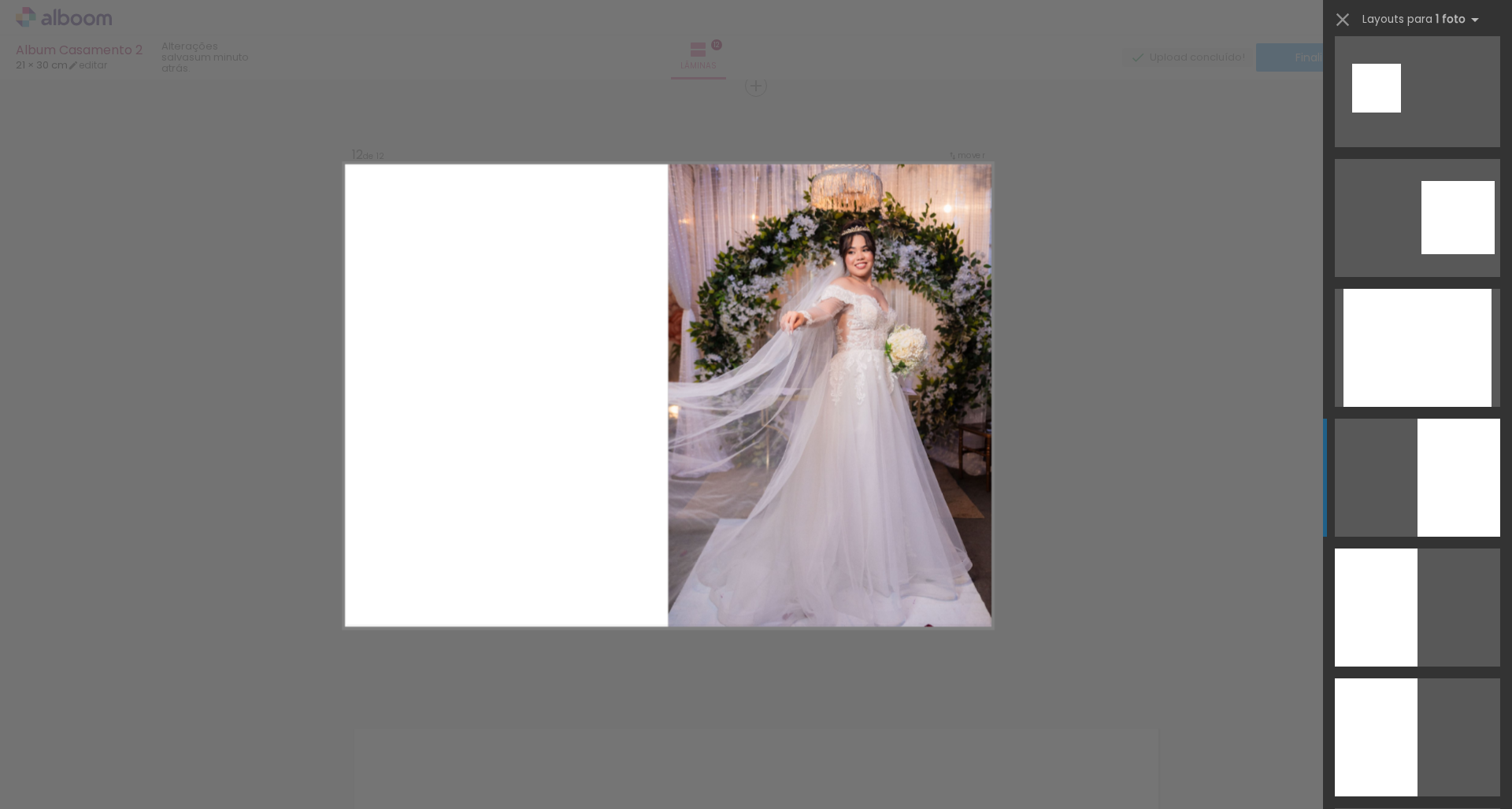
click at [1453, 466] on div at bounding box center [1458, 478] width 82 height 118
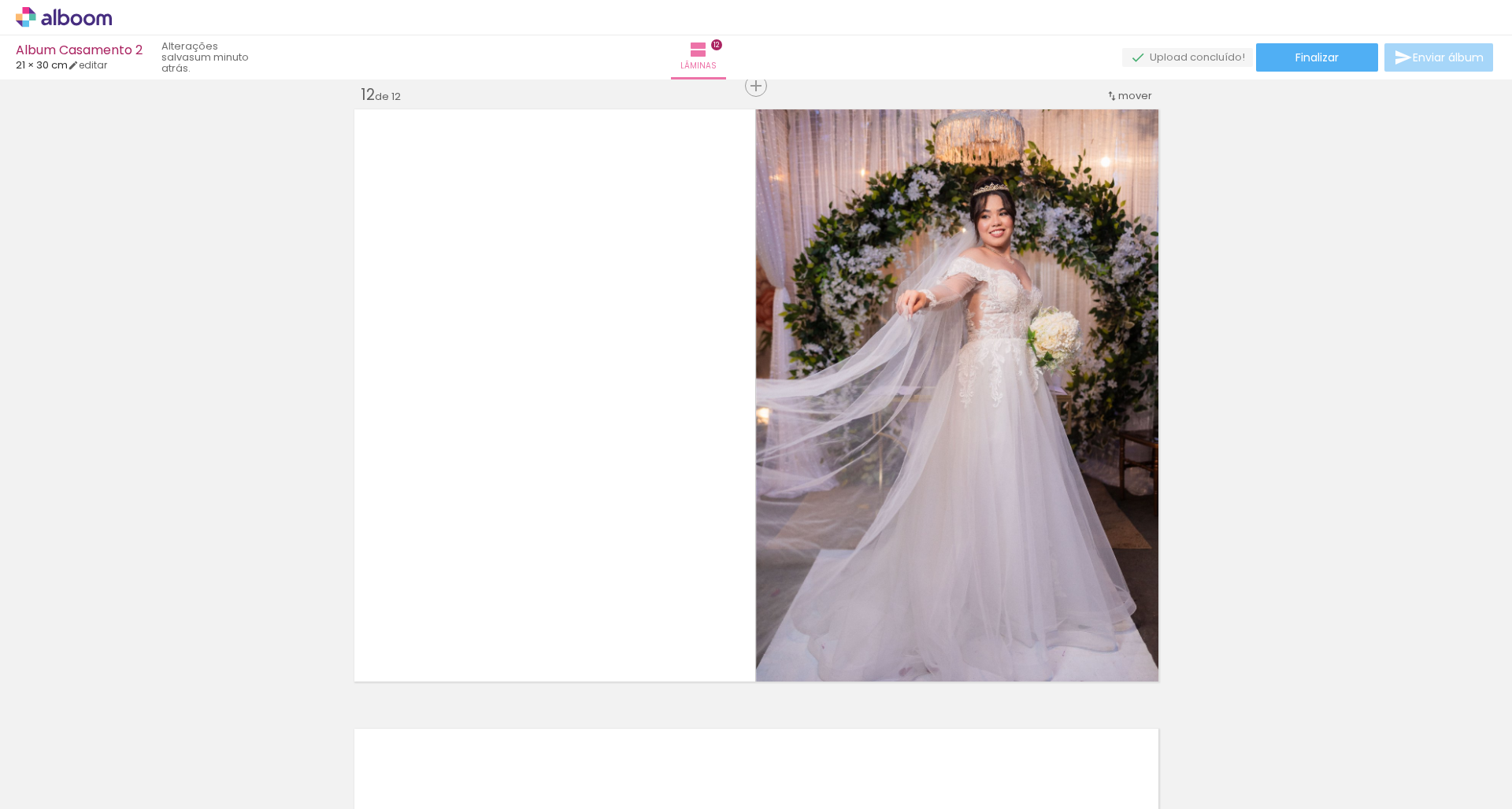
scroll to position [0, 4927]
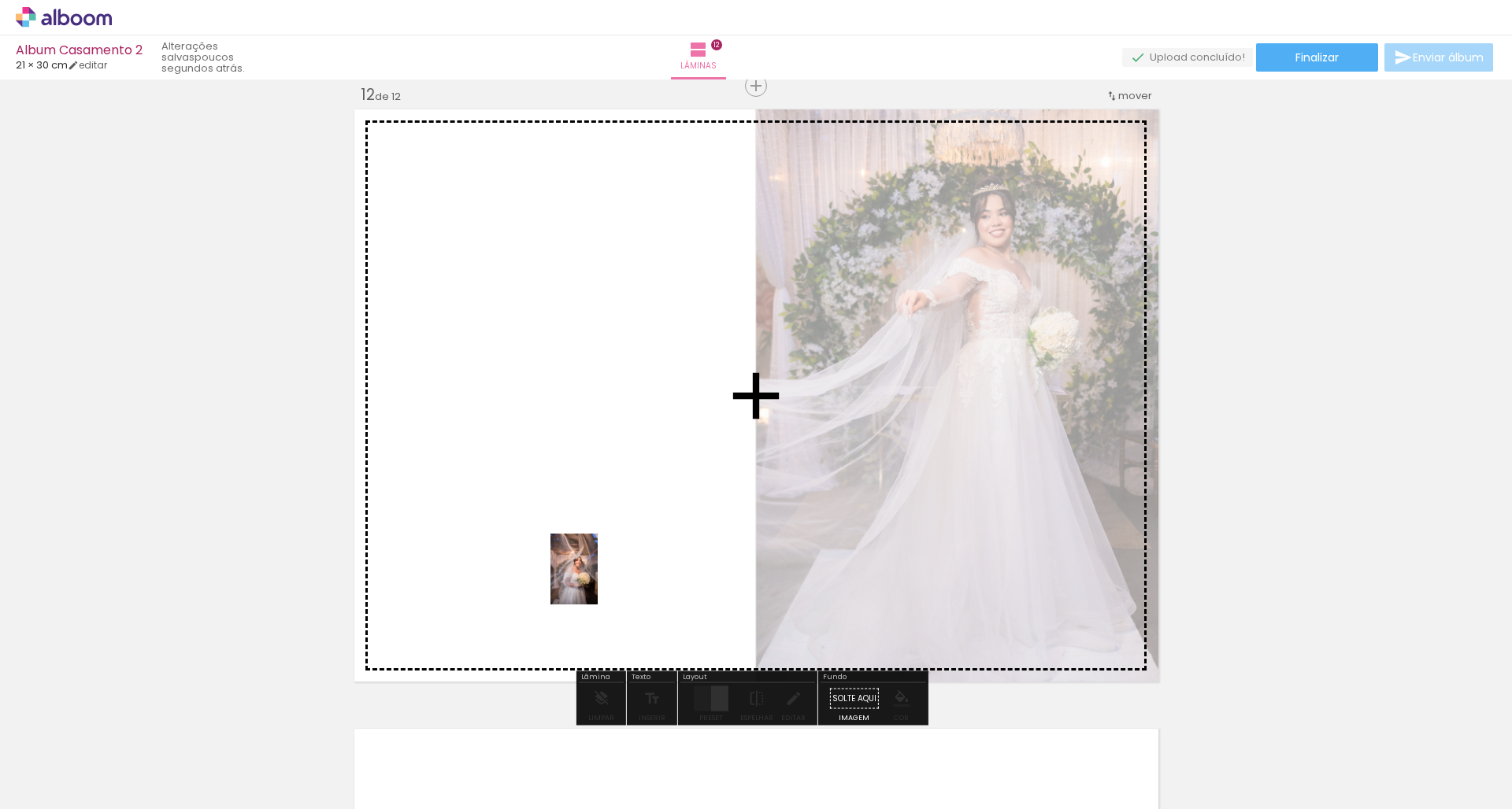
drag, startPoint x: 513, startPoint y: 762, endPoint x: 600, endPoint y: 571, distance: 209.9
click at [600, 571] on quentale-workspace at bounding box center [756, 404] width 1512 height 809
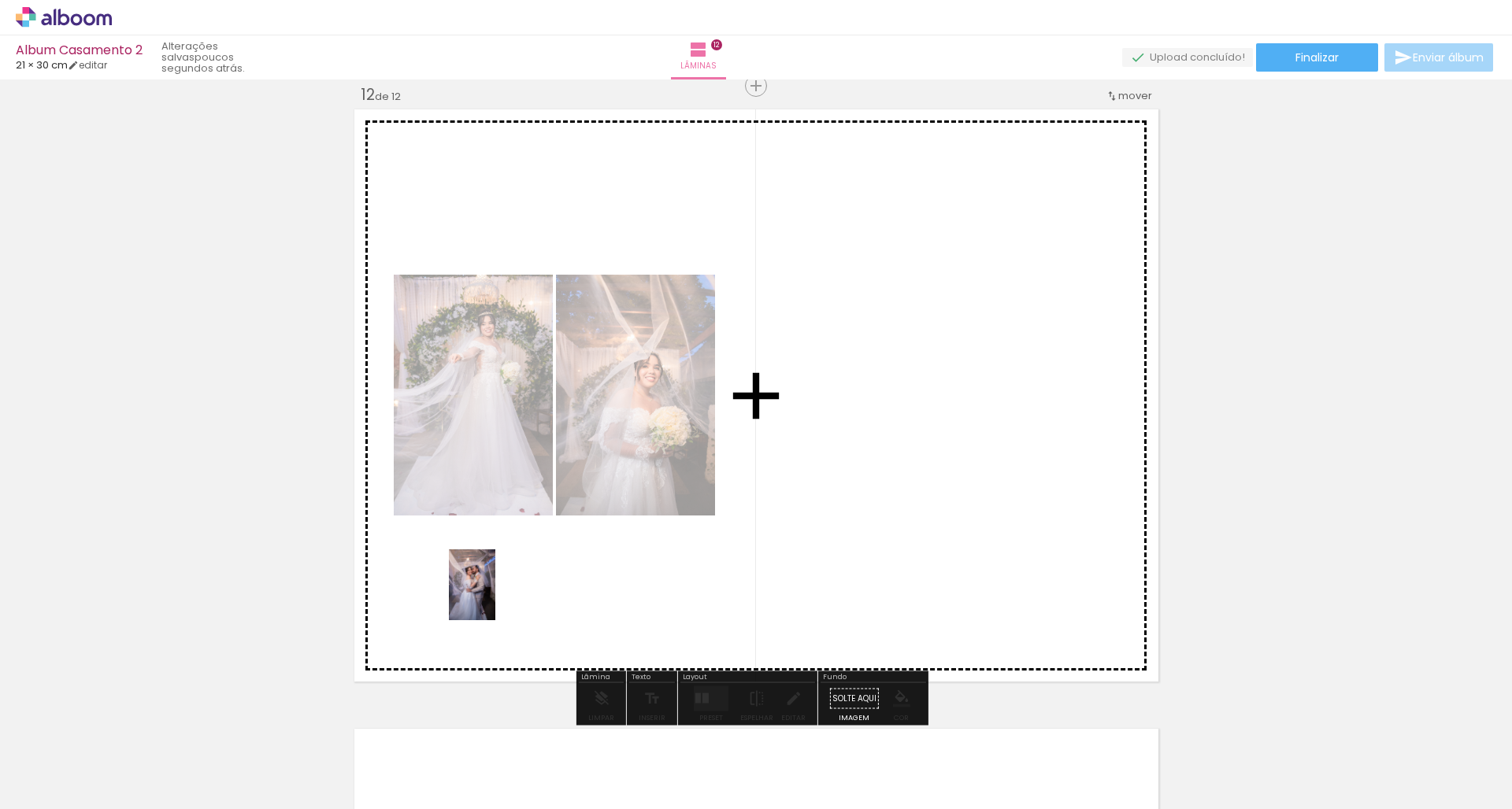
drag, startPoint x: 361, startPoint y: 776, endPoint x: 496, endPoint y: 597, distance: 224.2
click at [496, 597] on quentale-workspace at bounding box center [756, 404] width 1512 height 809
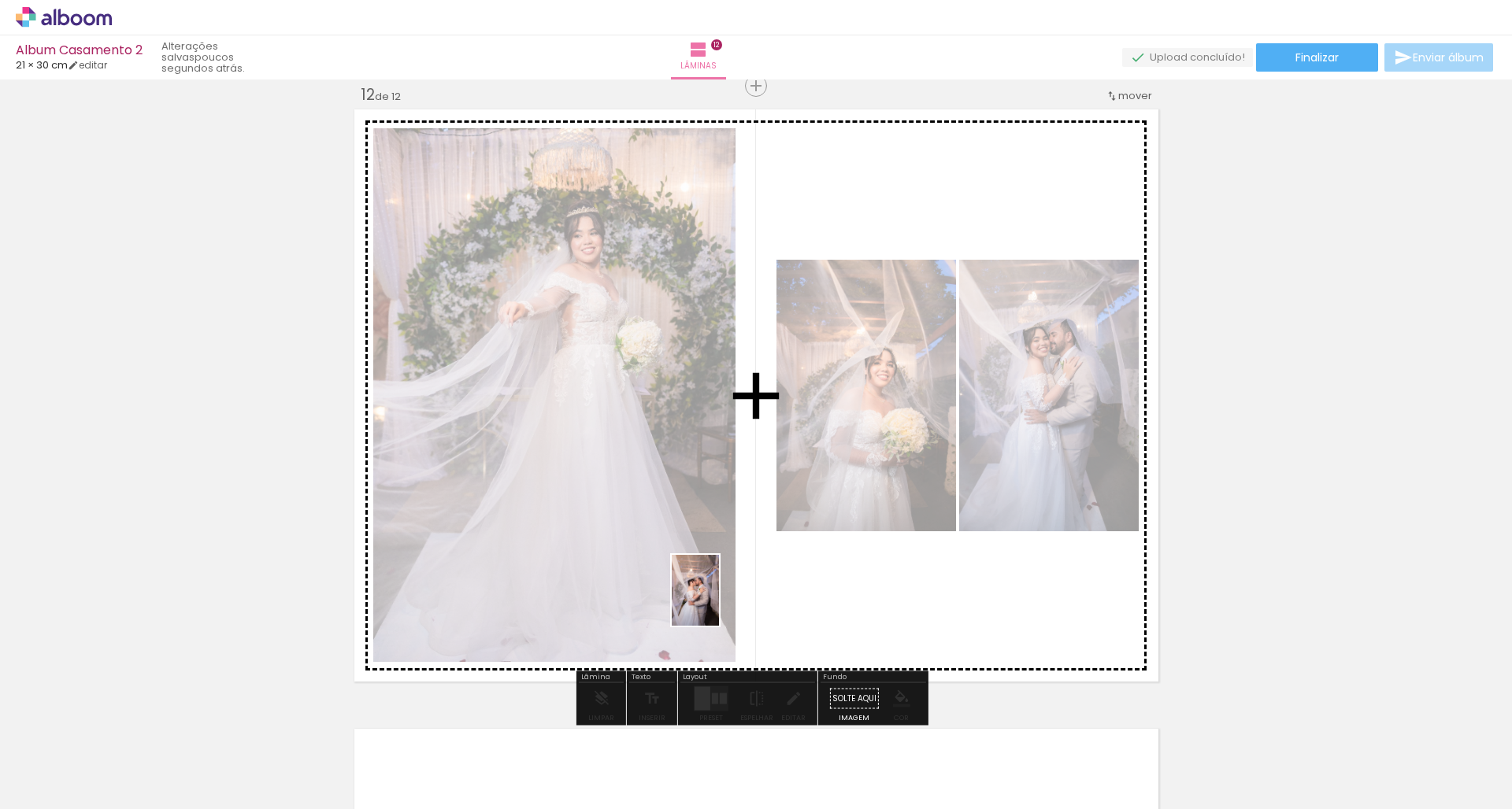
drag, startPoint x: 430, startPoint y: 763, endPoint x: 719, endPoint y: 602, distance: 330.8
click at [719, 602] on quentale-workspace at bounding box center [756, 404] width 1512 height 809
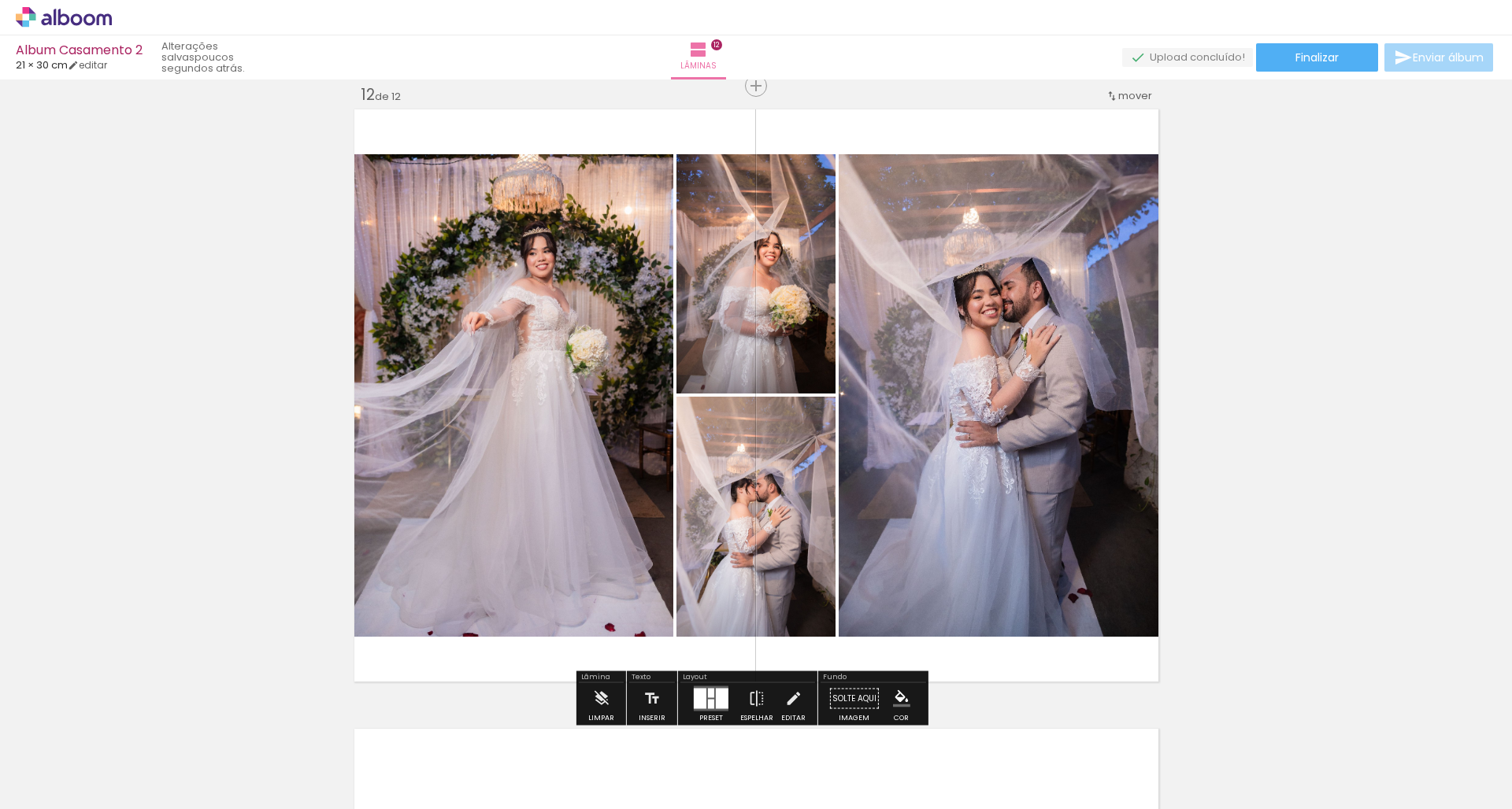
click at [716, 691] on div at bounding box center [722, 699] width 13 height 21
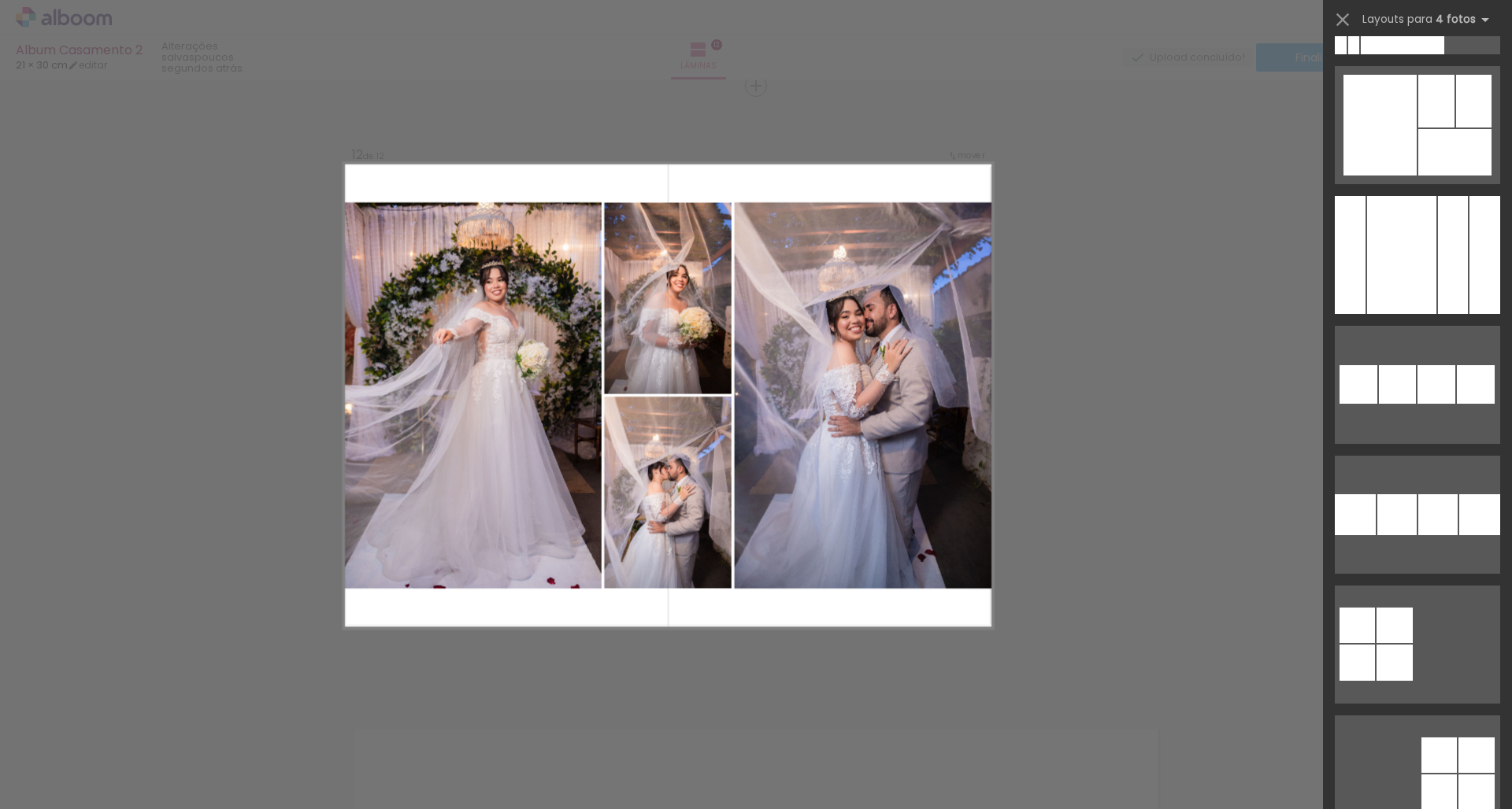
scroll to position [15904, 0]
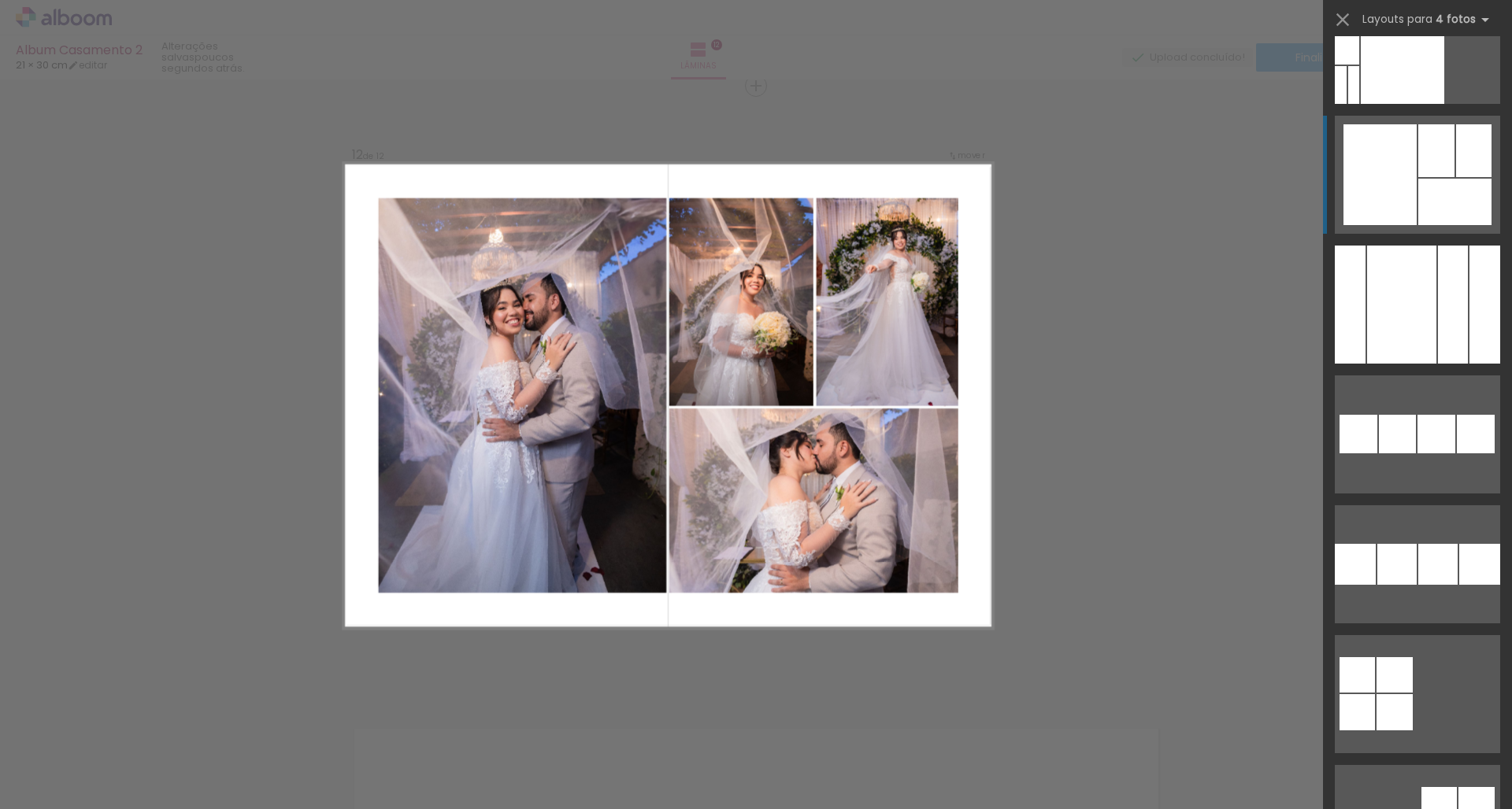
click at [1453, 191] on div at bounding box center [1455, 202] width 73 height 47
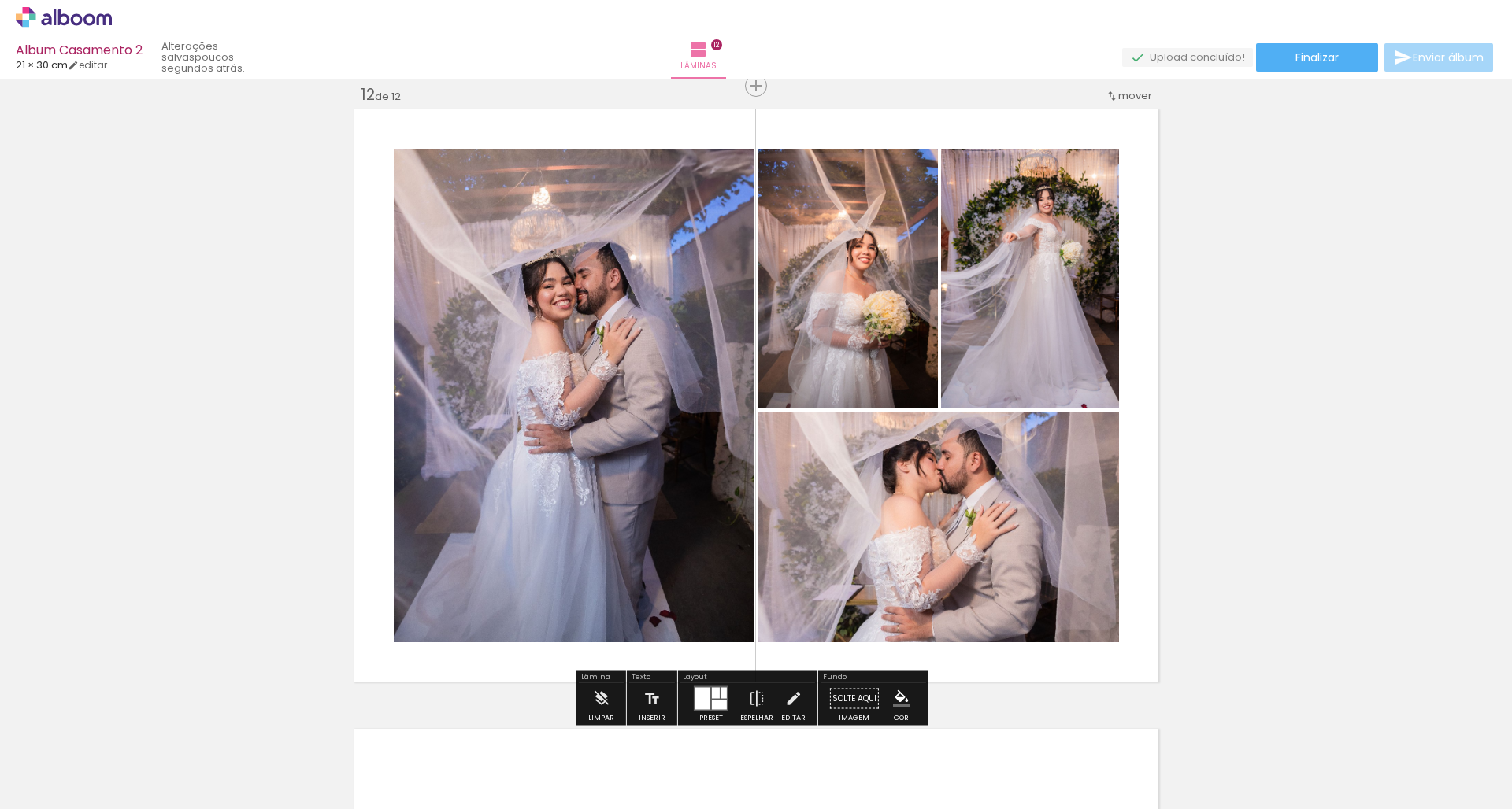
click at [908, 496] on paper-item at bounding box center [917, 498] width 29 height 11
click at [907, 495] on paper-item at bounding box center [917, 498] width 29 height 11
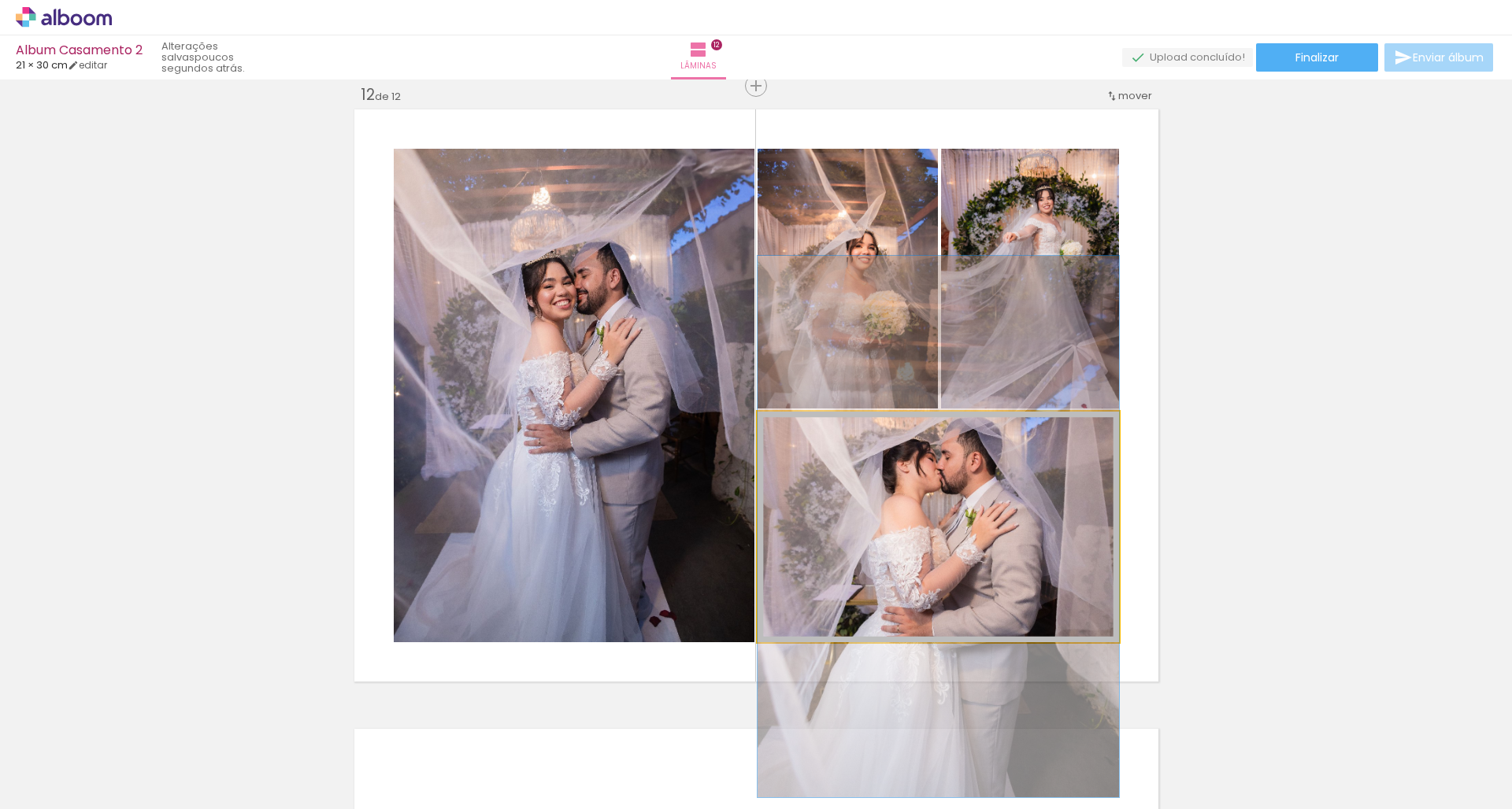
click at [912, 441] on quentale-photo at bounding box center [938, 527] width 362 height 231
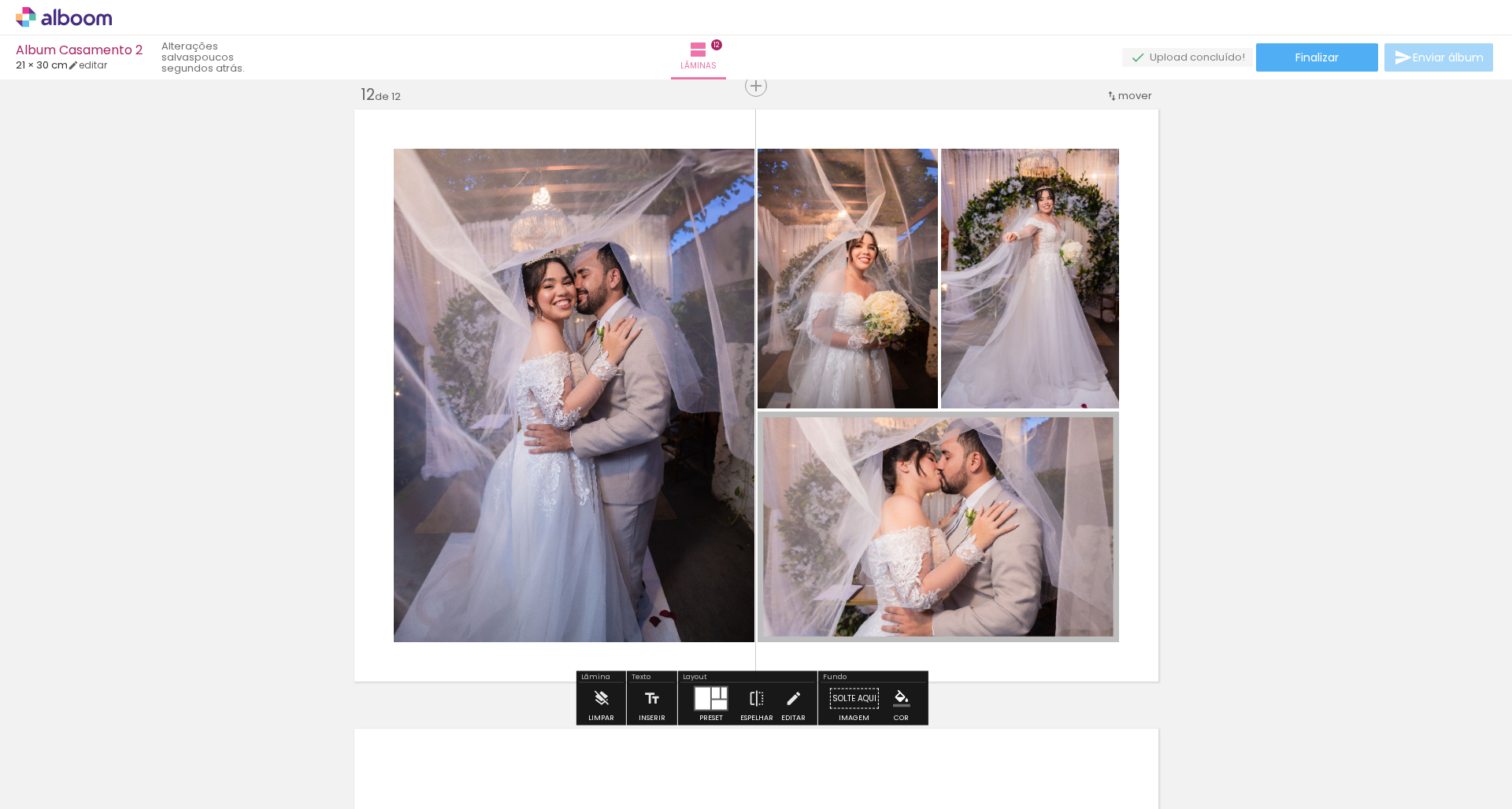
click at [911, 438] on div "Largura Cor" at bounding box center [917, 427] width 29 height 23
click at [909, 453] on span at bounding box center [917, 454] width 16 height 3
click at [861, 485] on quentale-photo at bounding box center [938, 527] width 362 height 231
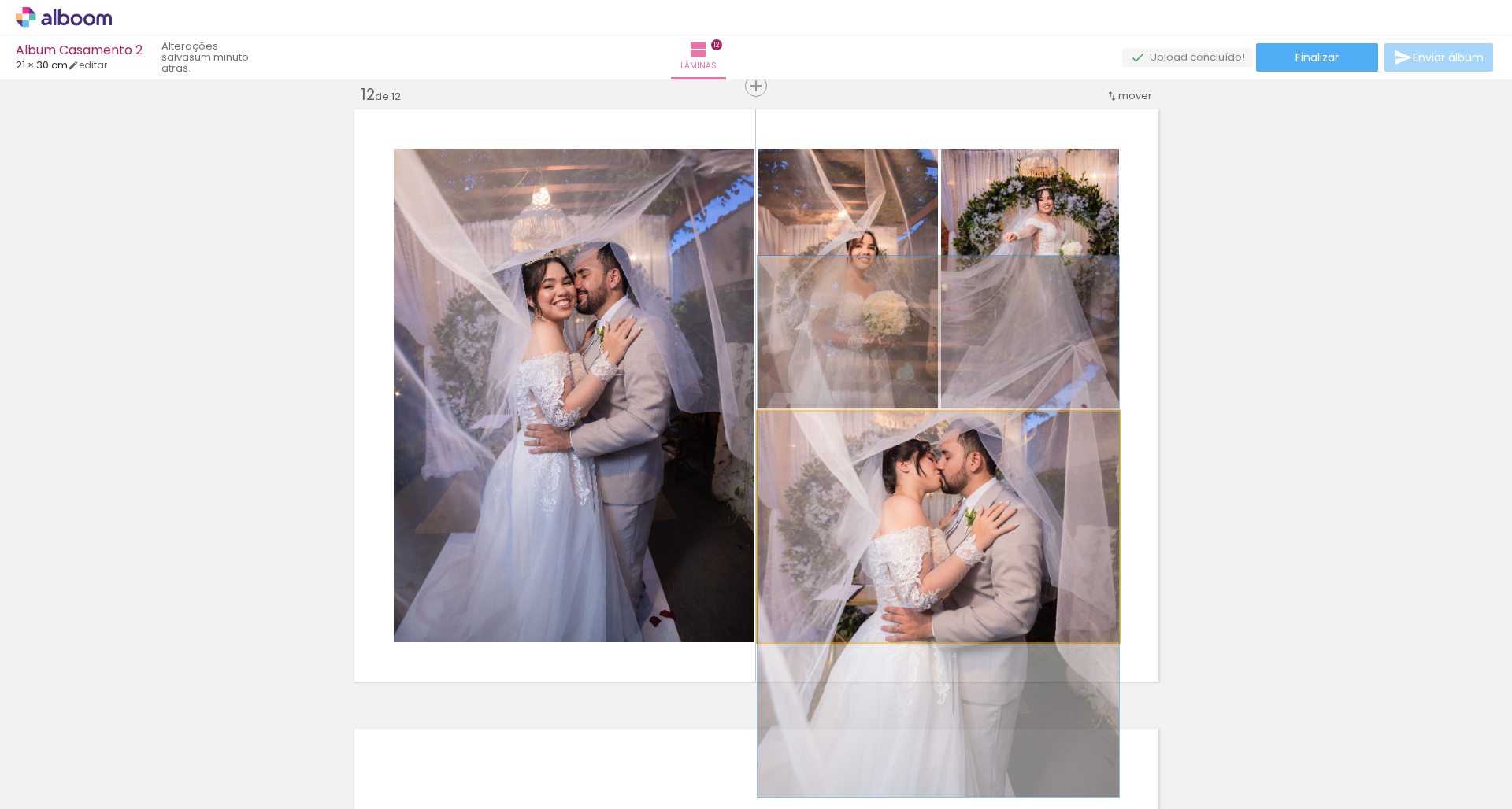
click at [861, 486] on quentale-photo at bounding box center [938, 527] width 362 height 231
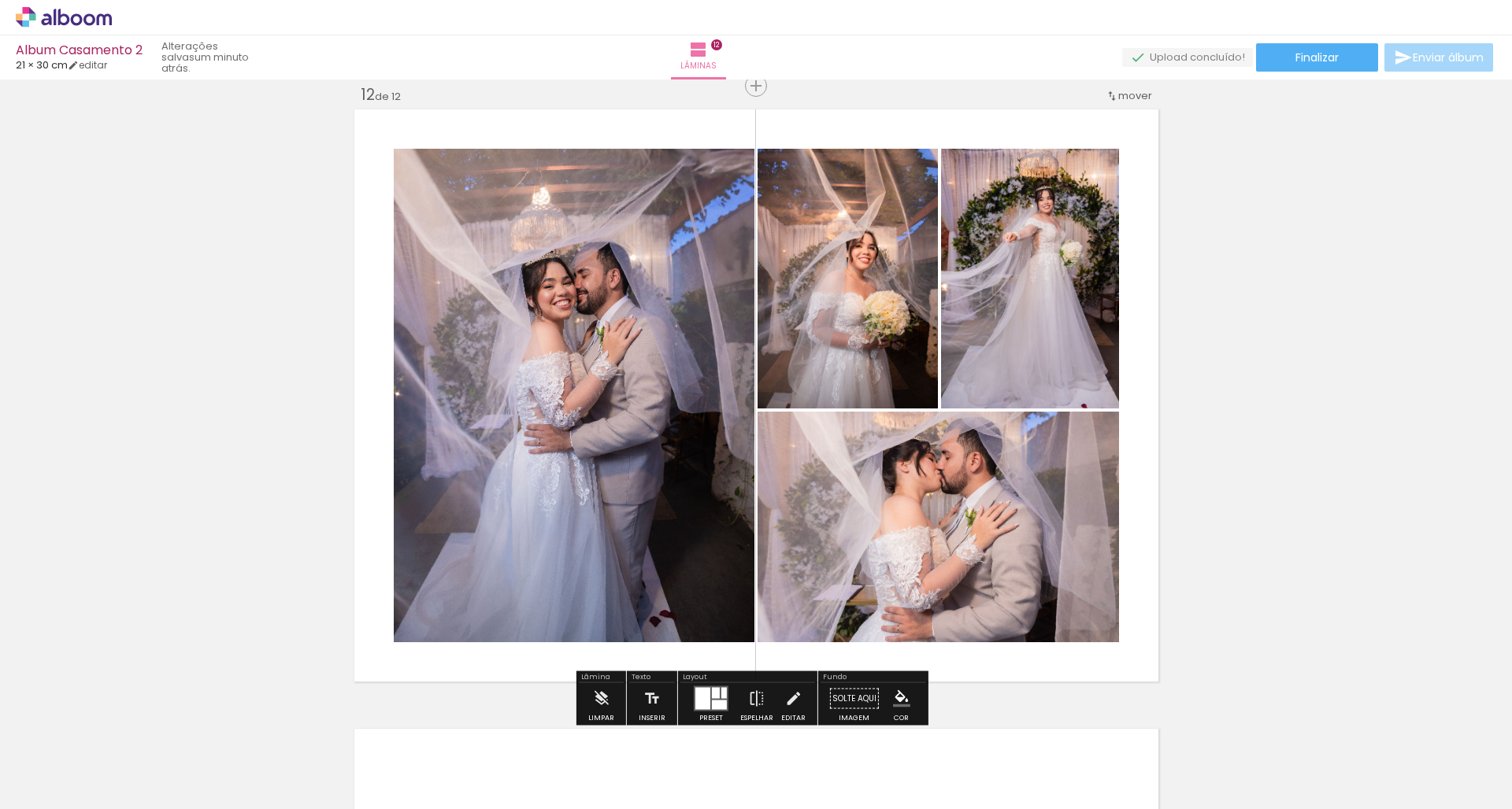
click at [686, 695] on paper-button "Preset" at bounding box center [711, 703] width 50 height 40
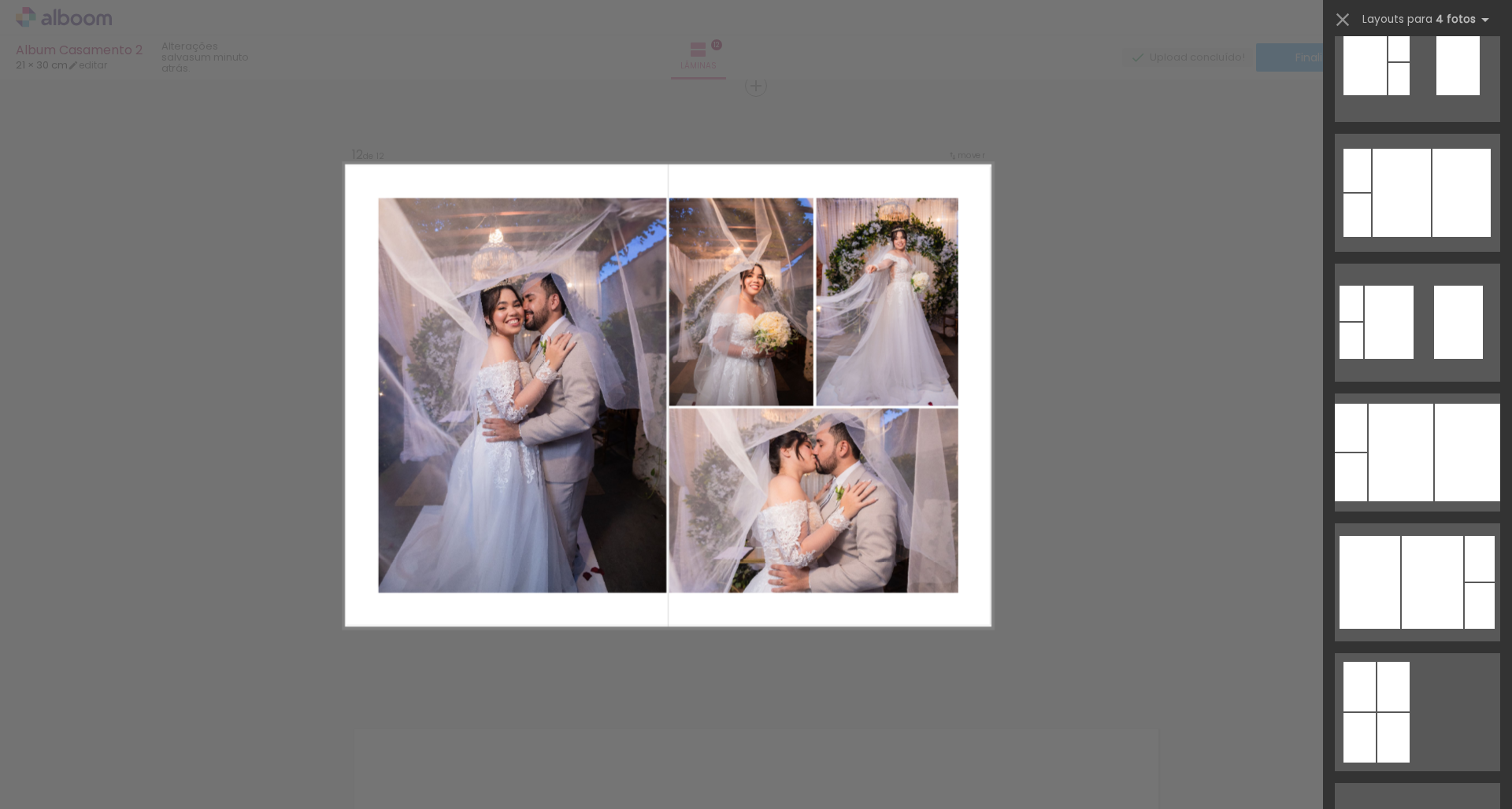
scroll to position [0, 0]
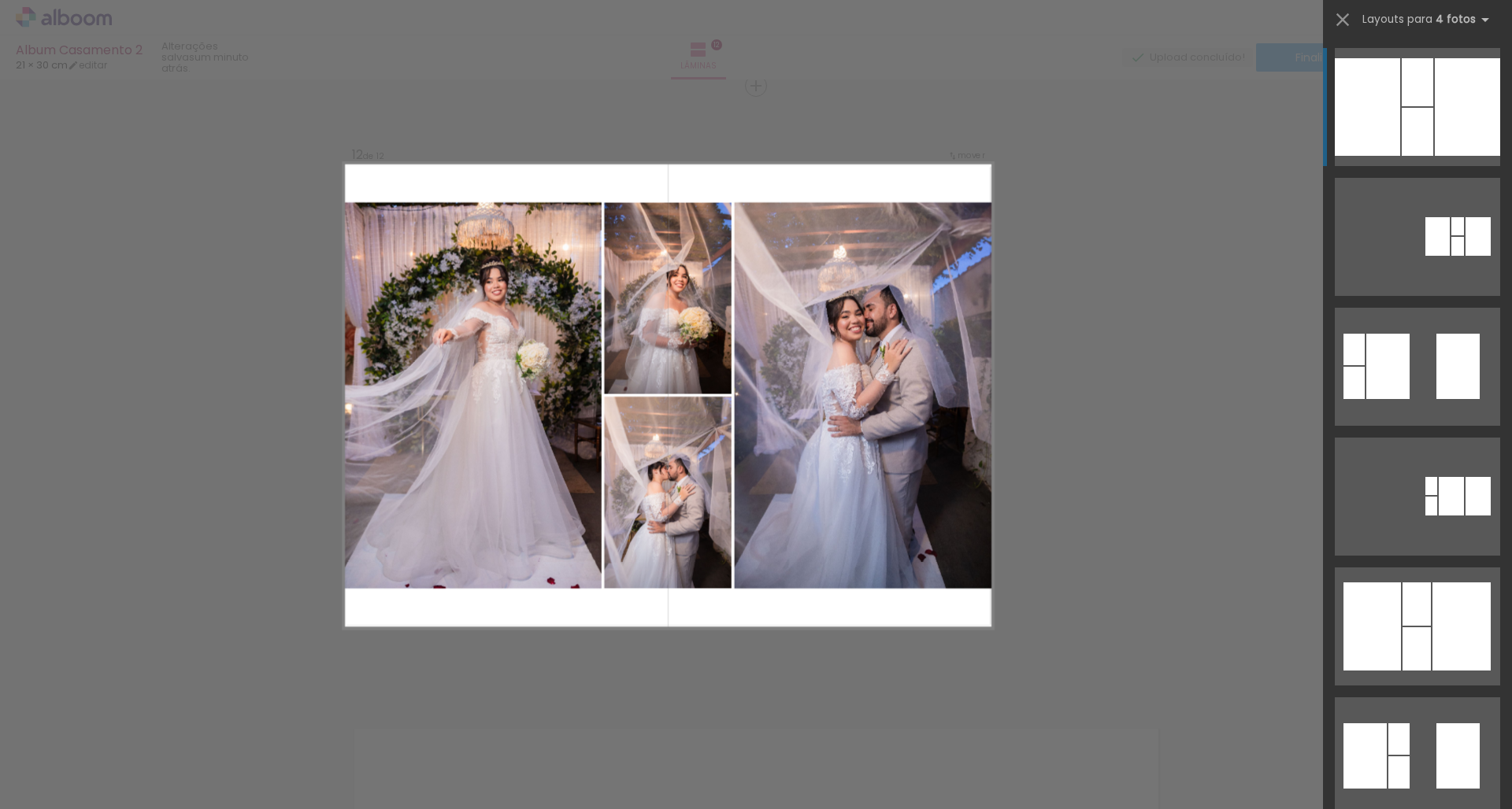
click at [1468, 85] on div at bounding box center [1467, 107] width 65 height 98
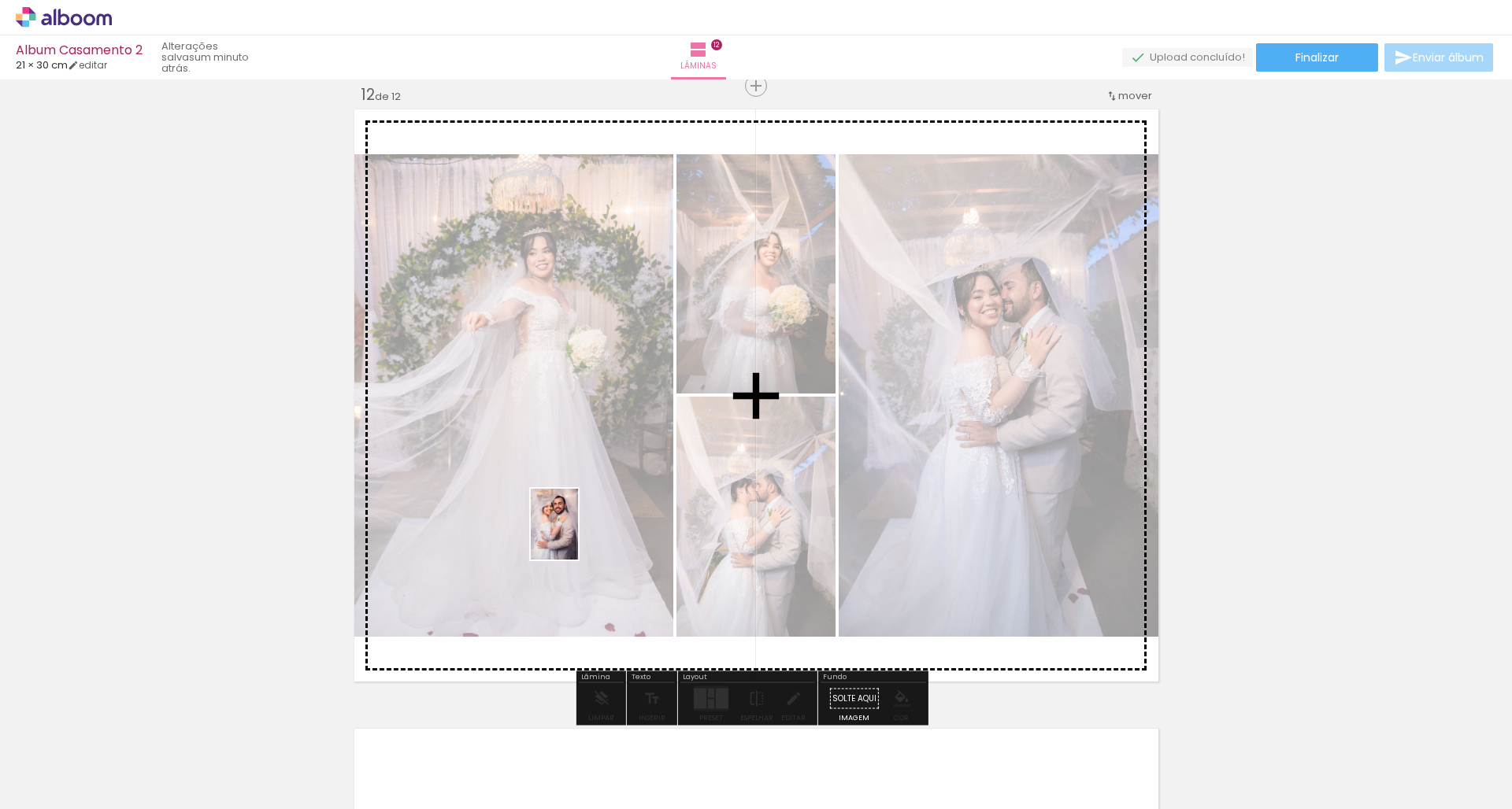
drag, startPoint x: 267, startPoint y: 755, endPoint x: 578, endPoint y: 536, distance: 380.4
click at [578, 536] on quentale-workspace at bounding box center [756, 404] width 1512 height 809
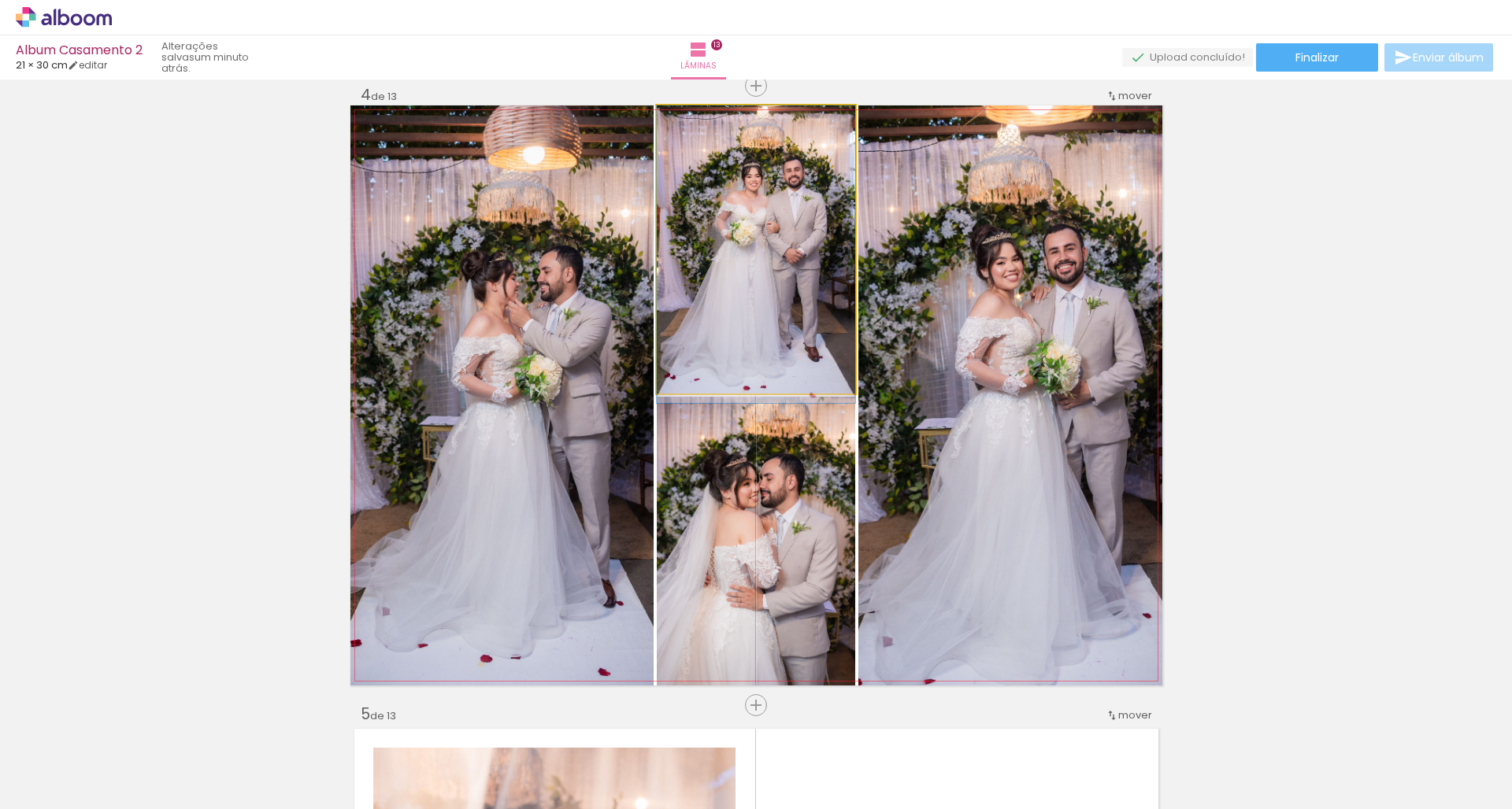
drag, startPoint x: 710, startPoint y: 301, endPoint x: 711, endPoint y: 315, distance: 14.0
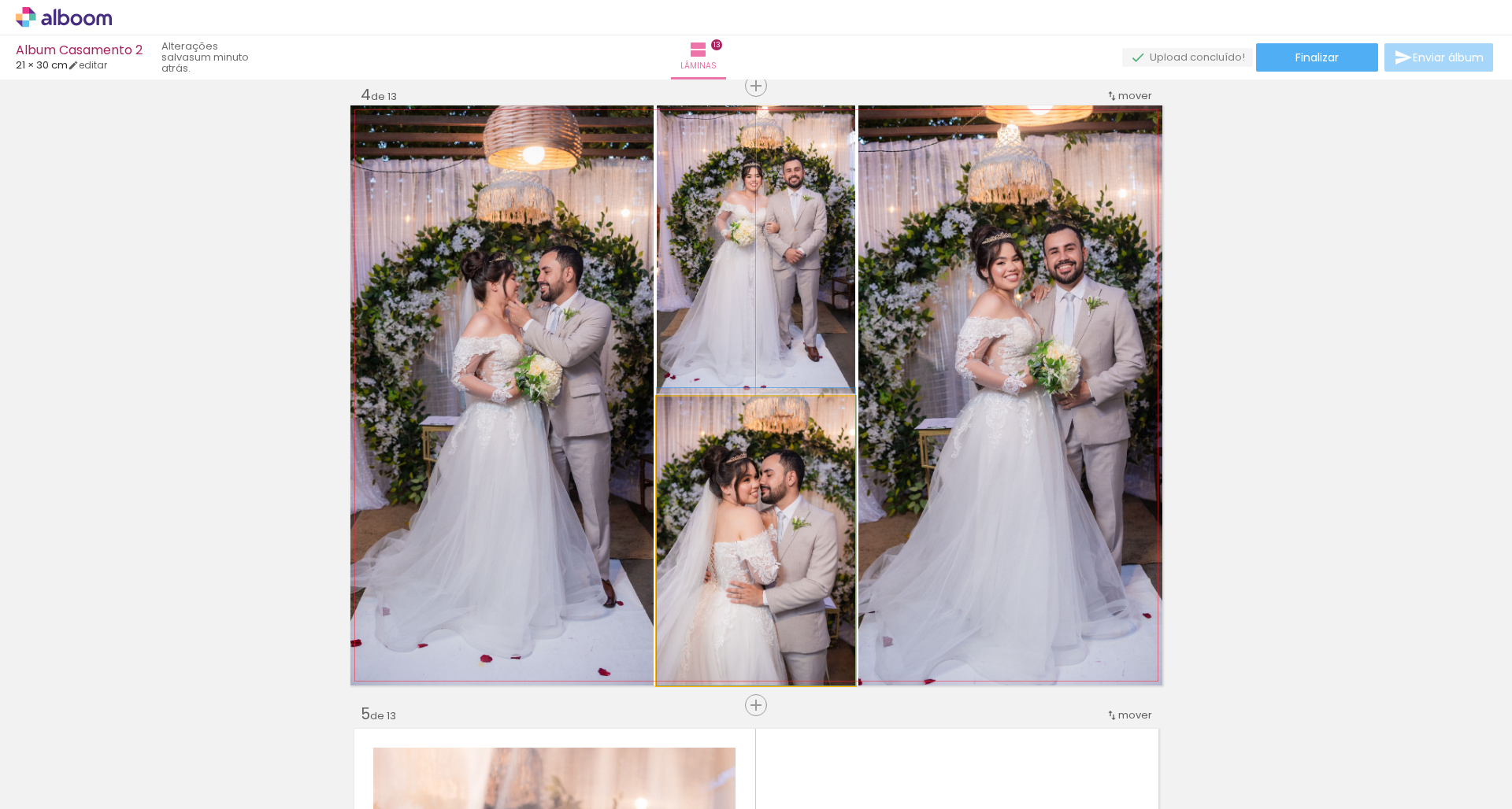
drag, startPoint x: 724, startPoint y: 601, endPoint x: 721, endPoint y: 590, distance: 11.4
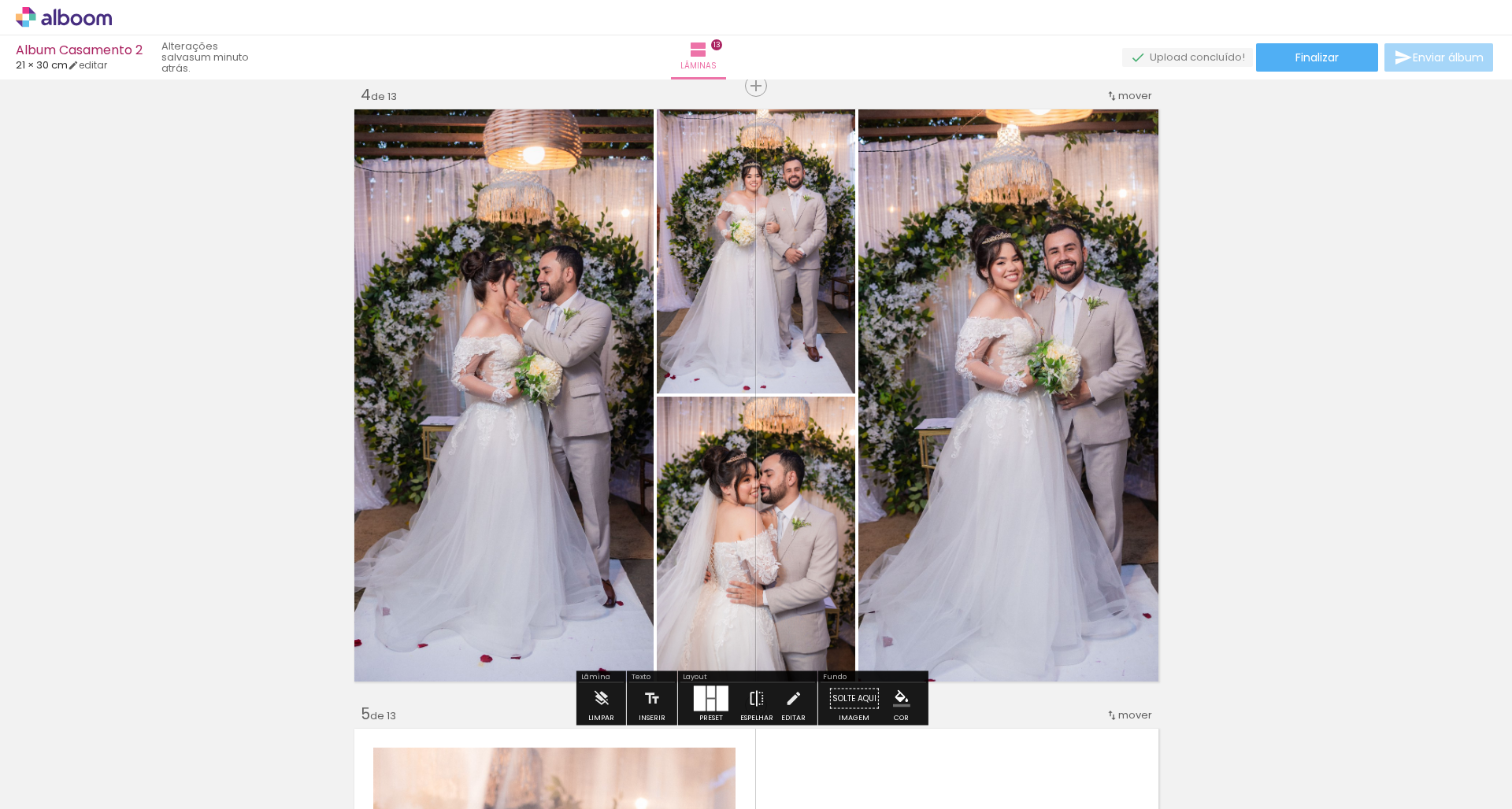
click at [750, 698] on iron-icon at bounding box center [756, 699] width 17 height 31
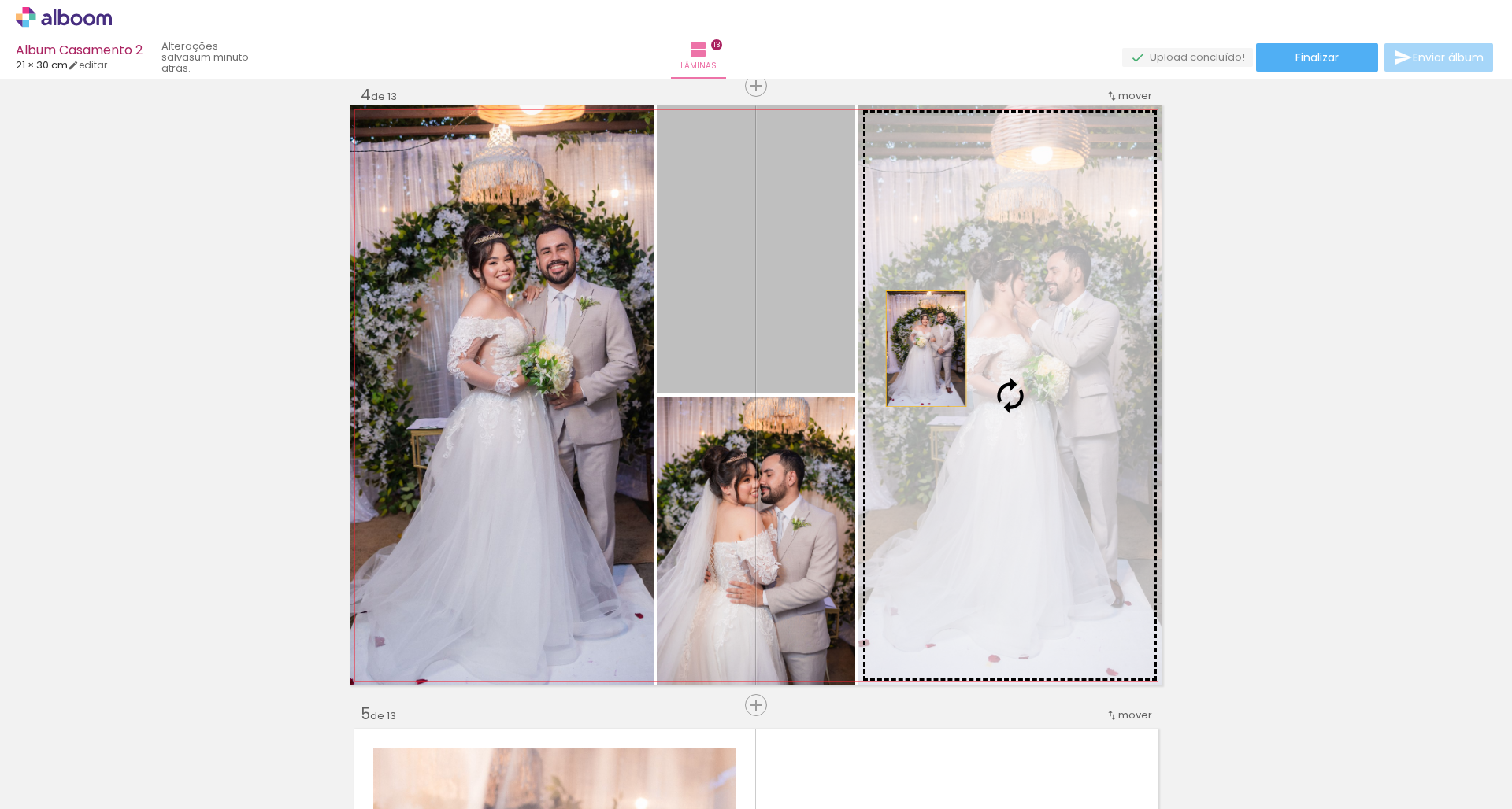
drag, startPoint x: 780, startPoint y: 319, endPoint x: 920, endPoint y: 349, distance: 143.2
click at [0, 0] on slot at bounding box center [0, 0] width 0 height 0
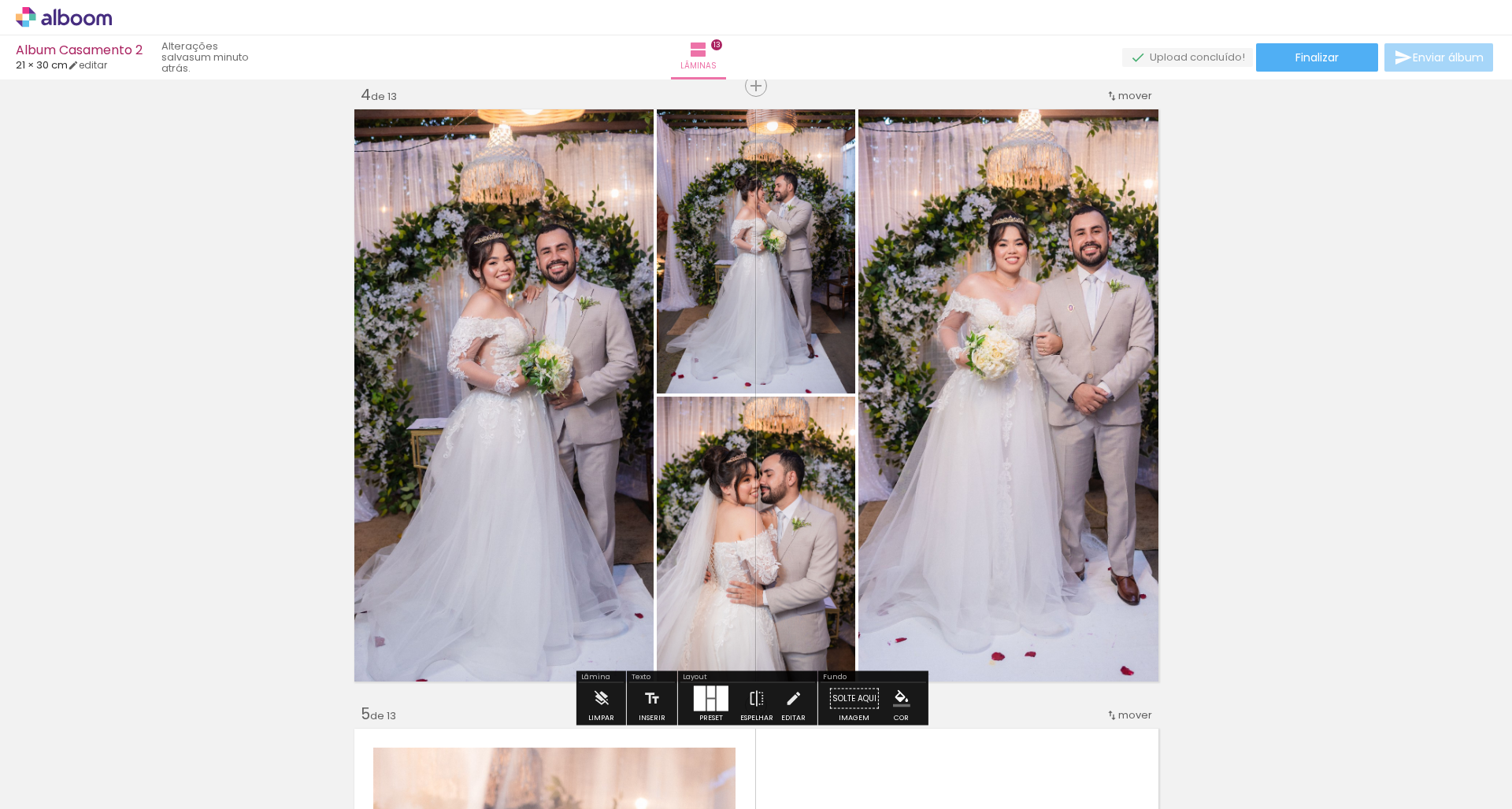
click at [772, 503] on quentale-photo at bounding box center [756, 540] width 199 height 289
click at [783, 360] on quentale-photo at bounding box center [756, 250] width 199 height 288
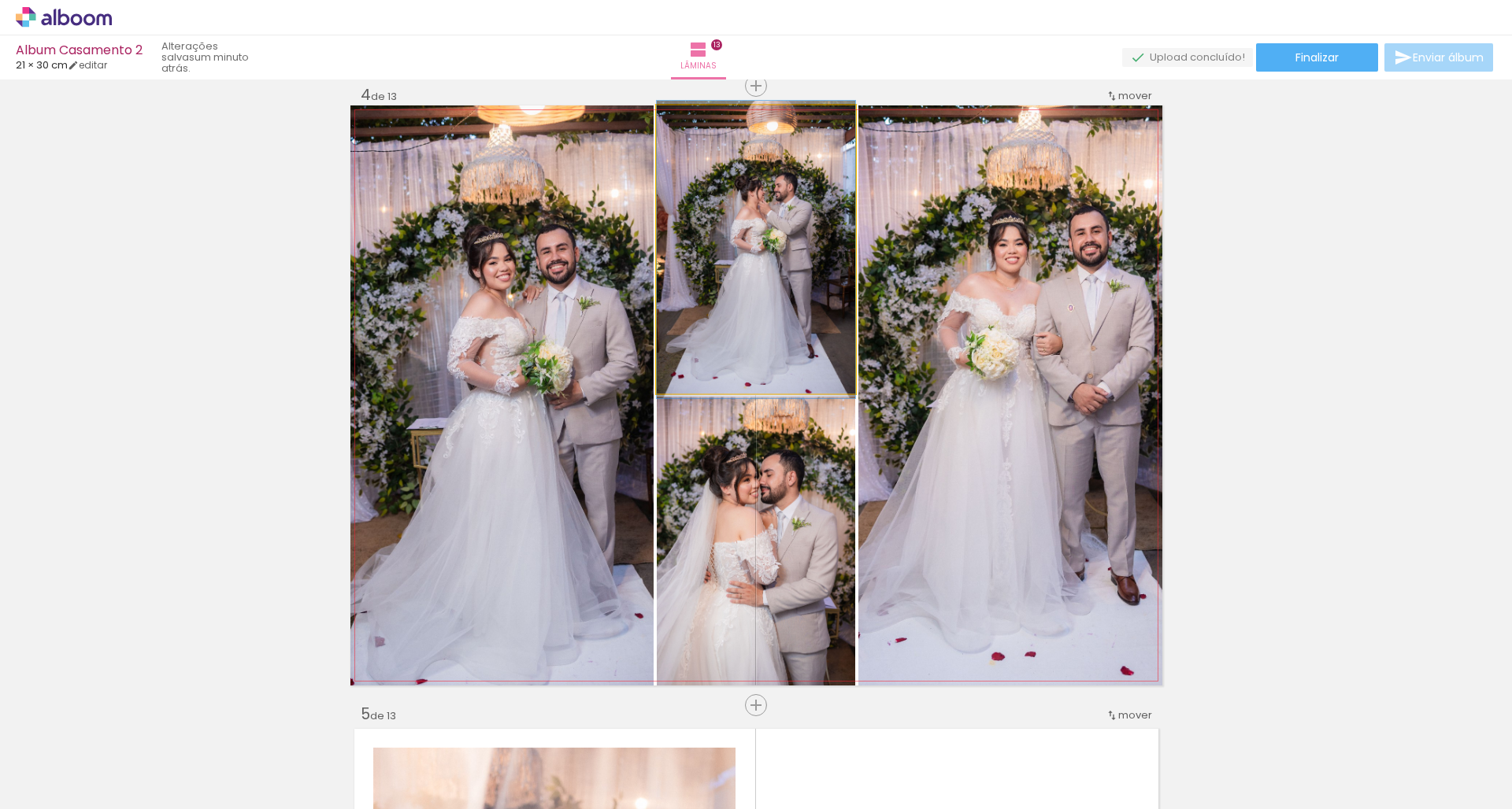
click at [783, 360] on quentale-photo at bounding box center [756, 250] width 199 height 288
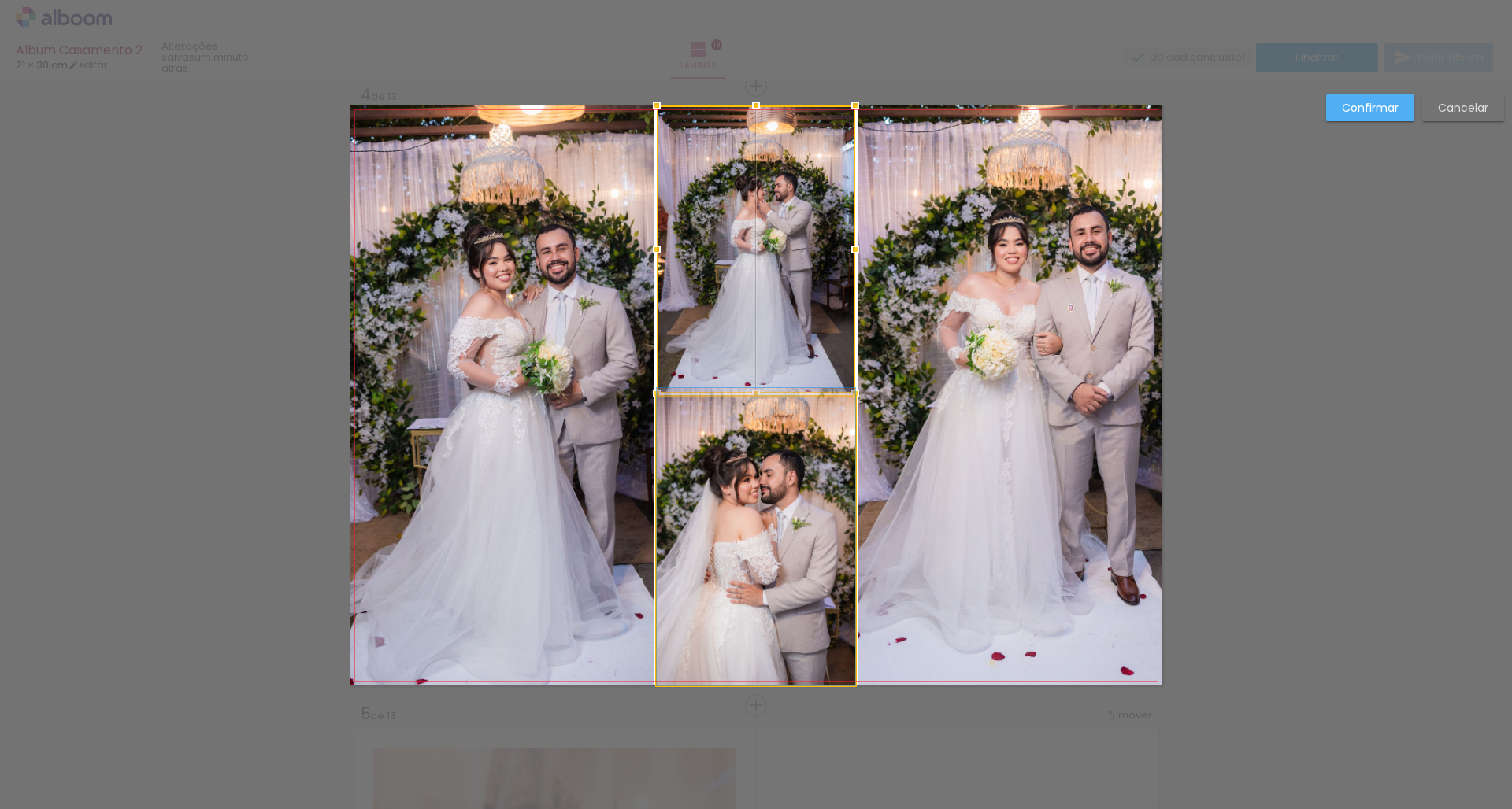
click at [788, 456] on quentale-photo at bounding box center [756, 540] width 199 height 289
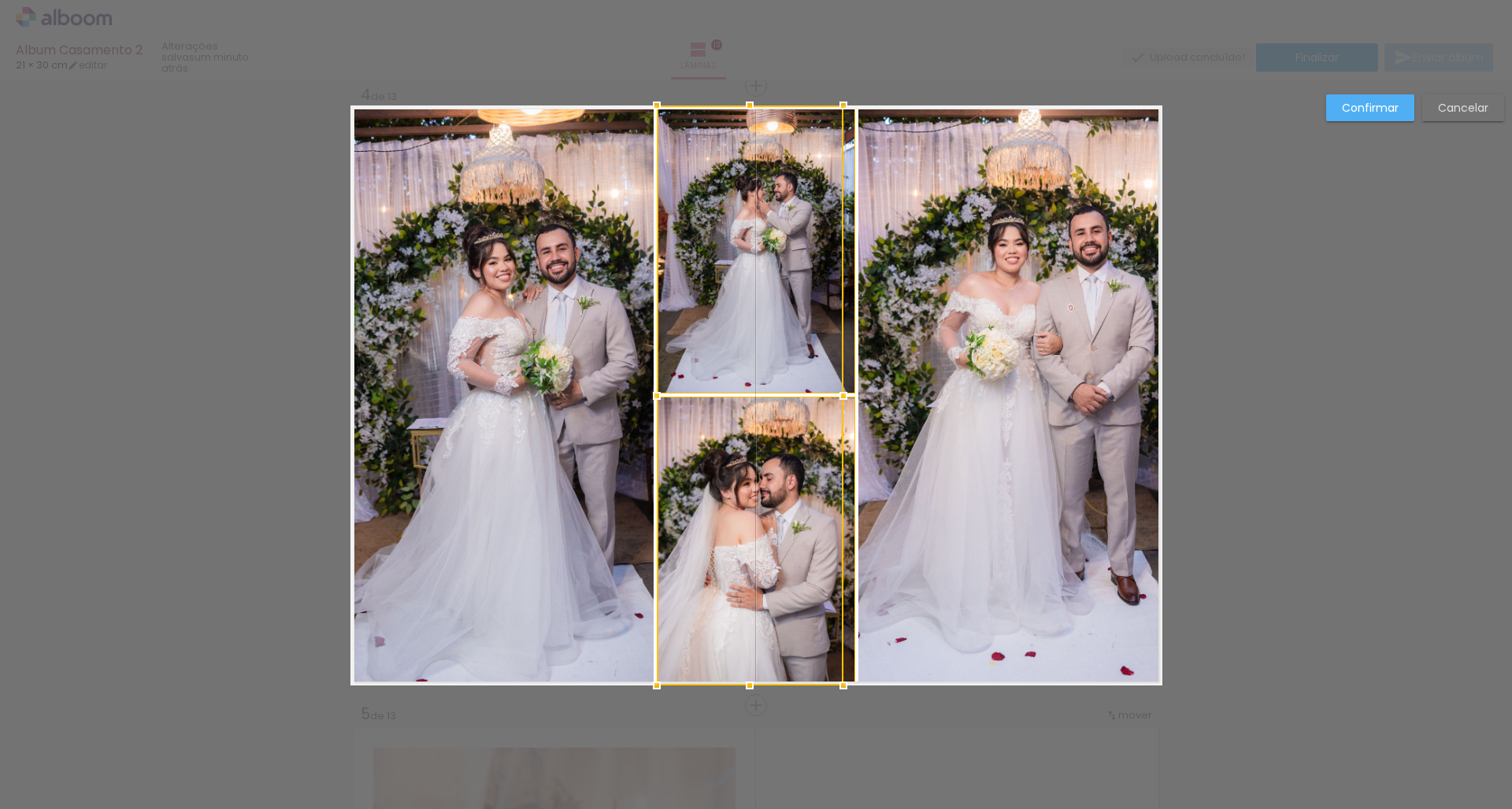
drag, startPoint x: 851, startPoint y: 395, endPoint x: 835, endPoint y: 395, distance: 16.0
click at [835, 395] on div at bounding box center [843, 395] width 31 height 31
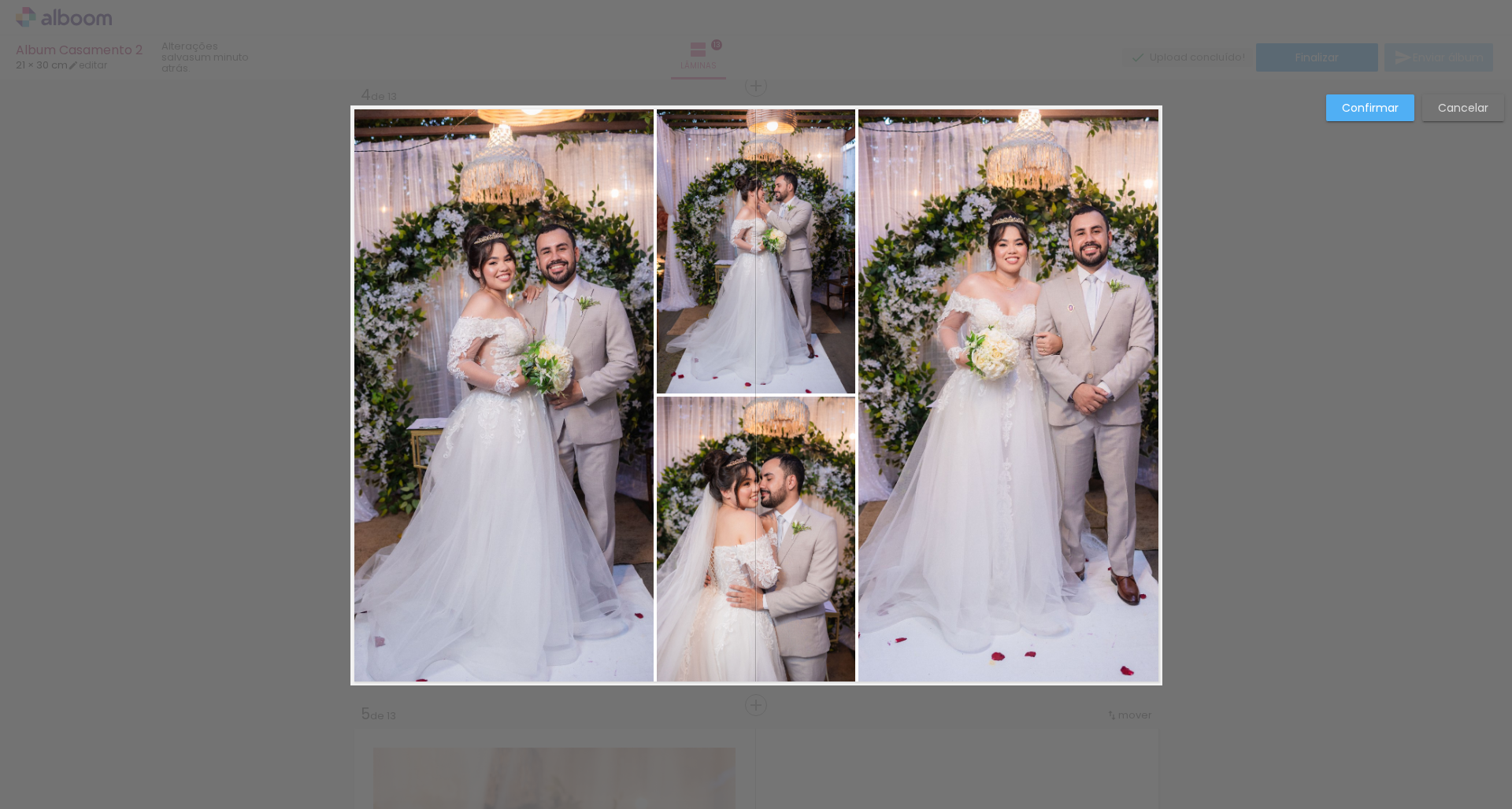
click at [833, 388] on quentale-photo at bounding box center [756, 250] width 199 height 288
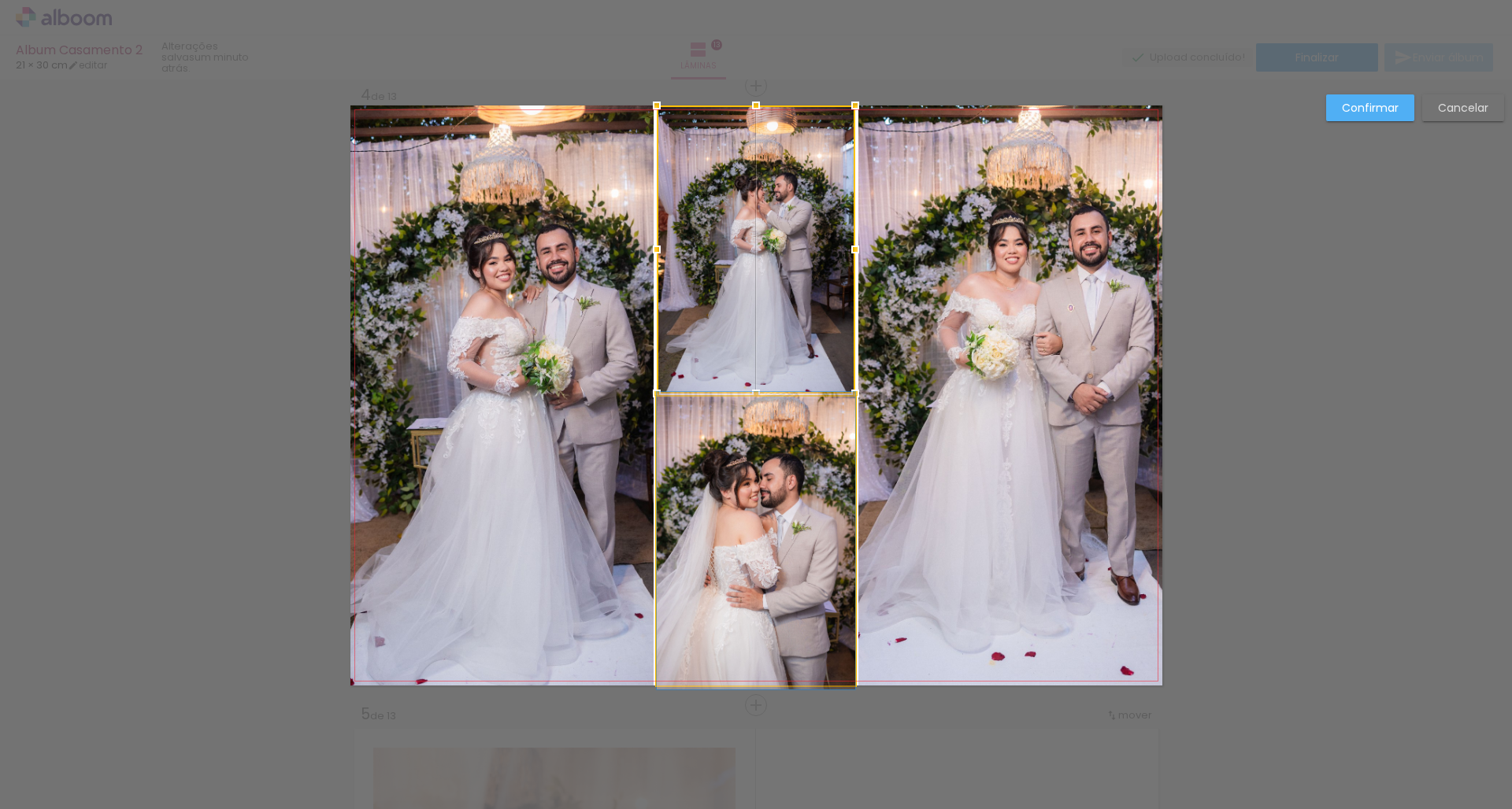
click at [830, 418] on quentale-photo at bounding box center [756, 540] width 199 height 289
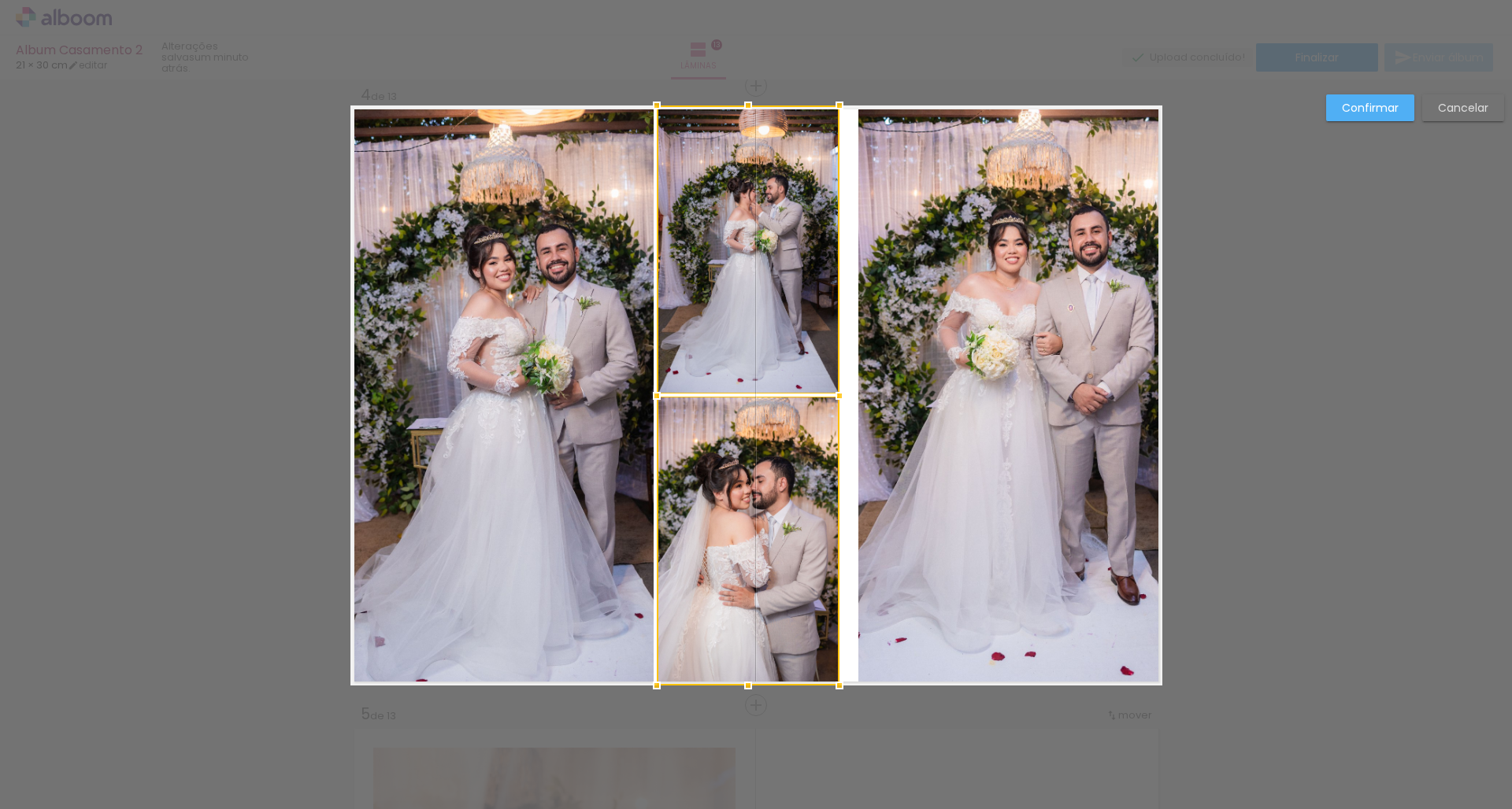
drag, startPoint x: 848, startPoint y: 396, endPoint x: 832, endPoint y: 396, distance: 16.0
click at [832, 396] on div at bounding box center [839, 395] width 31 height 31
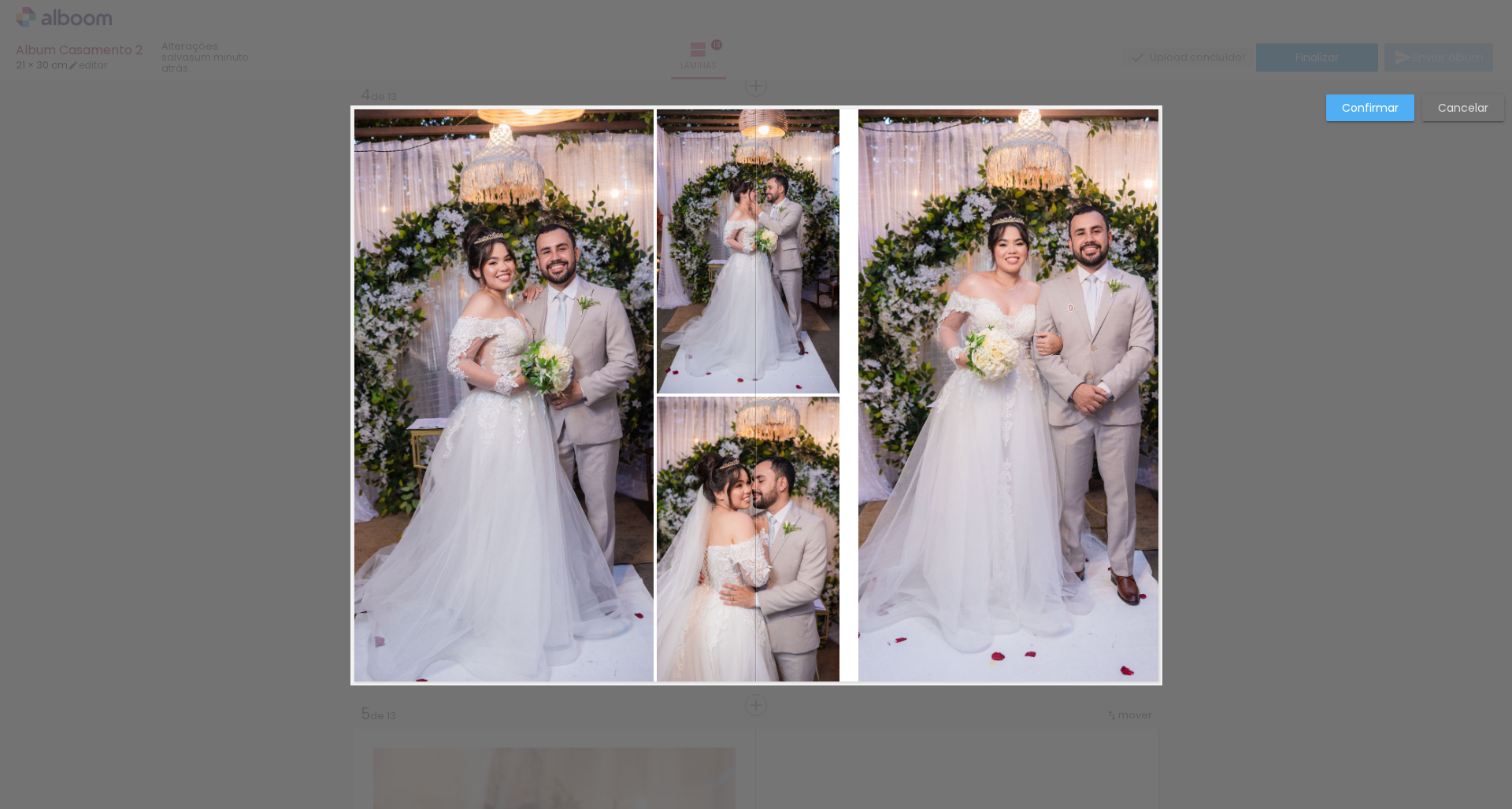
click at [1037, 318] on quentale-photo at bounding box center [1010, 395] width 304 height 580
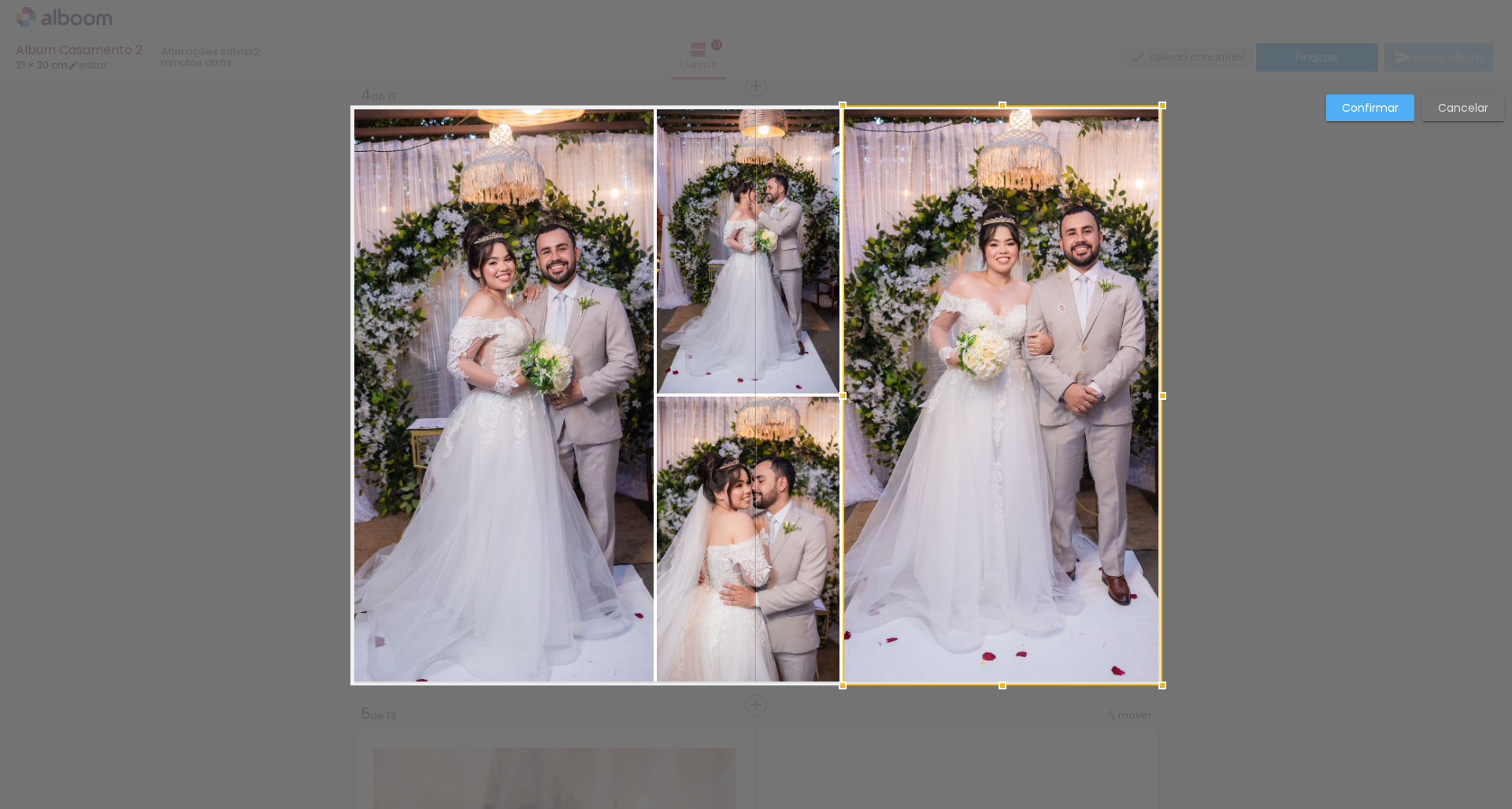
drag, startPoint x: 854, startPoint y: 394, endPoint x: 838, endPoint y: 395, distance: 16.0
click at [838, 395] on div at bounding box center [842, 395] width 31 height 31
click at [0, 0] on slot "Confirmar" at bounding box center [0, 0] width 0 height 0
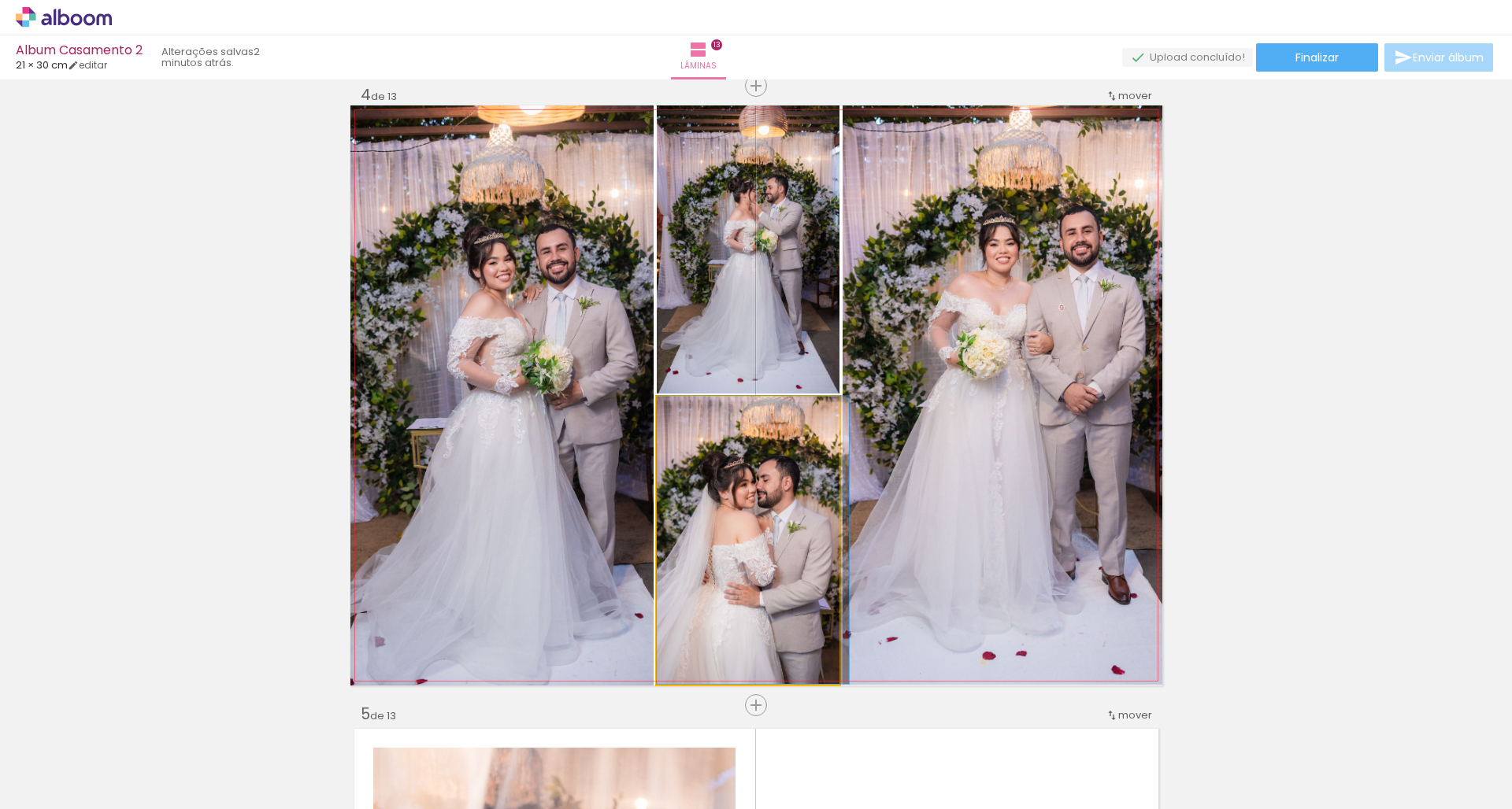
drag, startPoint x: 795, startPoint y: 443, endPoint x: 805, endPoint y: 442, distance: 10.0
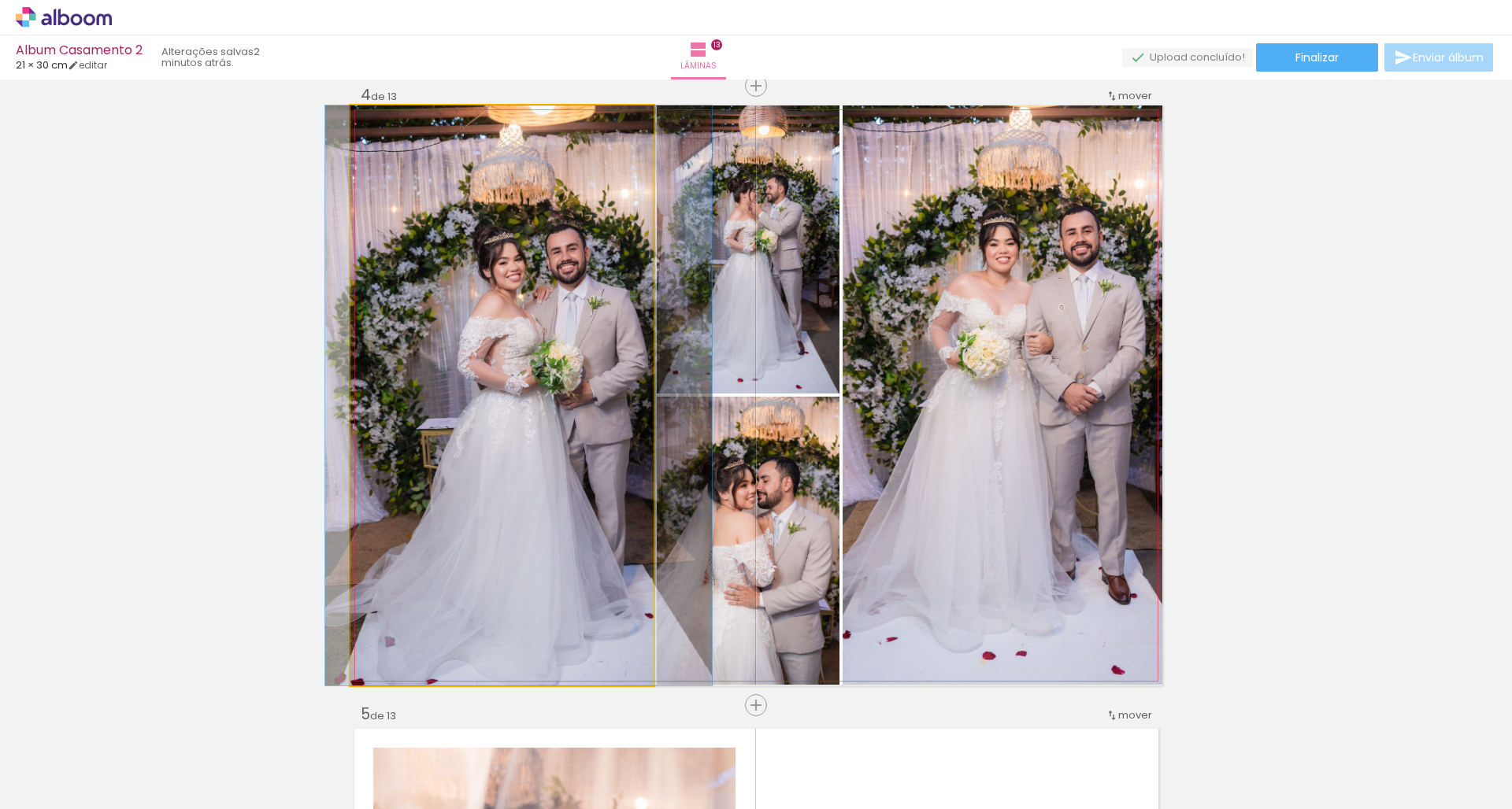
drag, startPoint x: 594, startPoint y: 477, endPoint x: 605, endPoint y: 466, distance: 15.6
click at [605, 466] on quentale-photo at bounding box center [501, 395] width 303 height 580
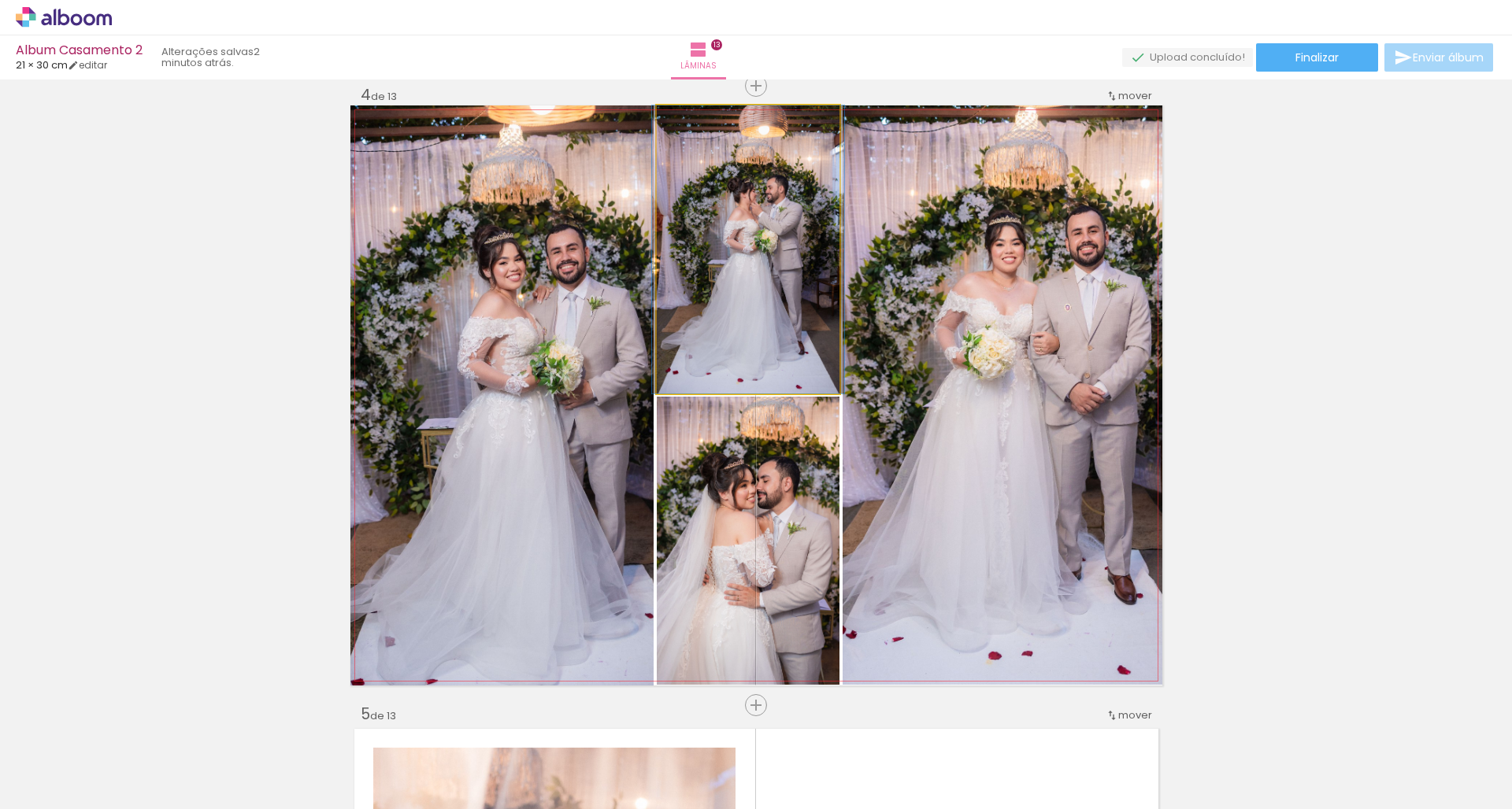
click at [763, 333] on quentale-photo at bounding box center [748, 250] width 183 height 288
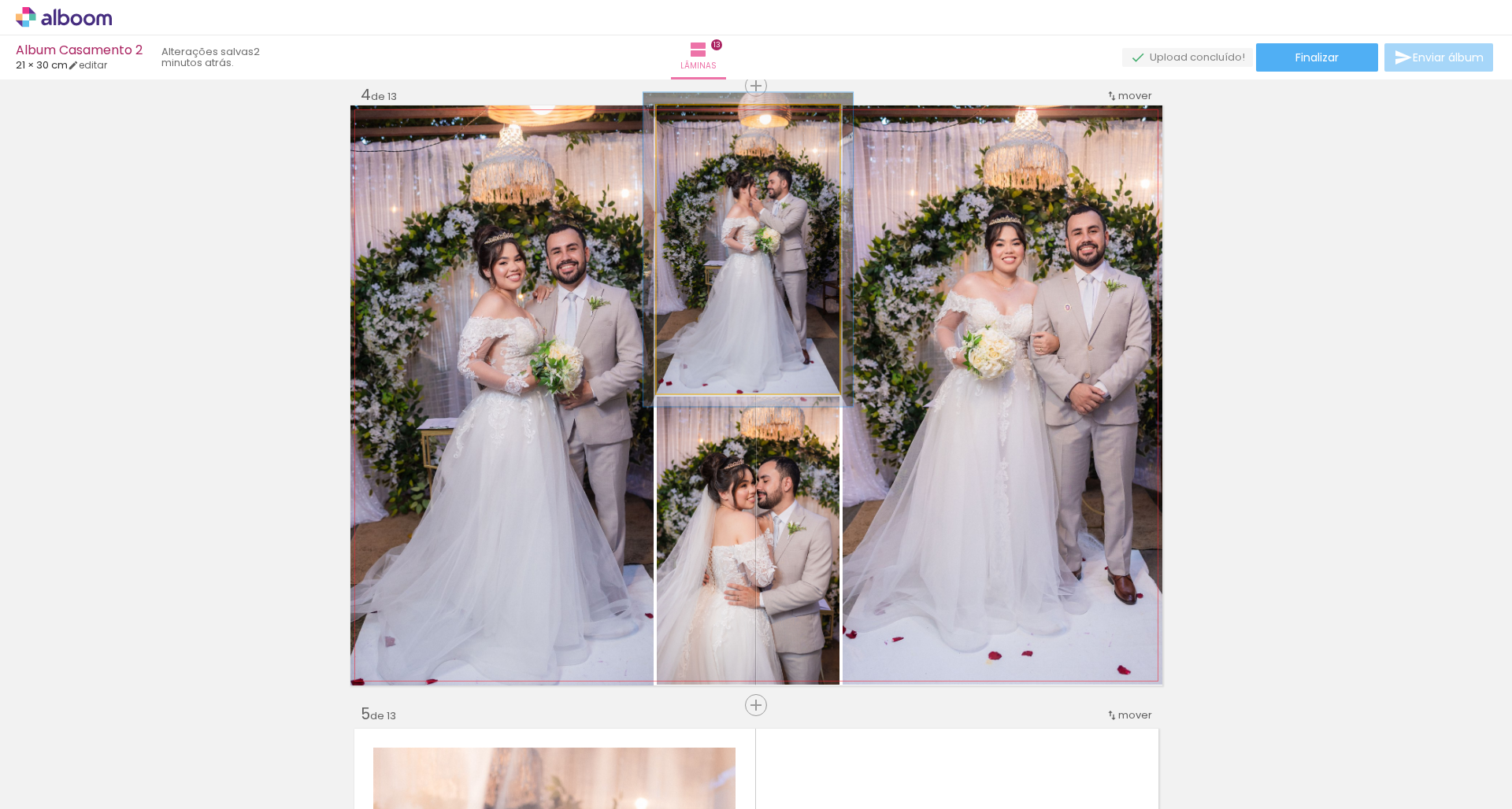
type paper-slider "109"
click at [691, 123] on div at bounding box center [698, 122] width 14 height 14
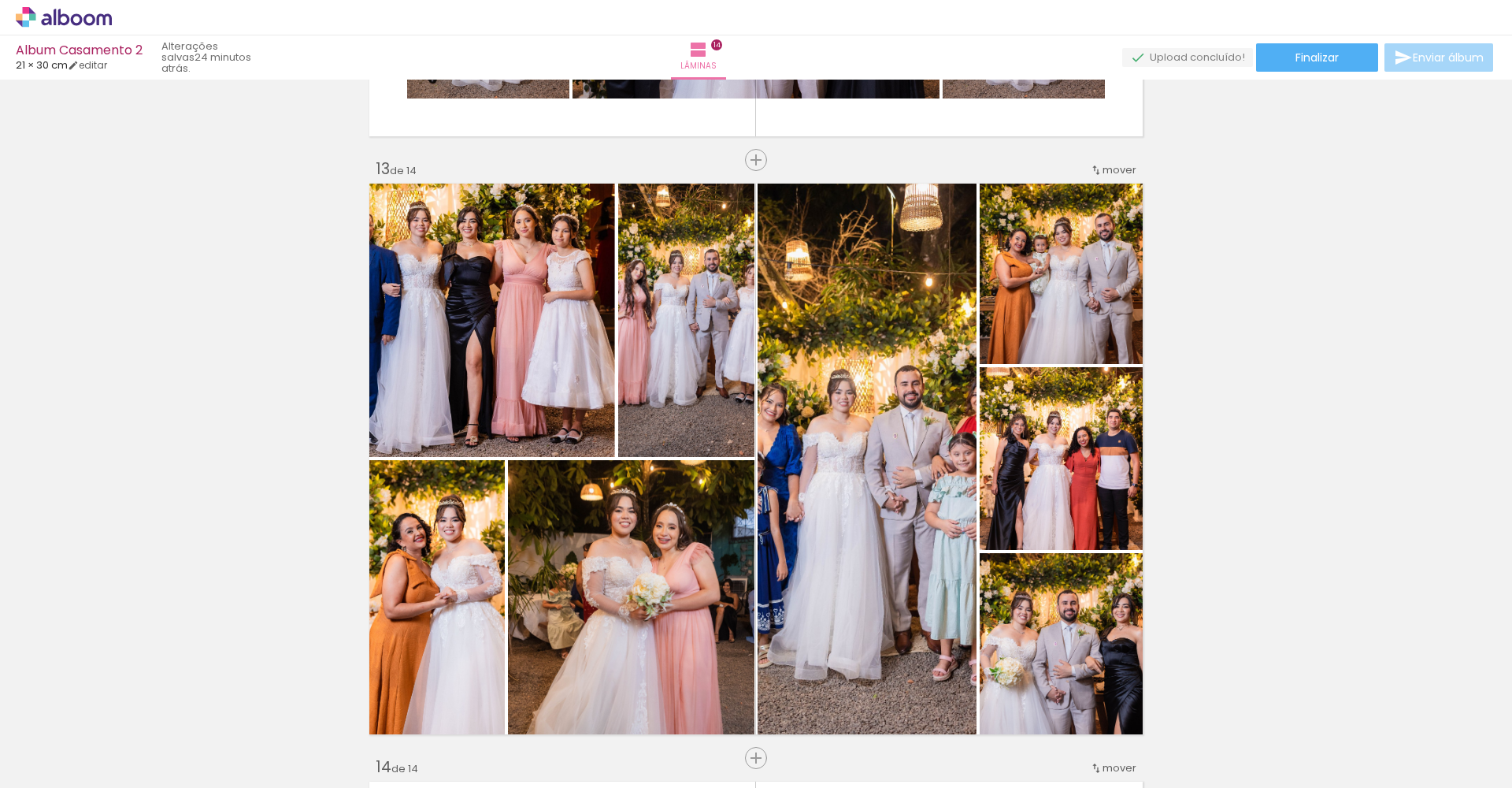
scroll to position [7109, 0]
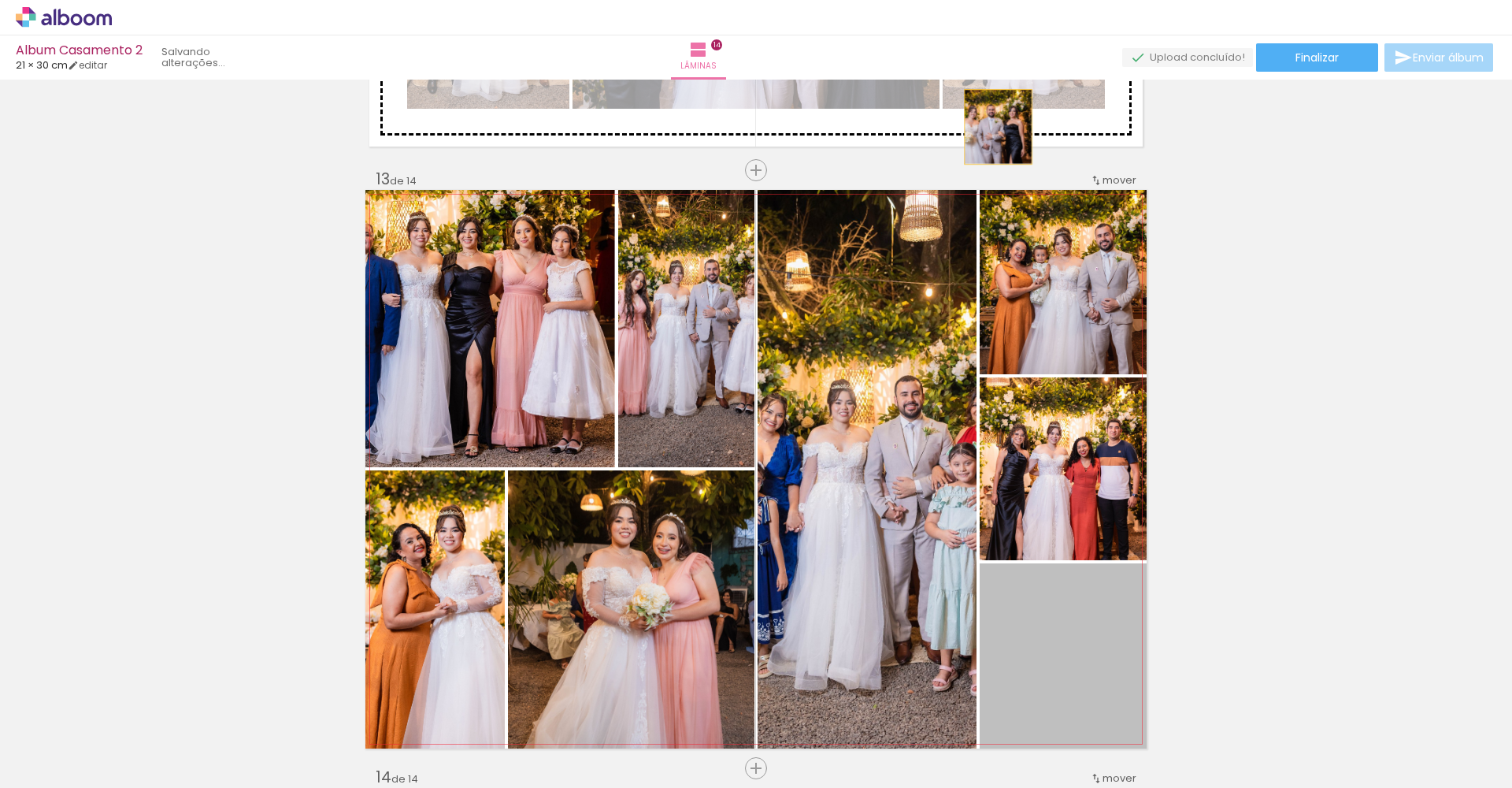
drag, startPoint x: 1112, startPoint y: 628, endPoint x: 992, endPoint y: 124, distance: 518.1
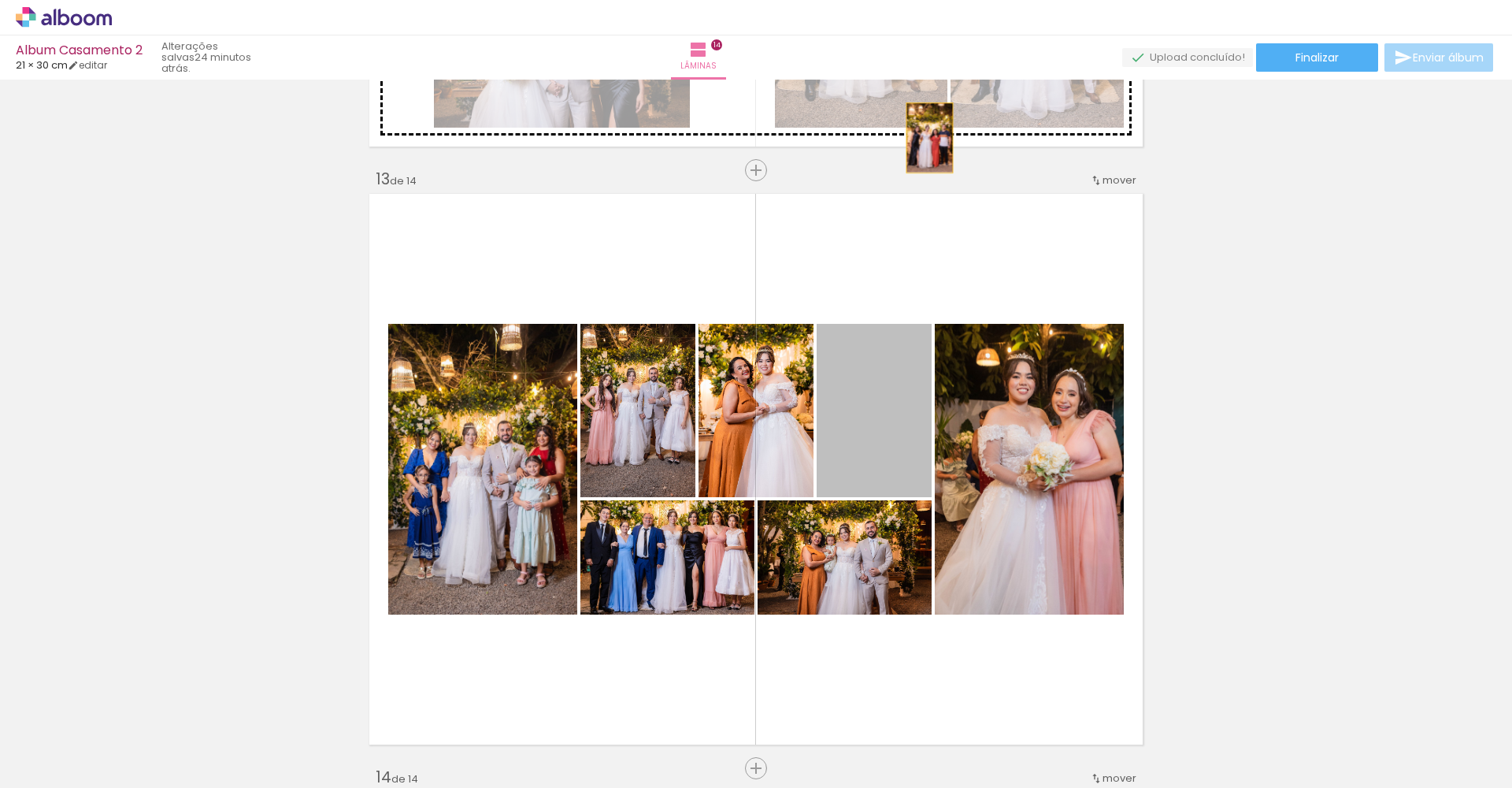
drag, startPoint x: 890, startPoint y: 410, endPoint x: 924, endPoint y: 138, distance: 274.1
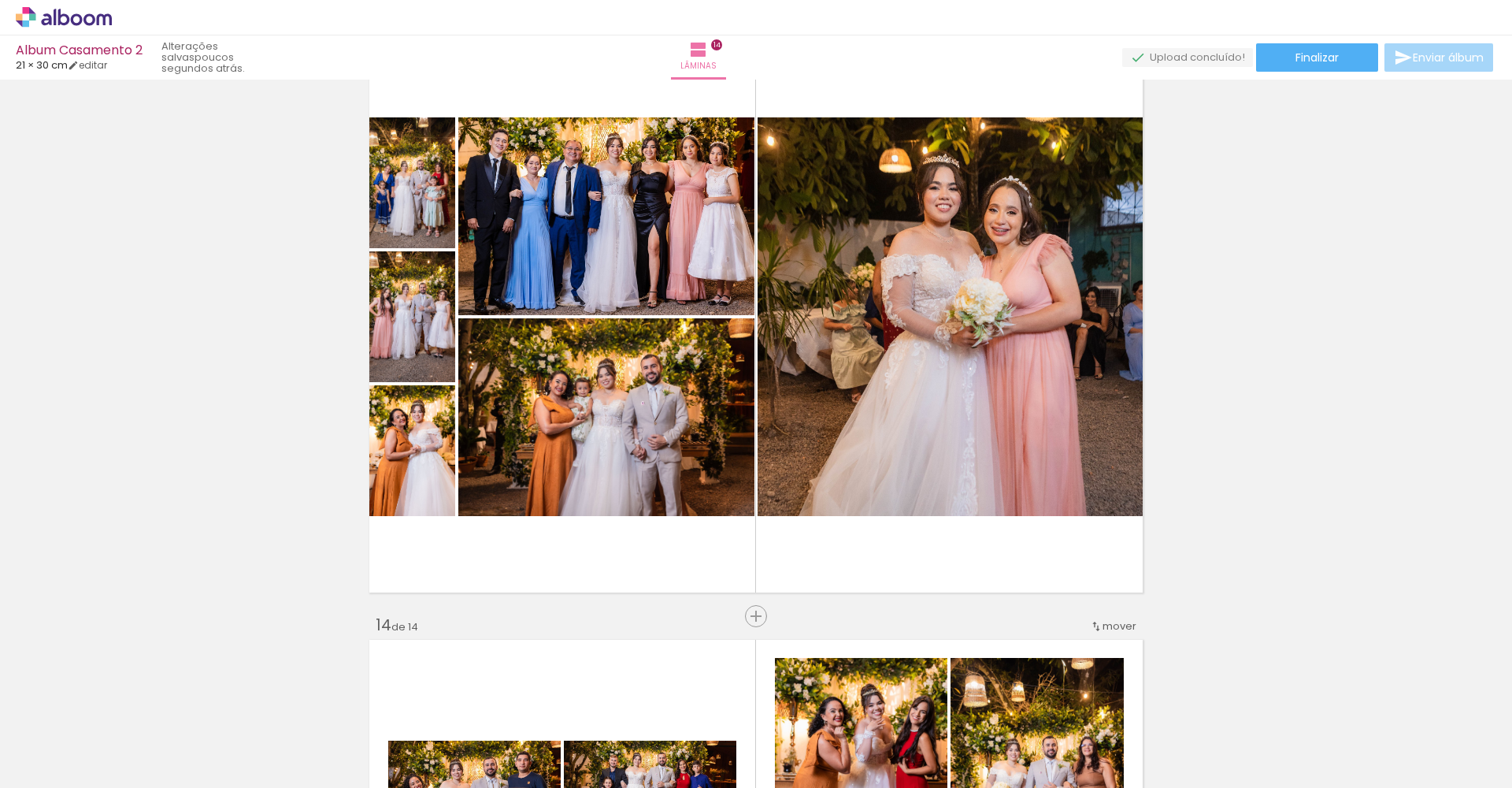
scroll to position [7496, 0]
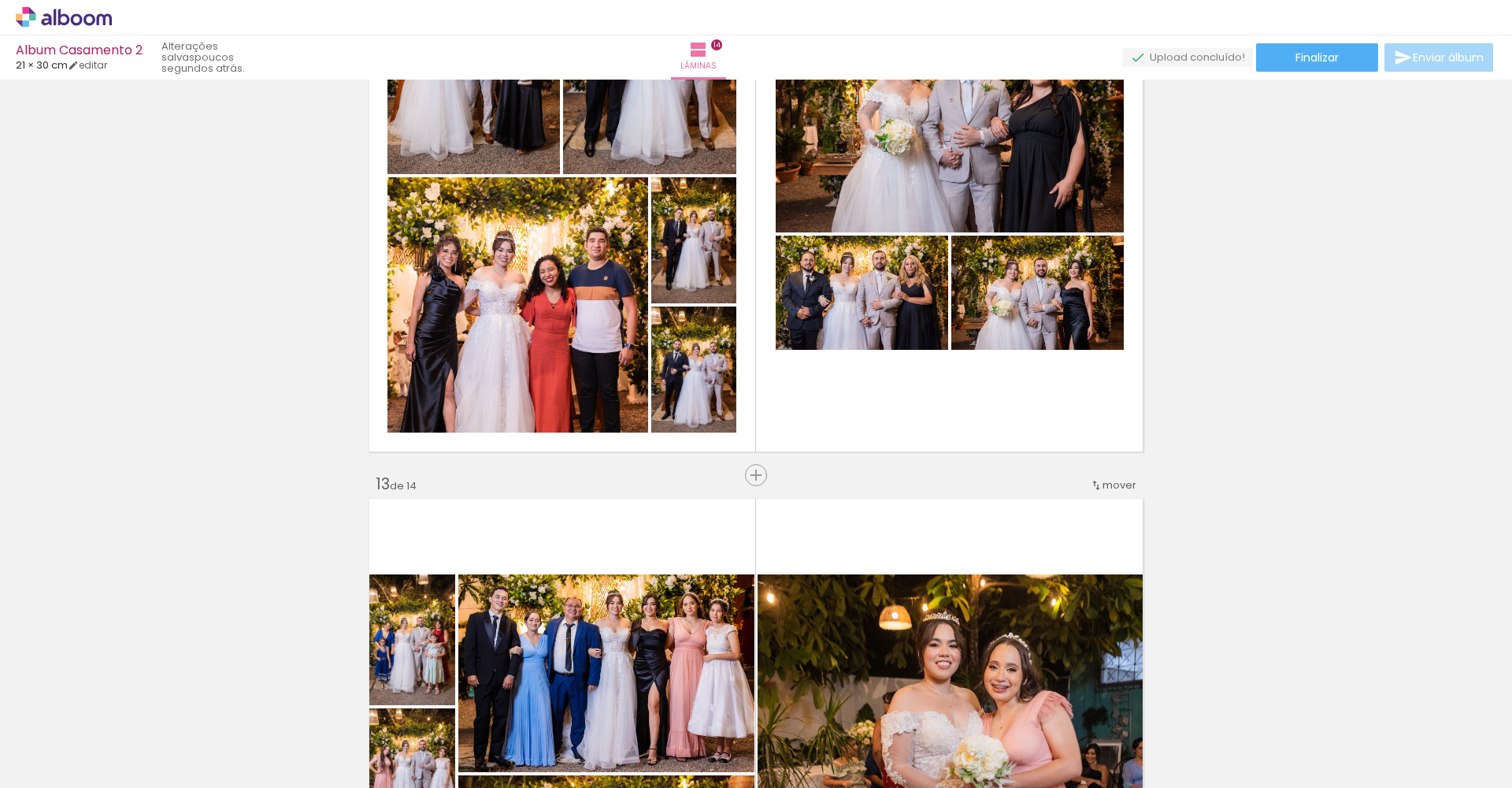
scroll to position [6652, 0]
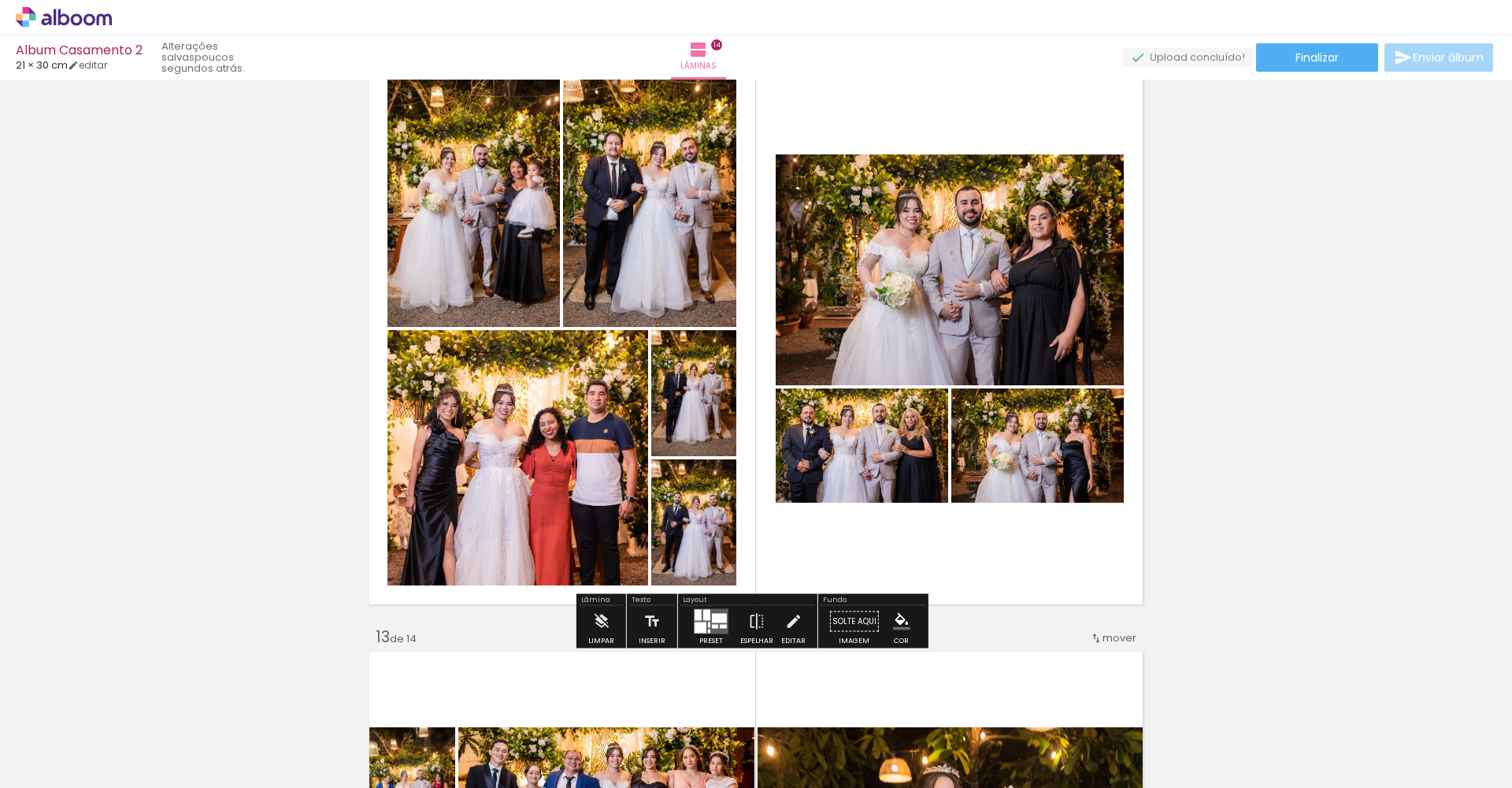
click at [739, 538] on quentale-layouter at bounding box center [756, 329] width 781 height 559
click at [711, 621] on div at bounding box center [718, 618] width 15 height 10
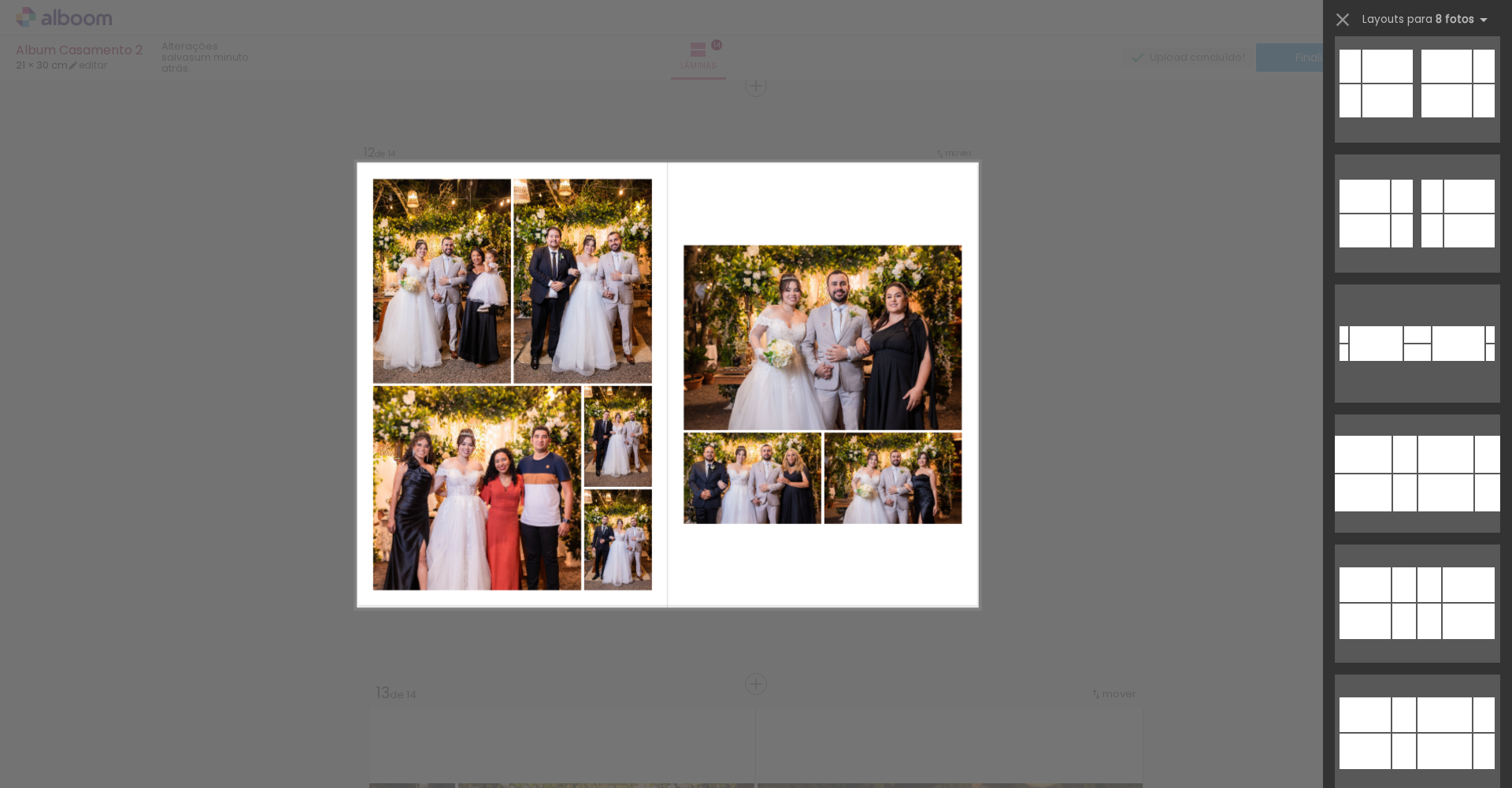
scroll to position [1908, 0]
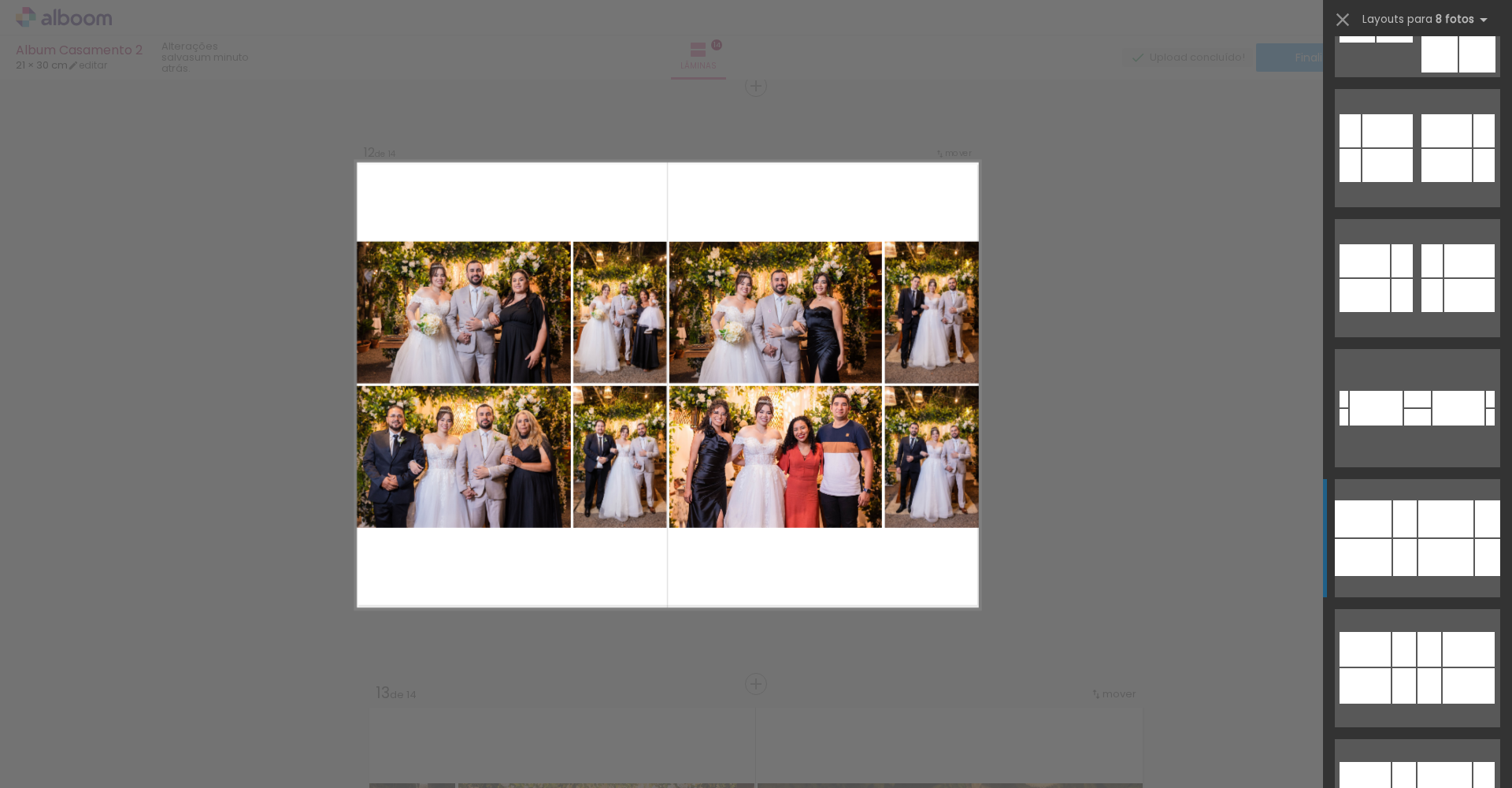
click at [1462, 529] on div at bounding box center [1446, 518] width 56 height 37
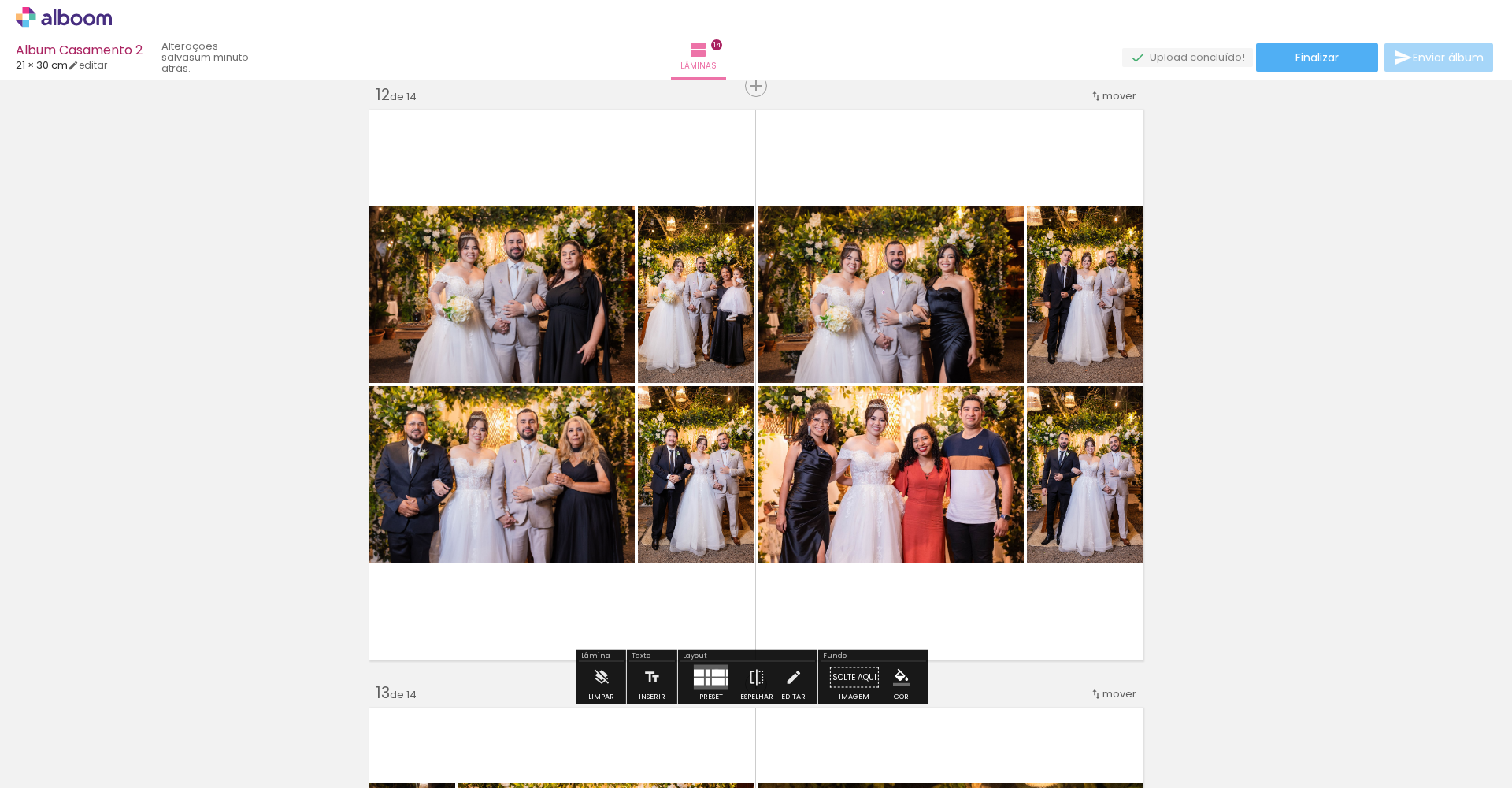
click at [712, 672] on div at bounding box center [717, 673] width 13 height 7
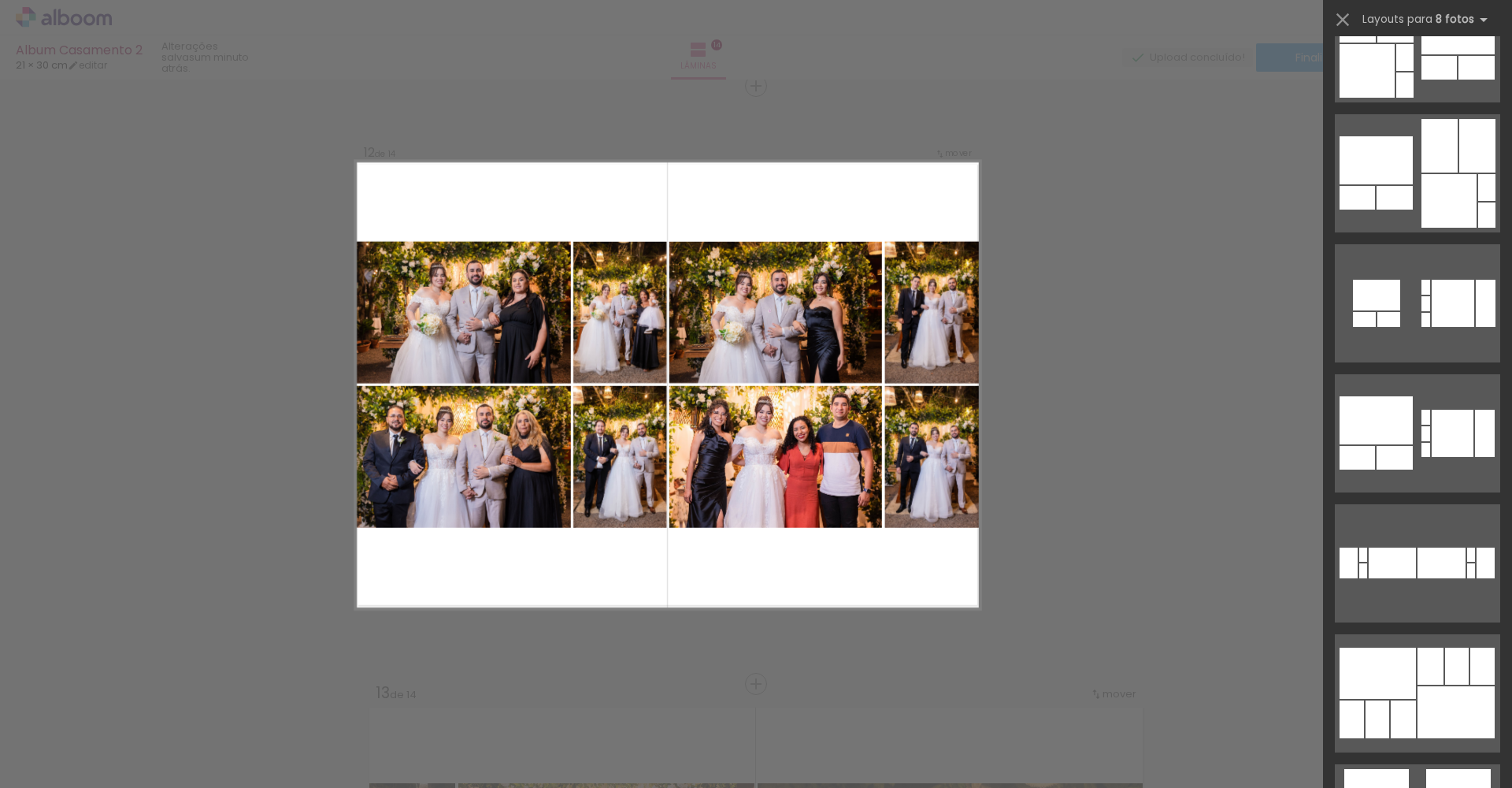
scroll to position [0, 0]
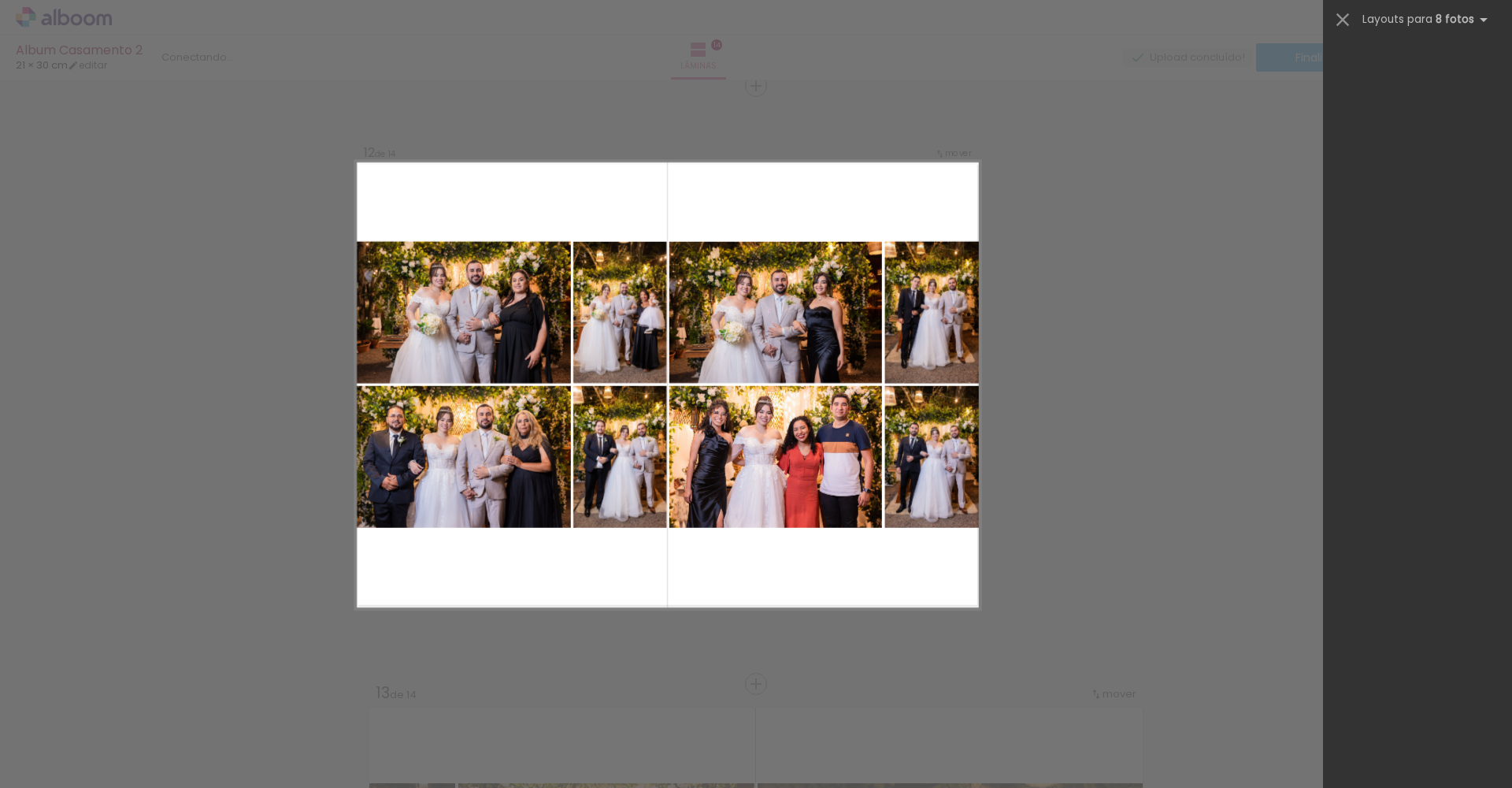
scroll to position [2340, 0]
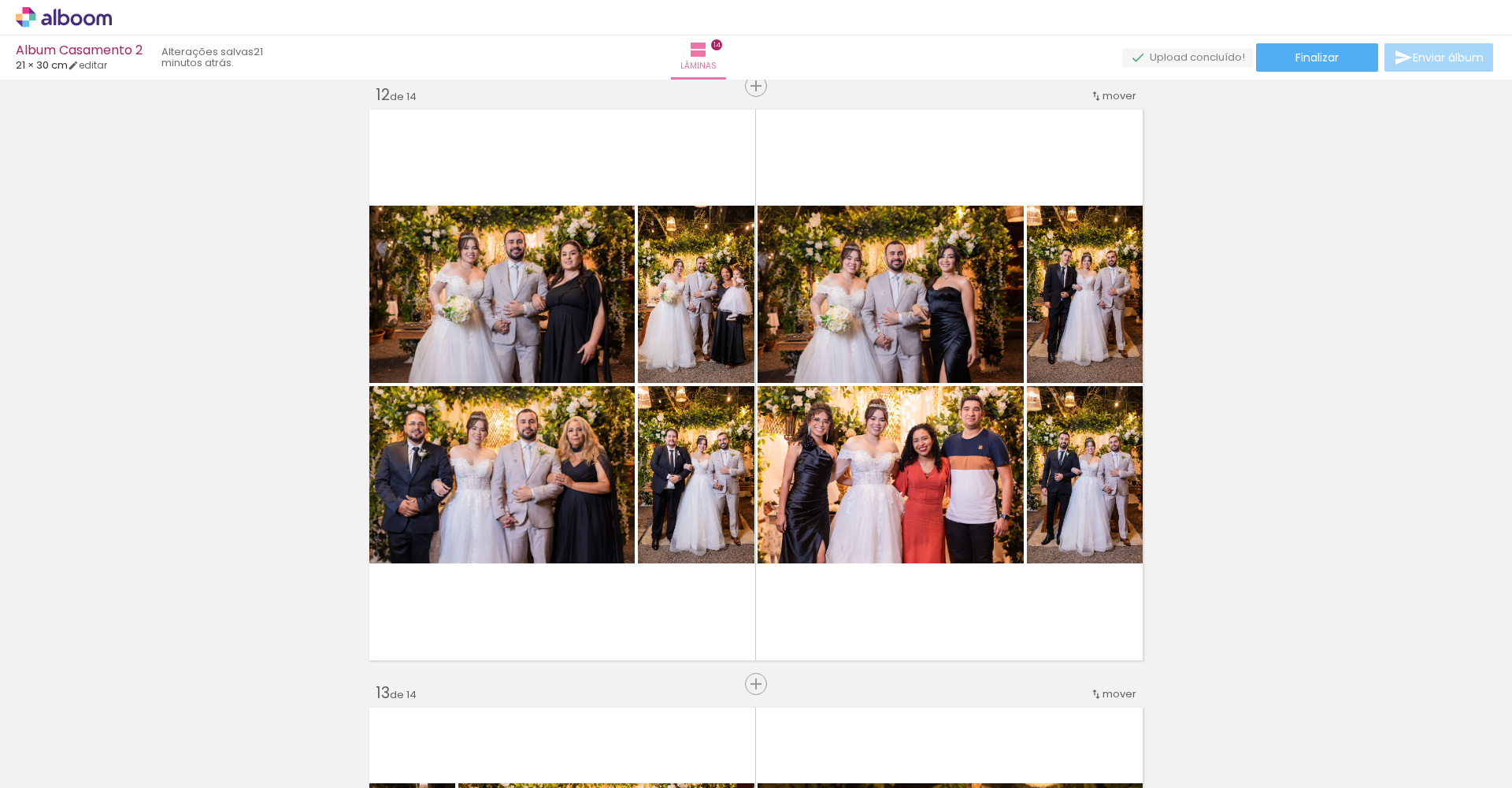
scroll to position [2340, 0]
